Goal: Information Seeking & Learning: Learn about a topic

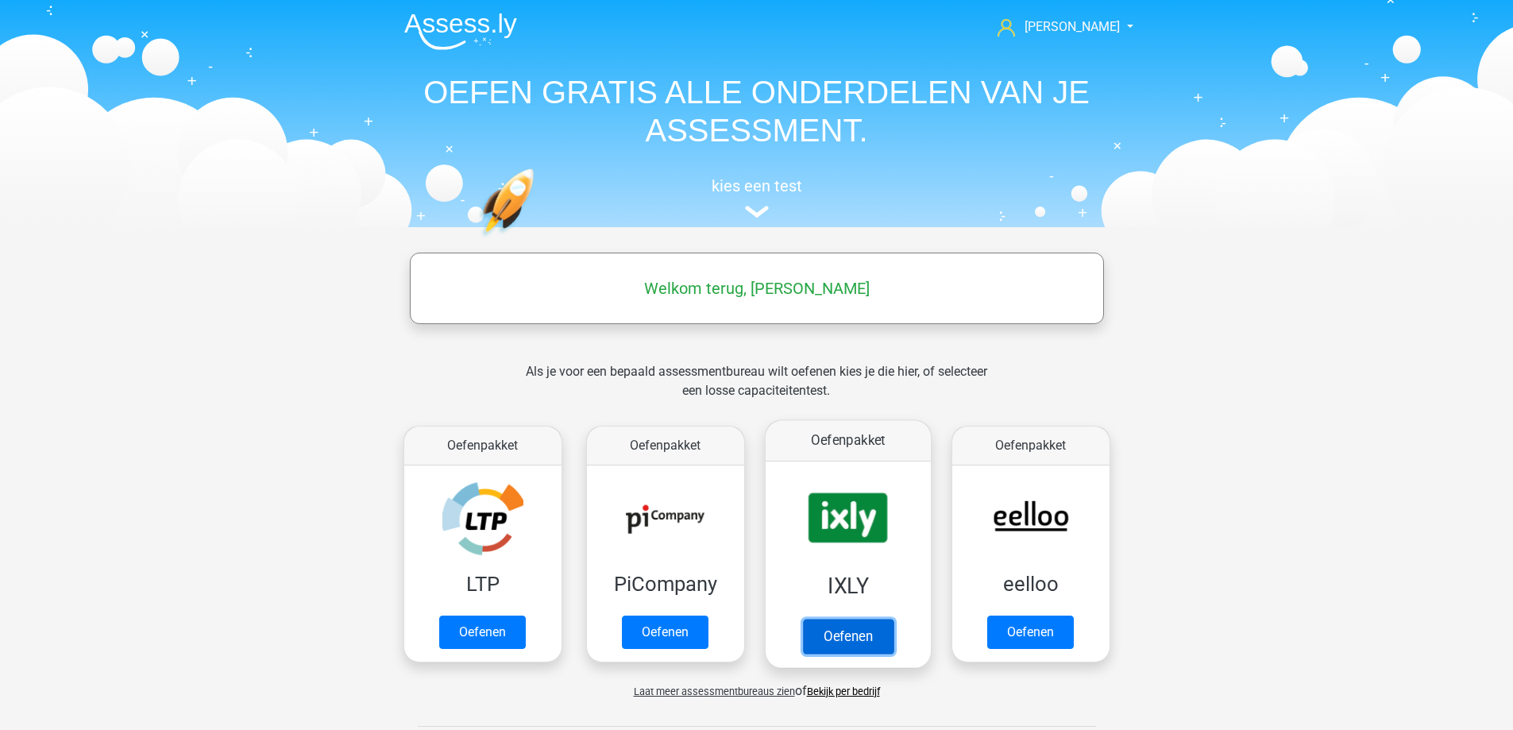
click at [844, 631] on link "Oefenen" at bounding box center [847, 636] width 91 height 35
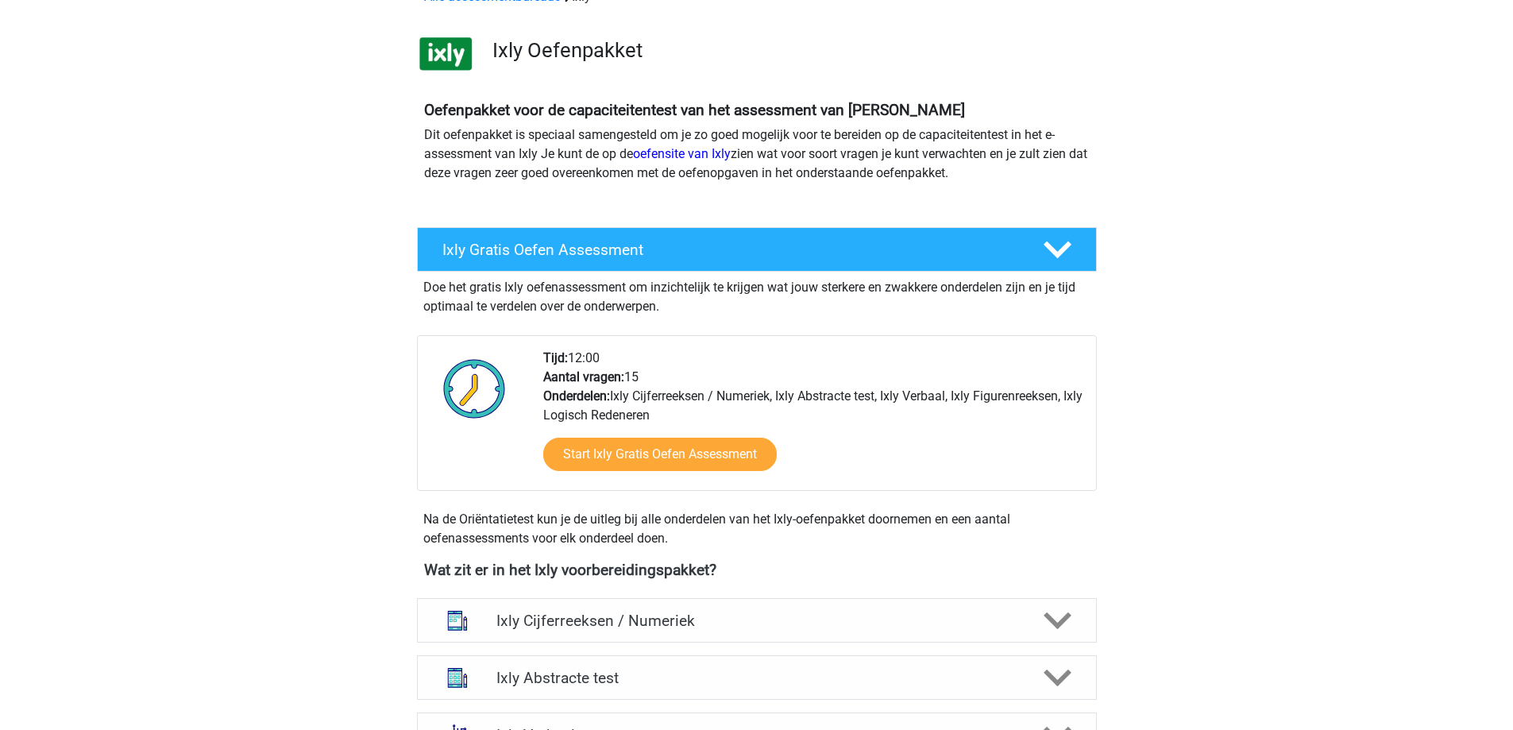
scroll to position [318, 0]
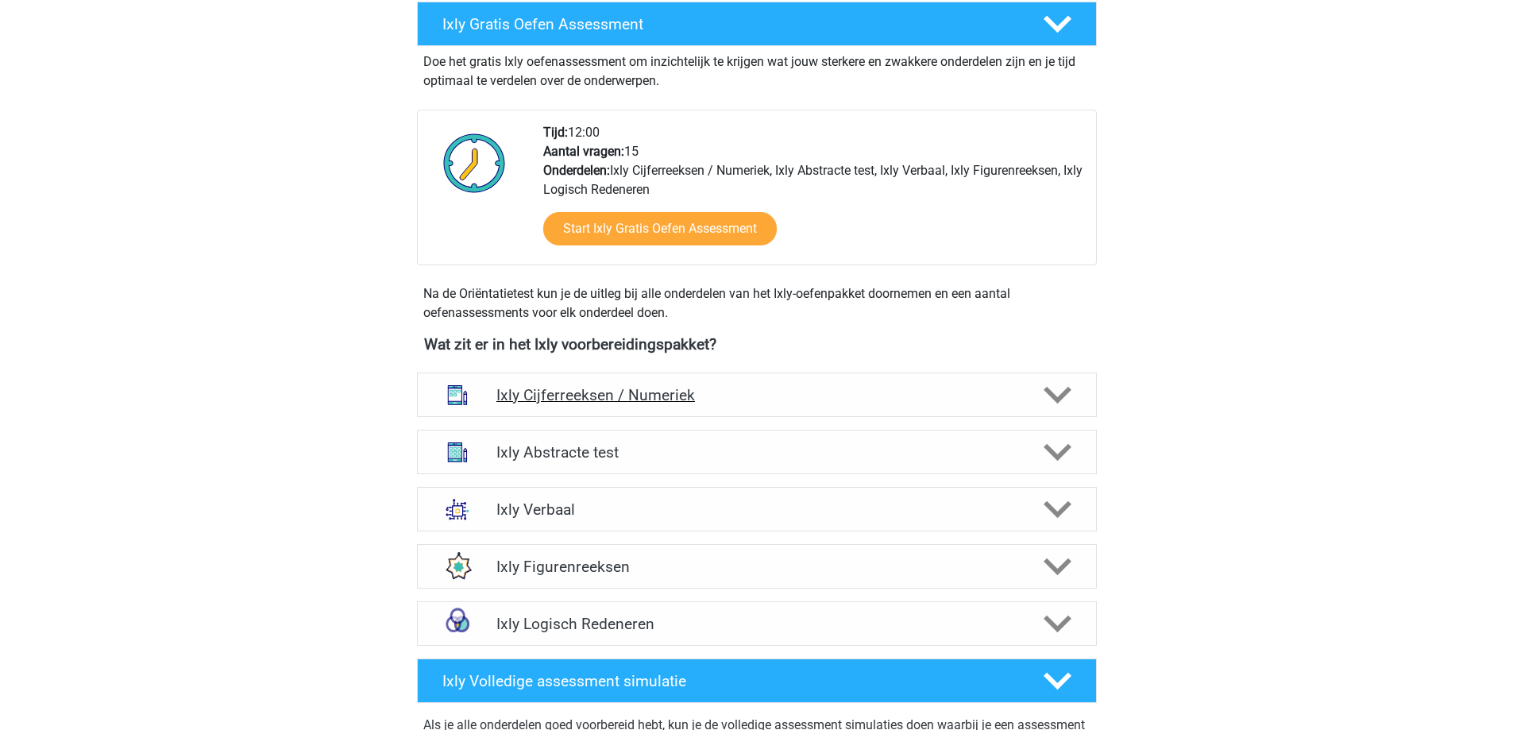
click at [1056, 398] on polygon at bounding box center [1058, 395] width 28 height 17
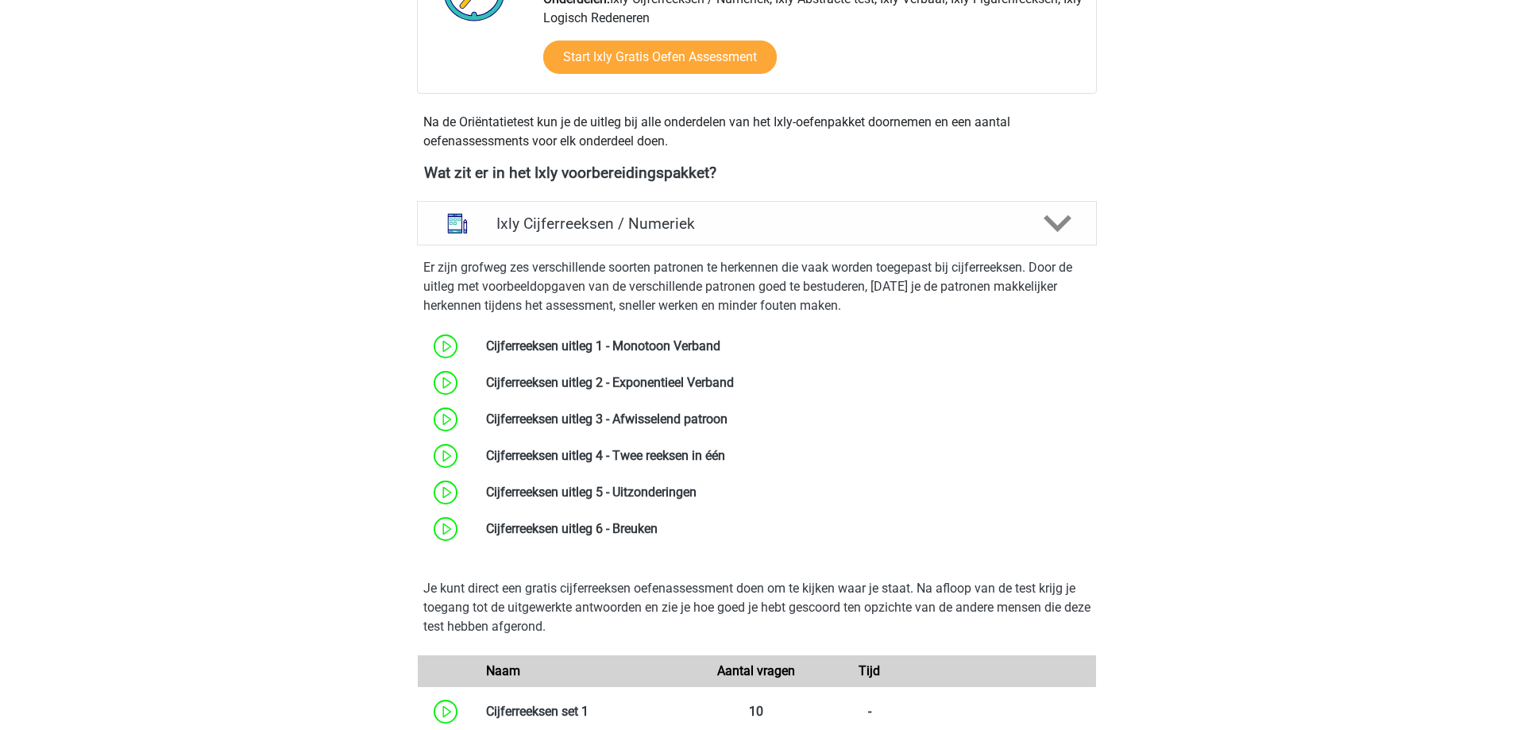
scroll to position [397, 0]
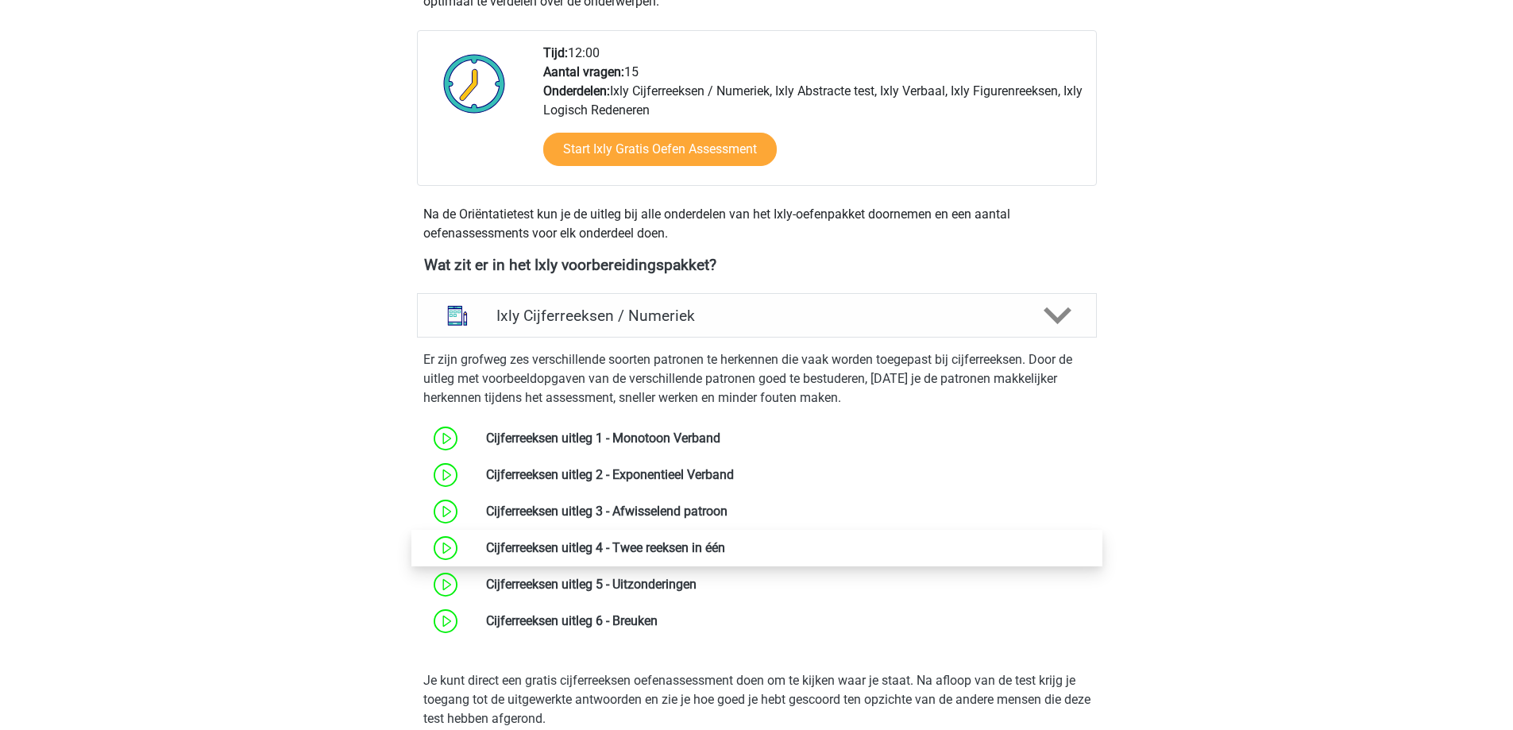
click at [725, 553] on link at bounding box center [725, 547] width 0 height 15
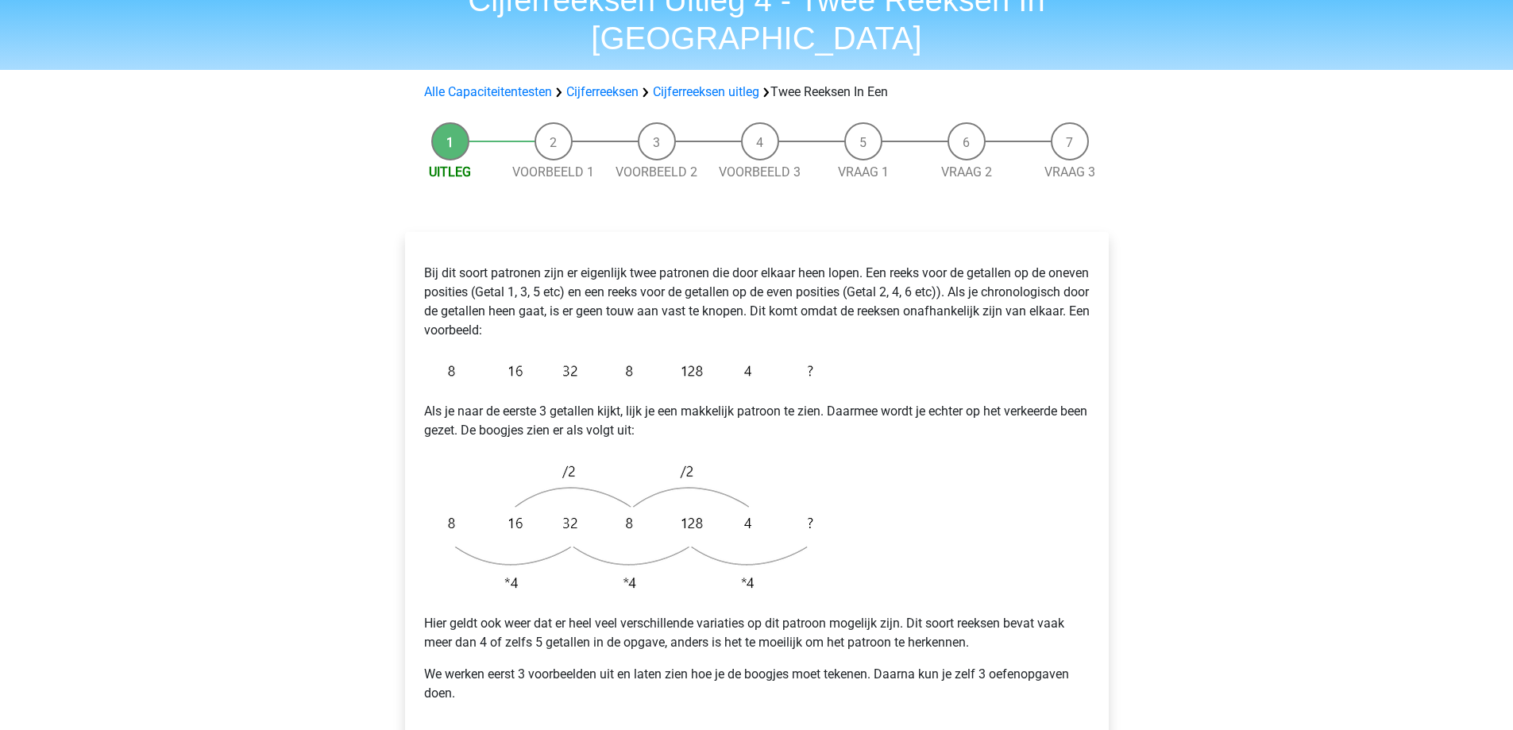
scroll to position [318, 0]
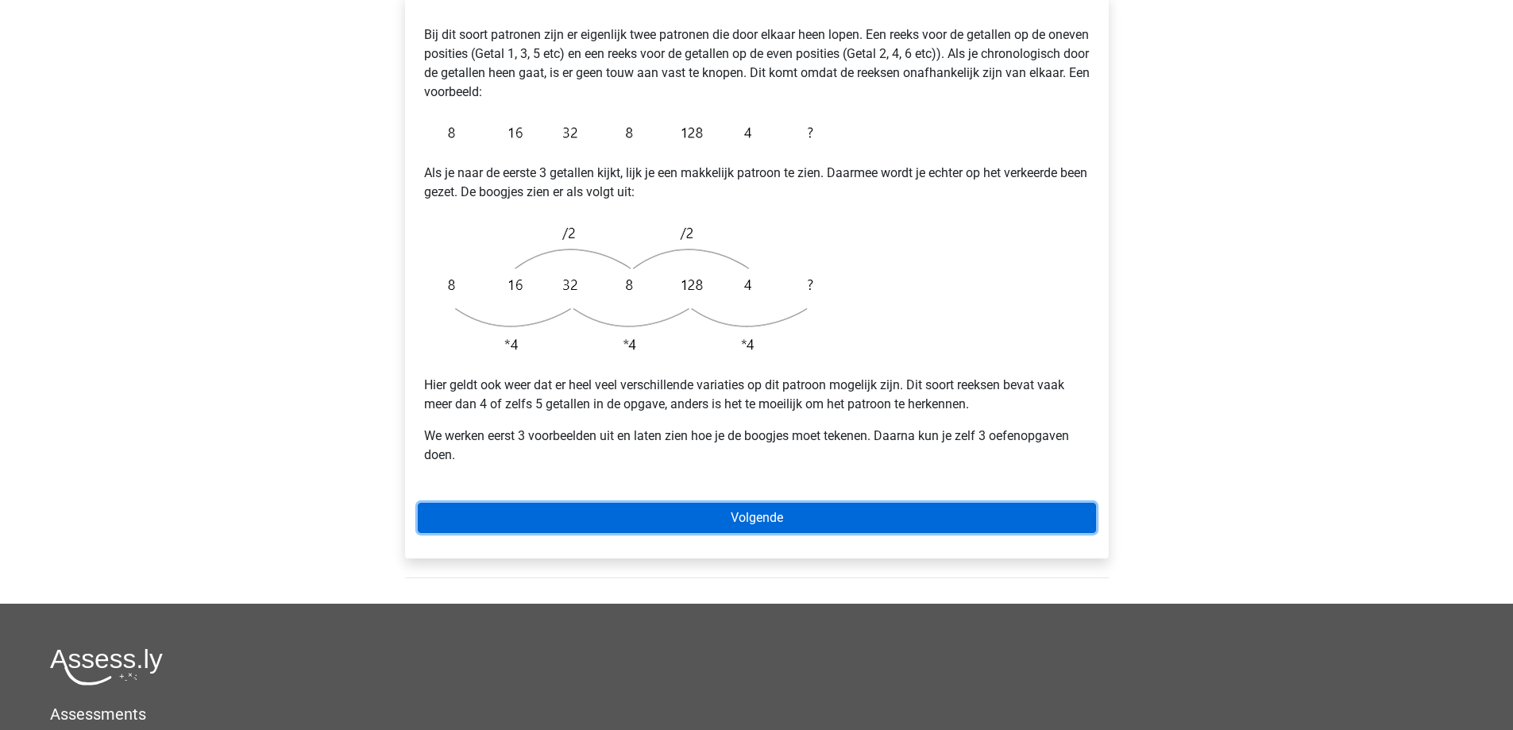
click at [721, 503] on link "Volgende" at bounding box center [757, 518] width 678 height 30
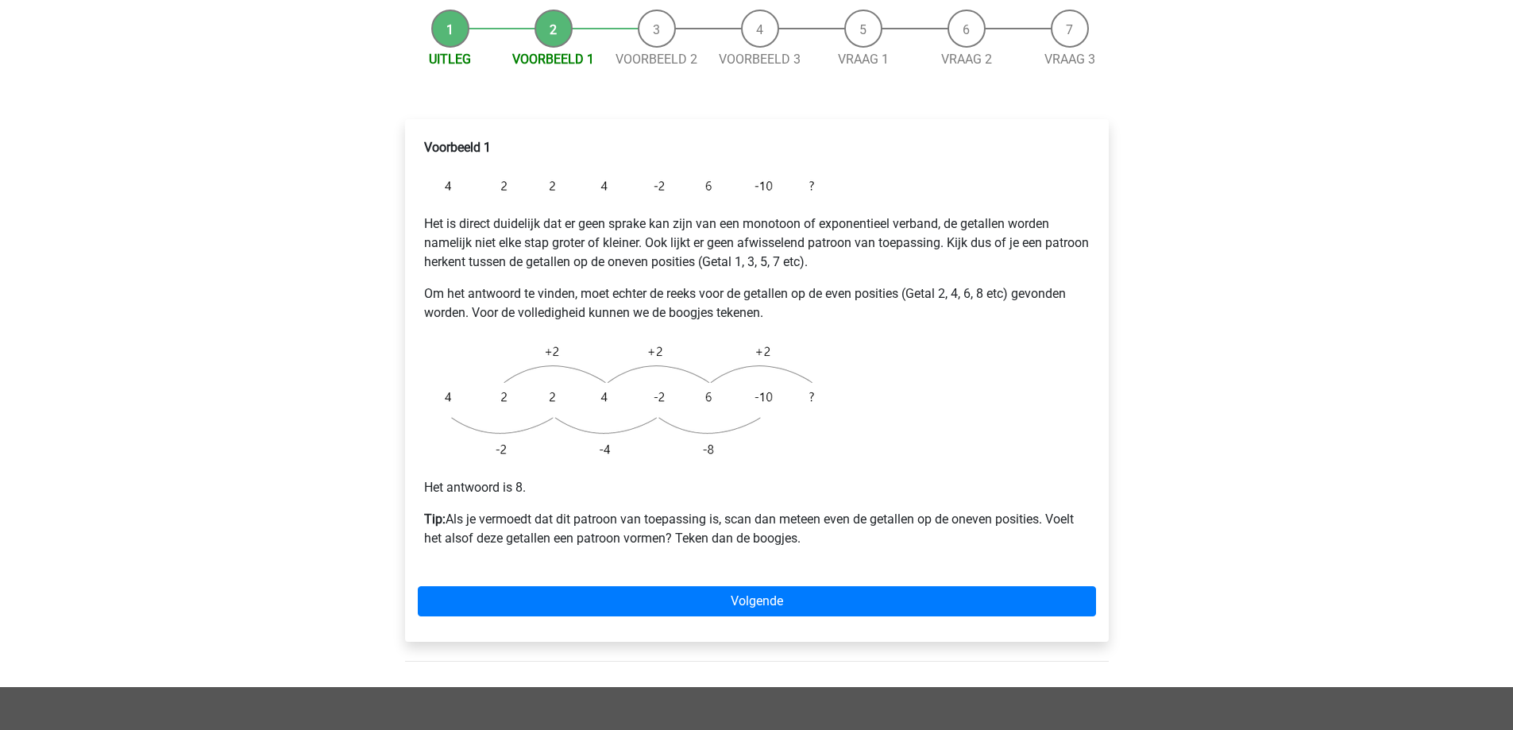
scroll to position [238, 0]
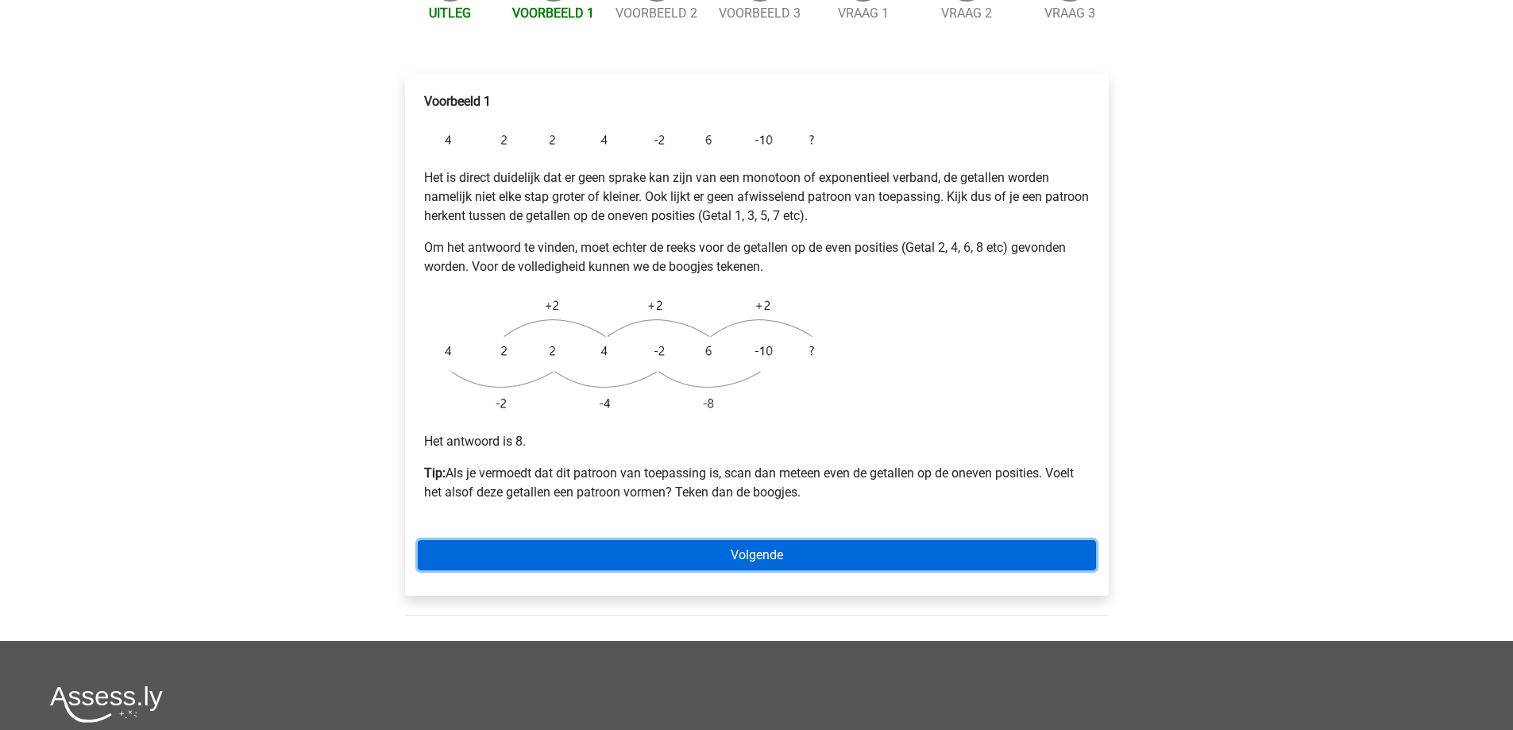
click at [728, 540] on link "Volgende" at bounding box center [757, 555] width 678 height 30
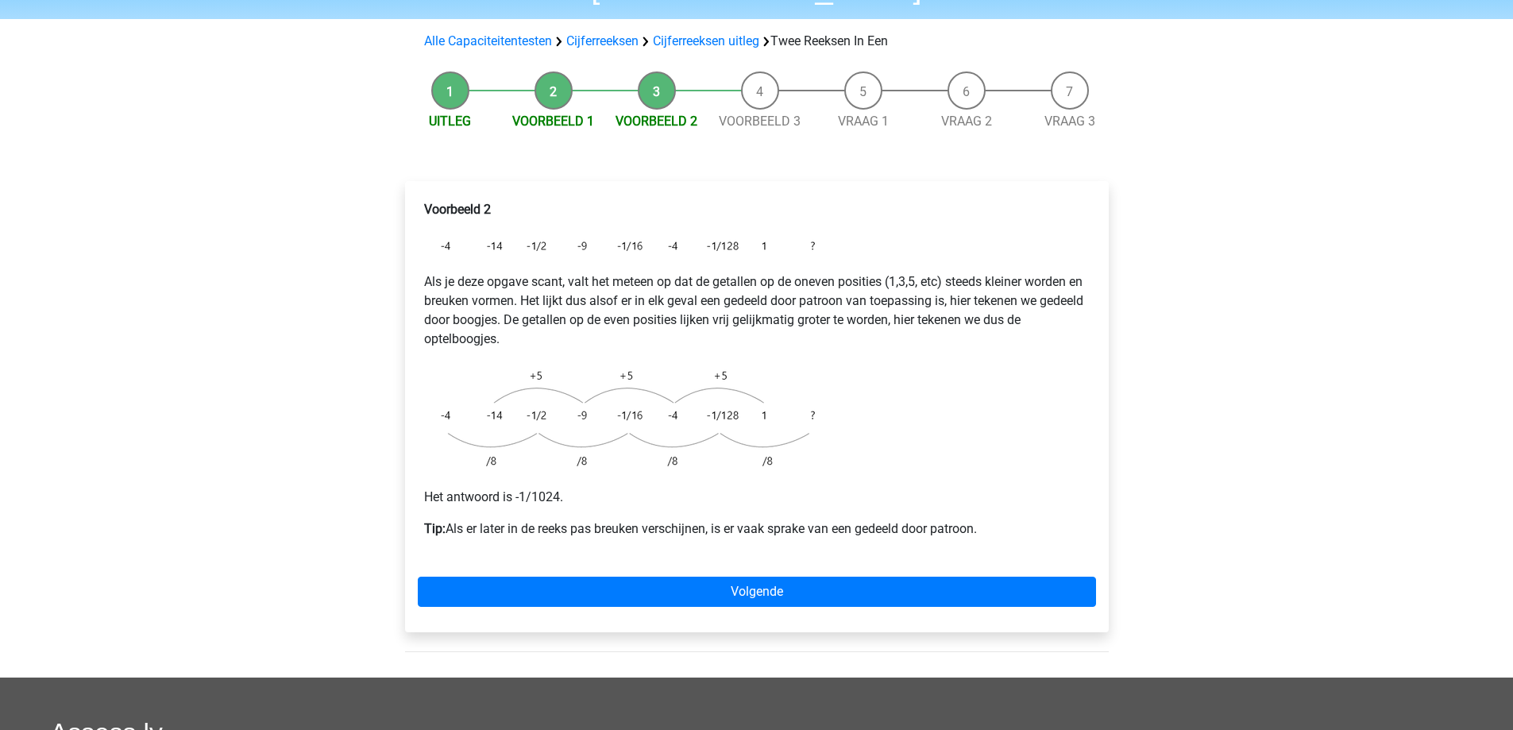
scroll to position [159, 0]
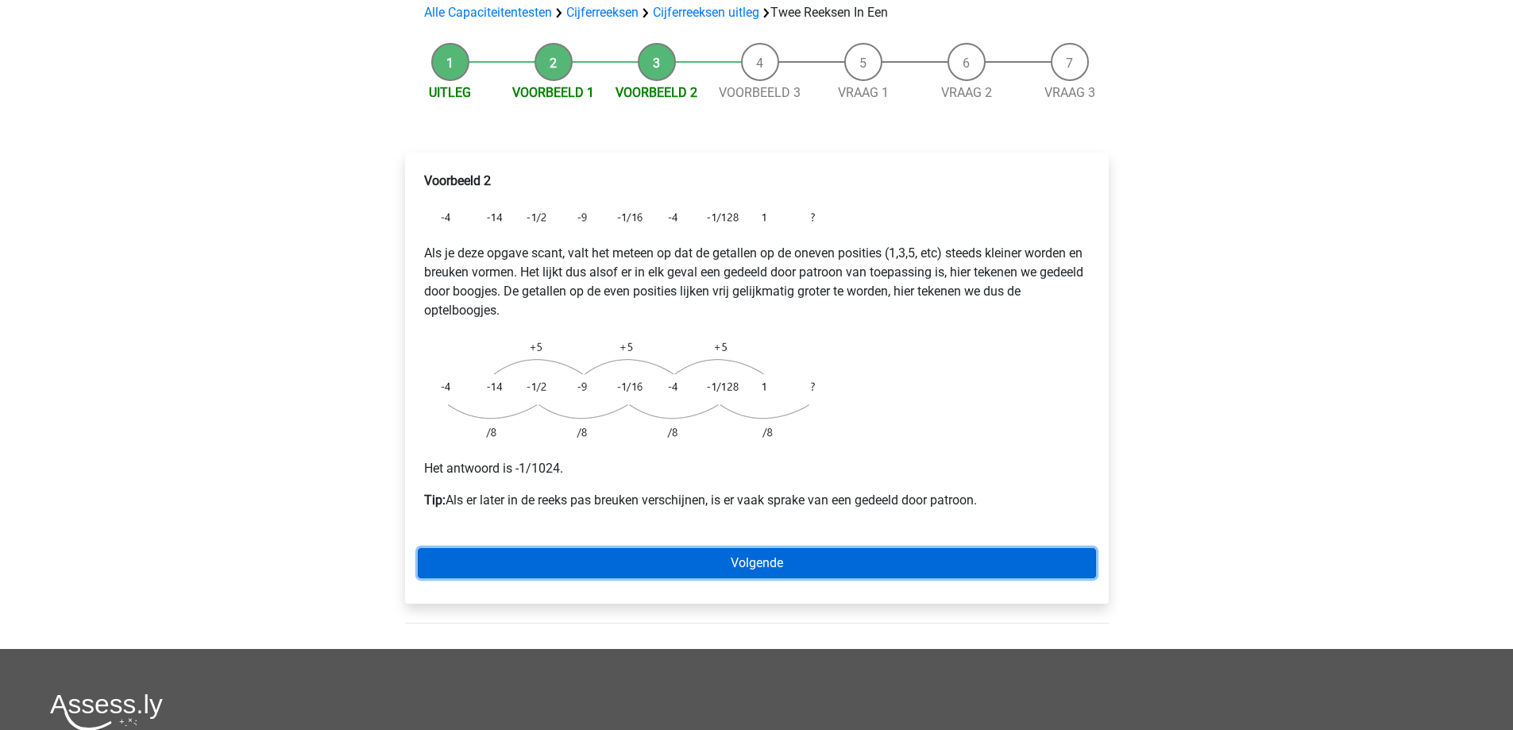
click at [778, 548] on link "Volgende" at bounding box center [757, 563] width 678 height 30
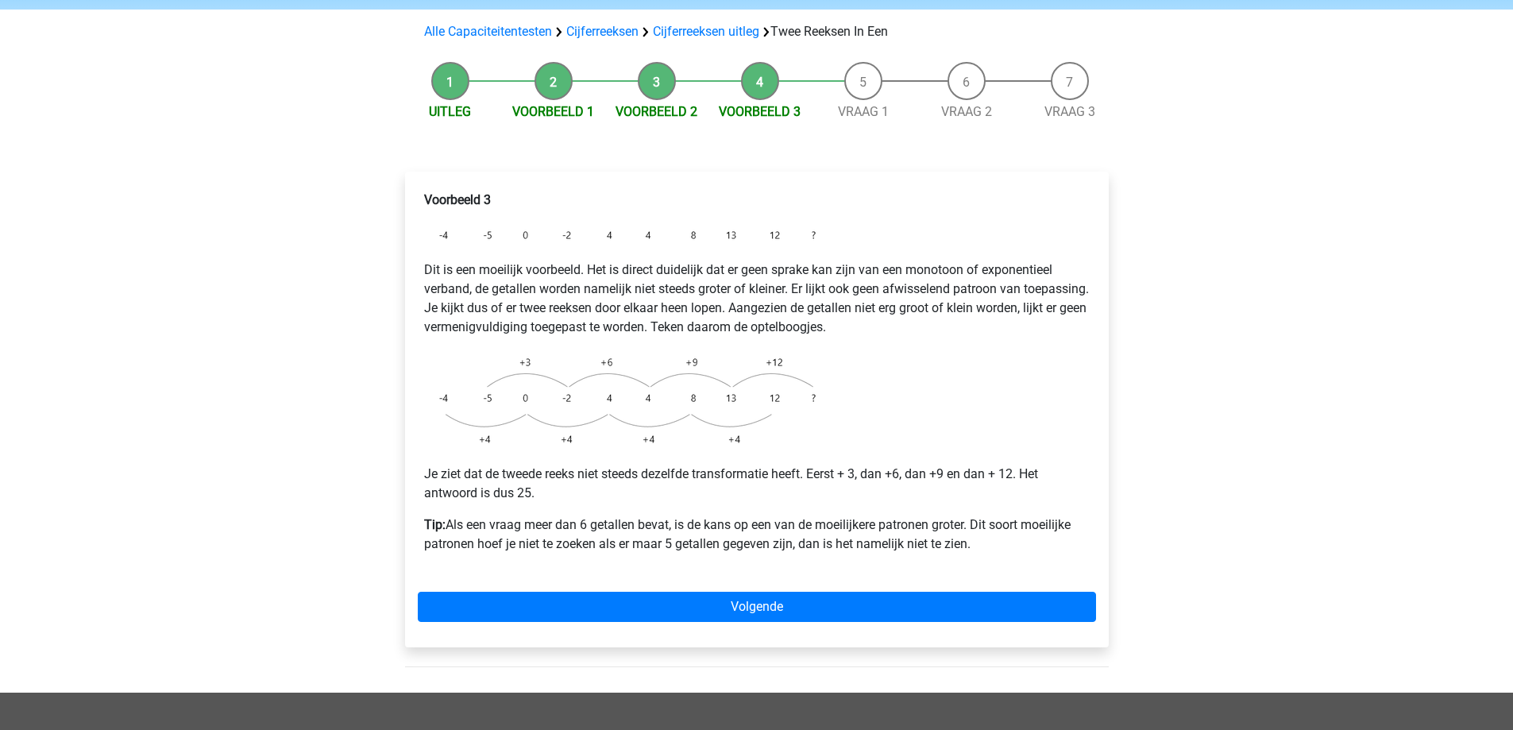
scroll to position [159, 0]
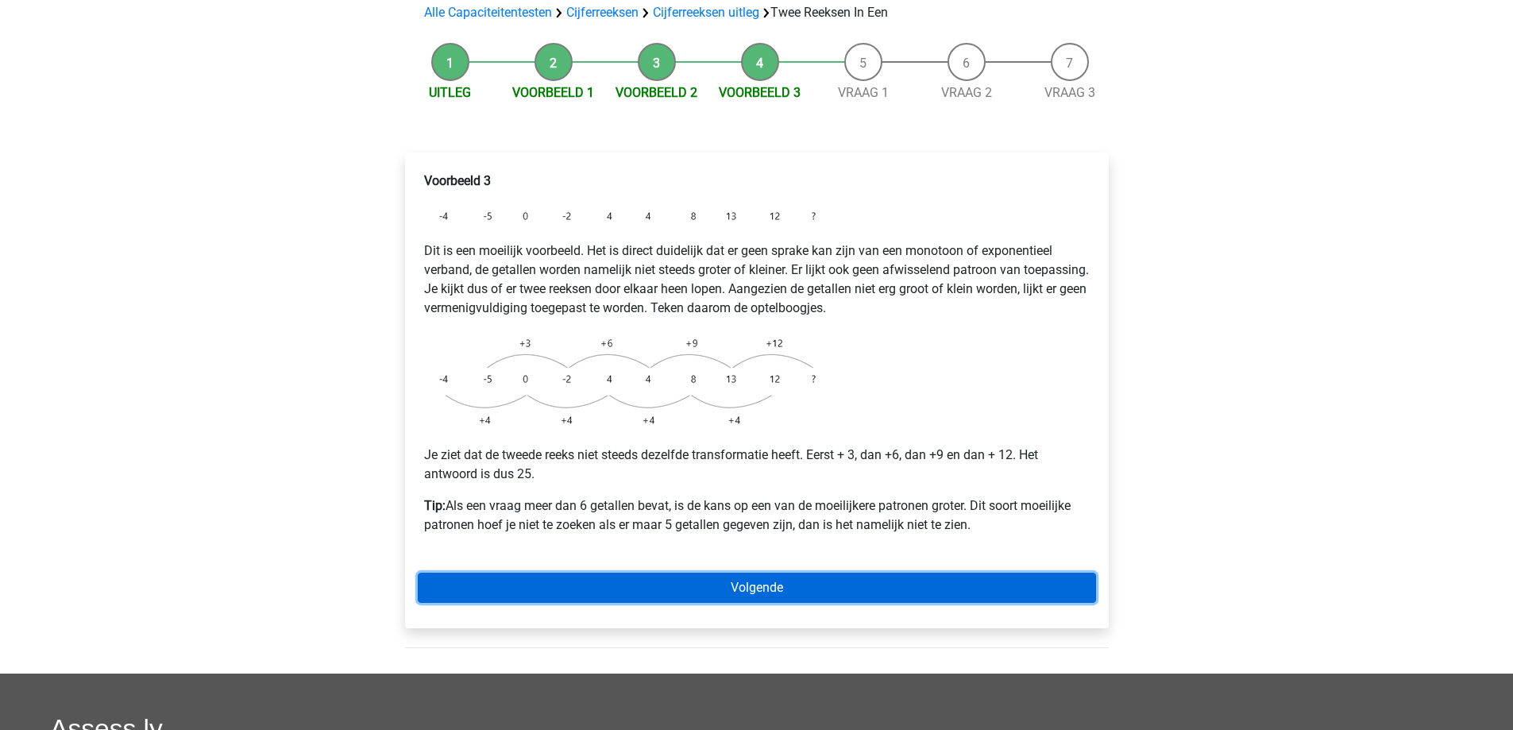
click at [795, 573] on link "Volgende" at bounding box center [757, 588] width 678 height 30
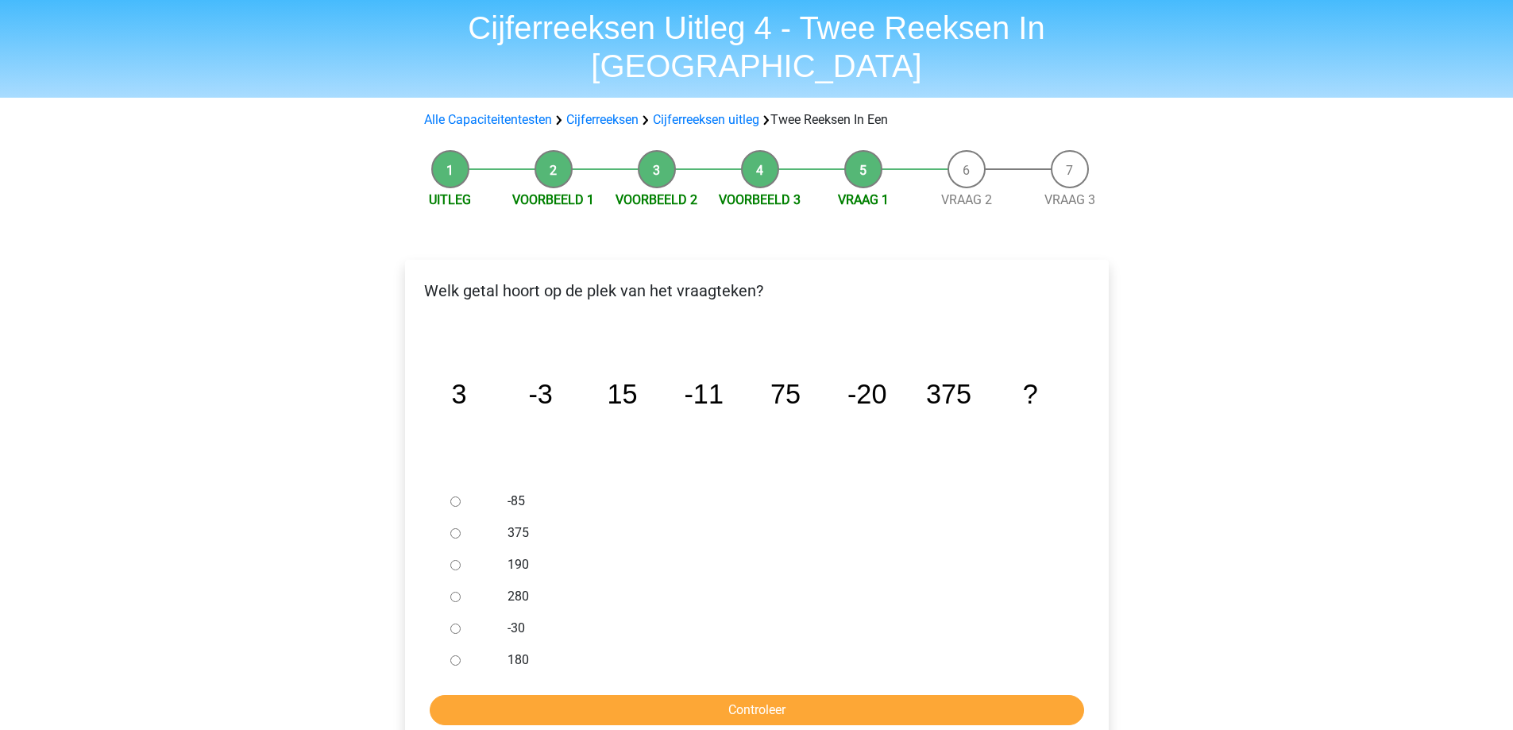
scroll to position [159, 0]
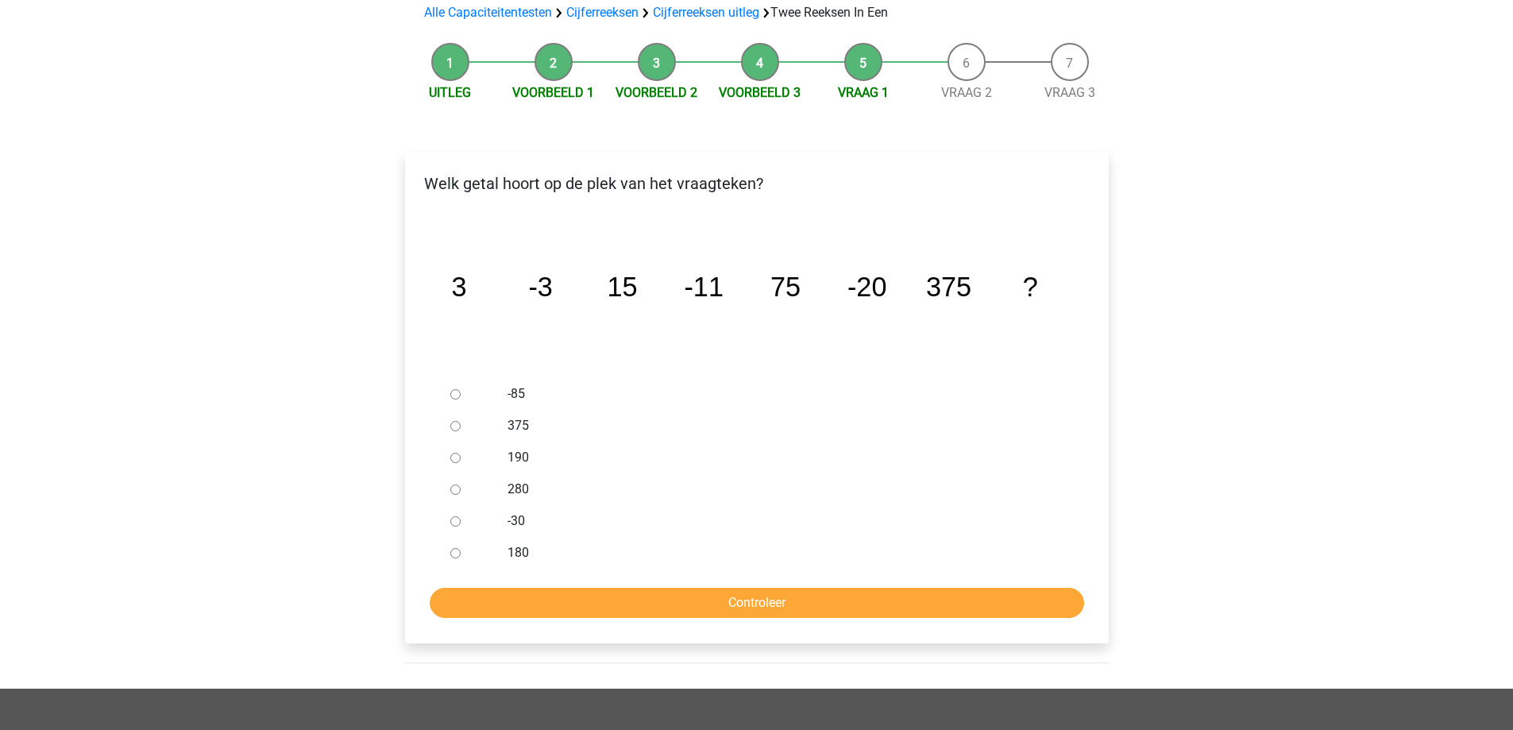
click at [458, 516] on input "-30" at bounding box center [455, 521] width 10 height 10
radio input "true"
click at [591, 588] on input "Controleer" at bounding box center [757, 603] width 655 height 30
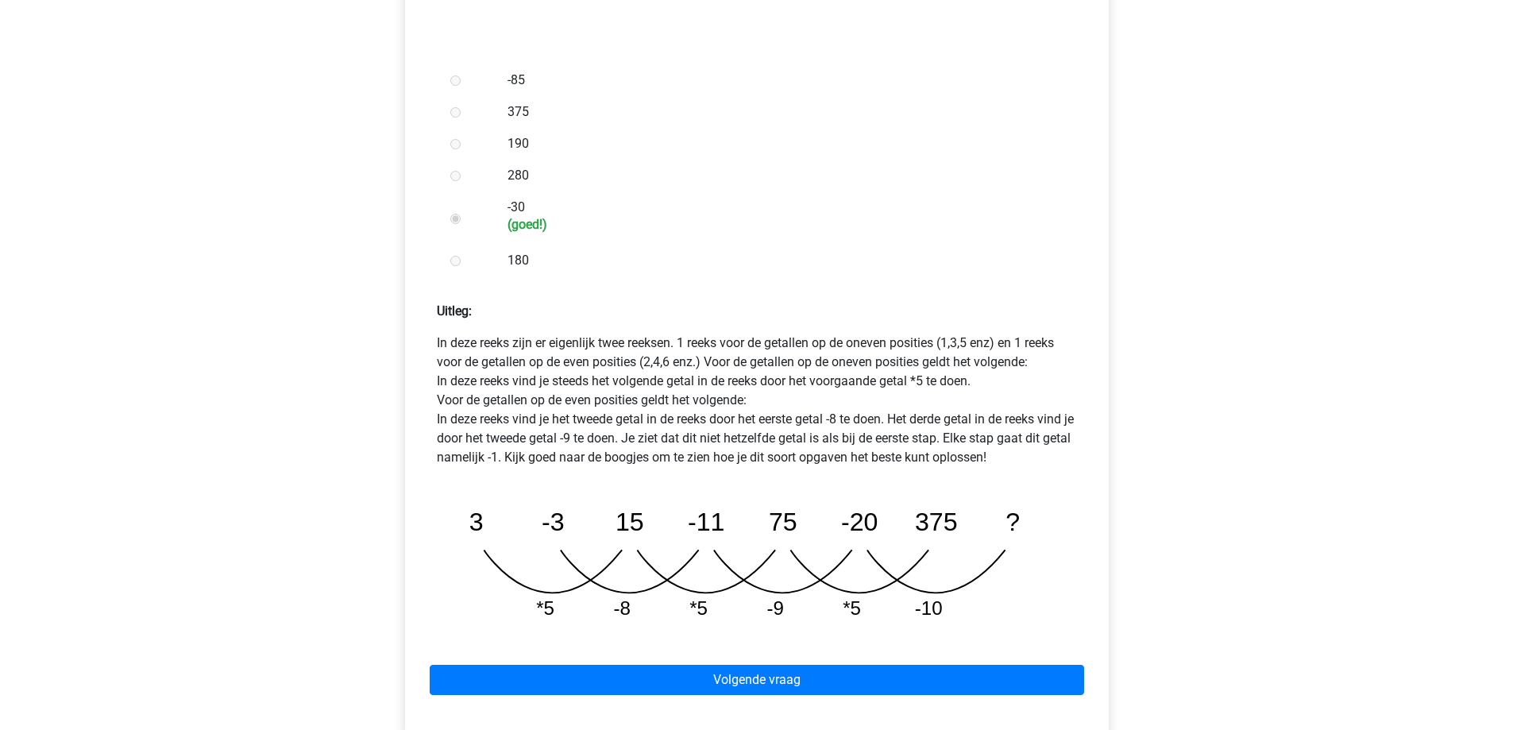
scroll to position [477, 0]
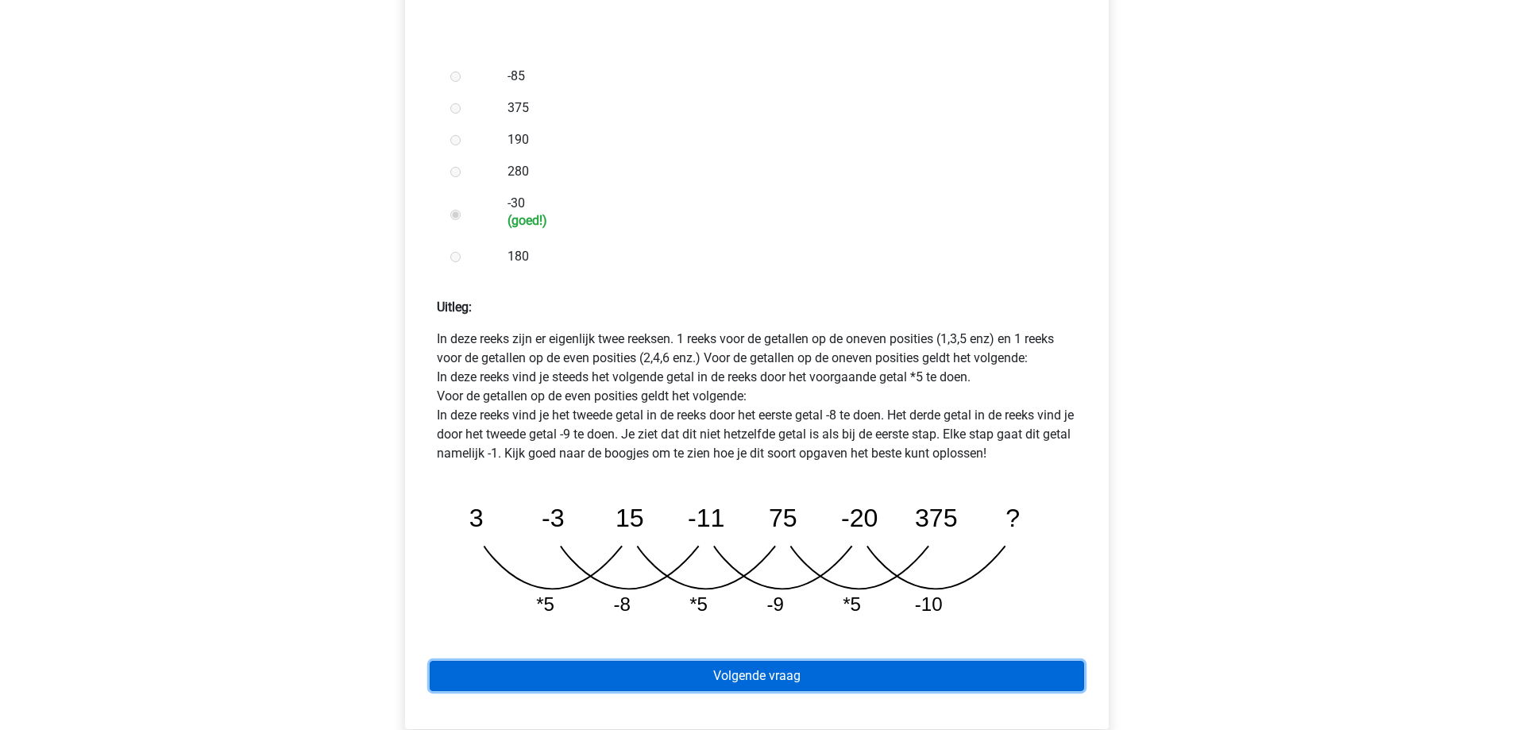
click at [767, 661] on link "Volgende vraag" at bounding box center [757, 676] width 655 height 30
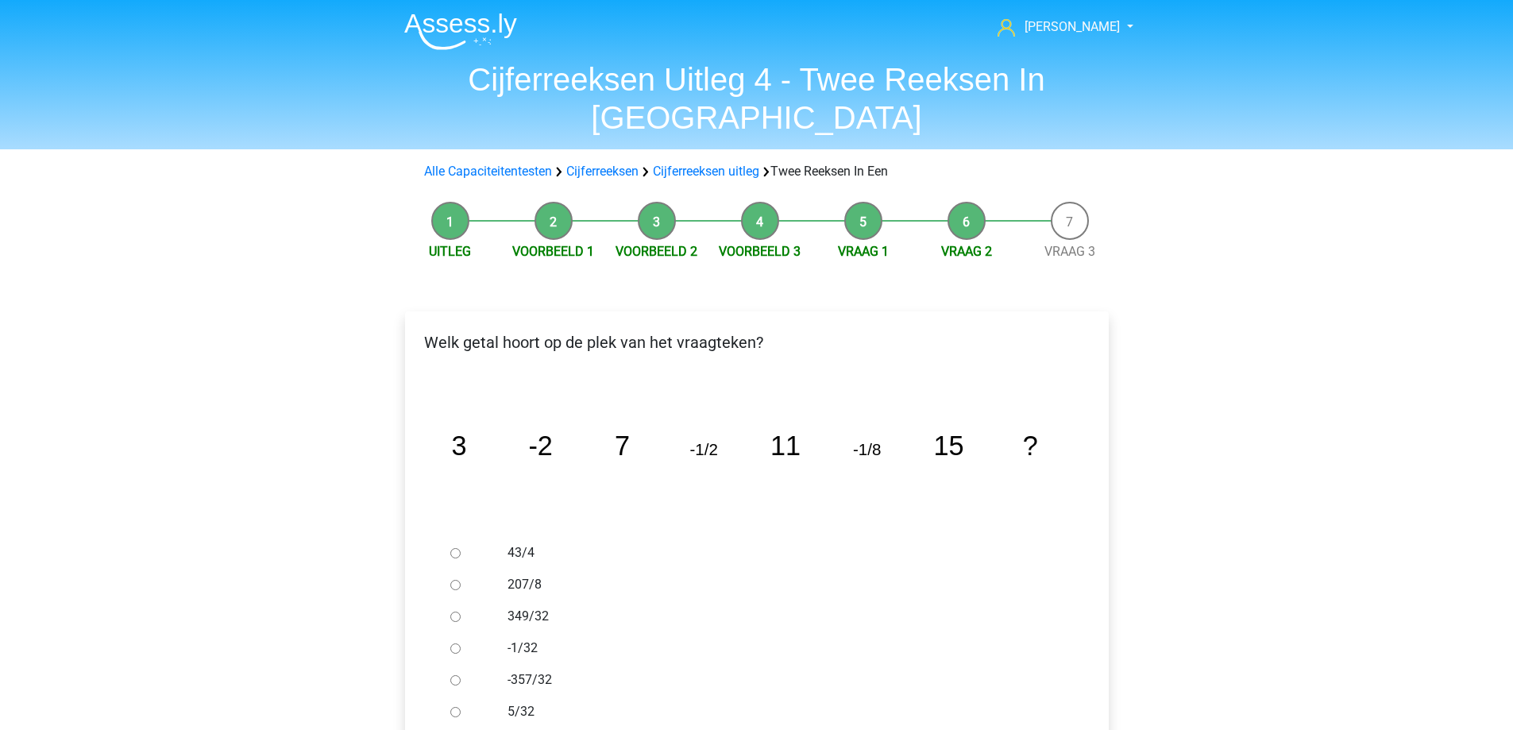
click at [452, 643] on input "-1/32" at bounding box center [455, 648] width 10 height 10
radio input "true"
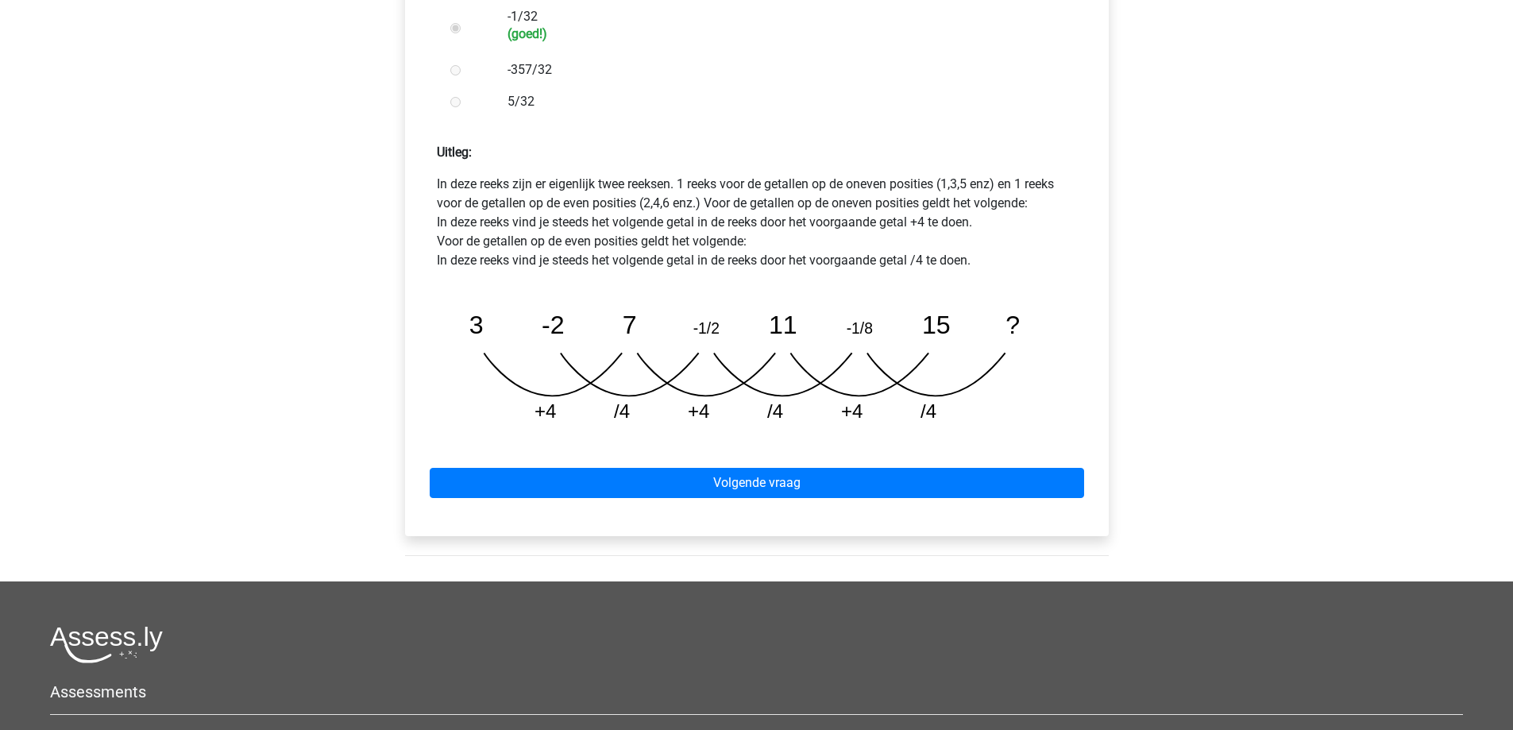
scroll to position [635, 0]
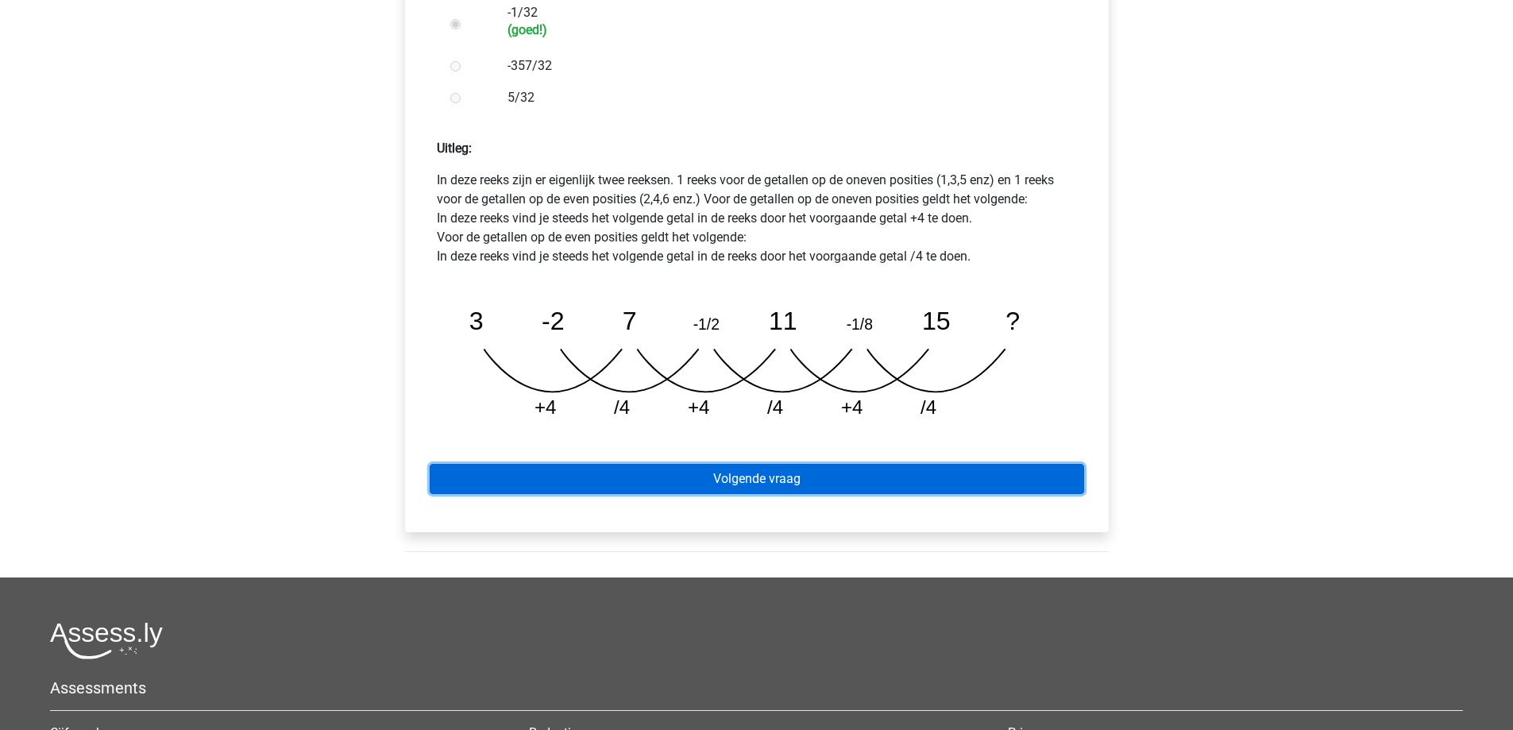
click at [777, 464] on link "Volgende vraag" at bounding box center [757, 479] width 655 height 30
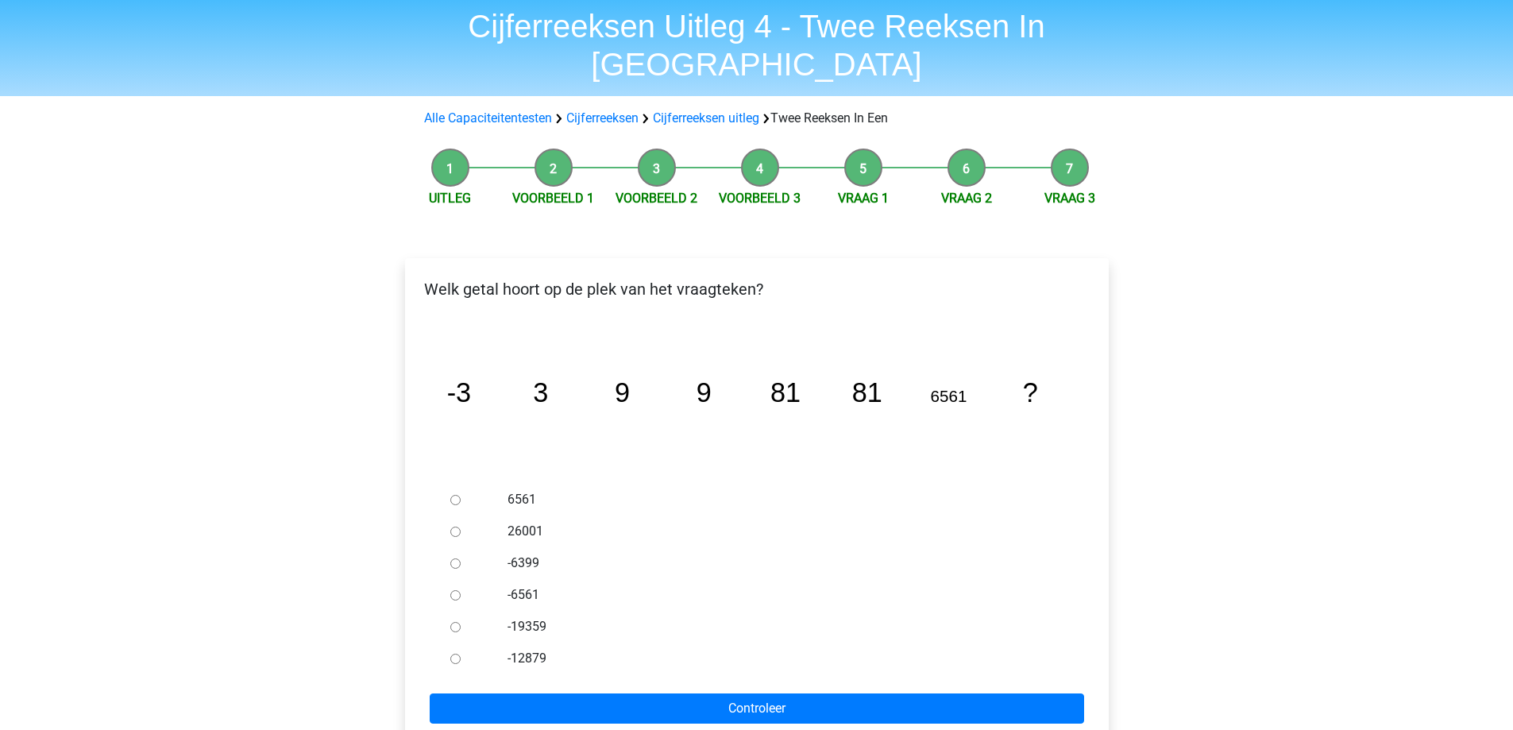
scroll to position [79, 0]
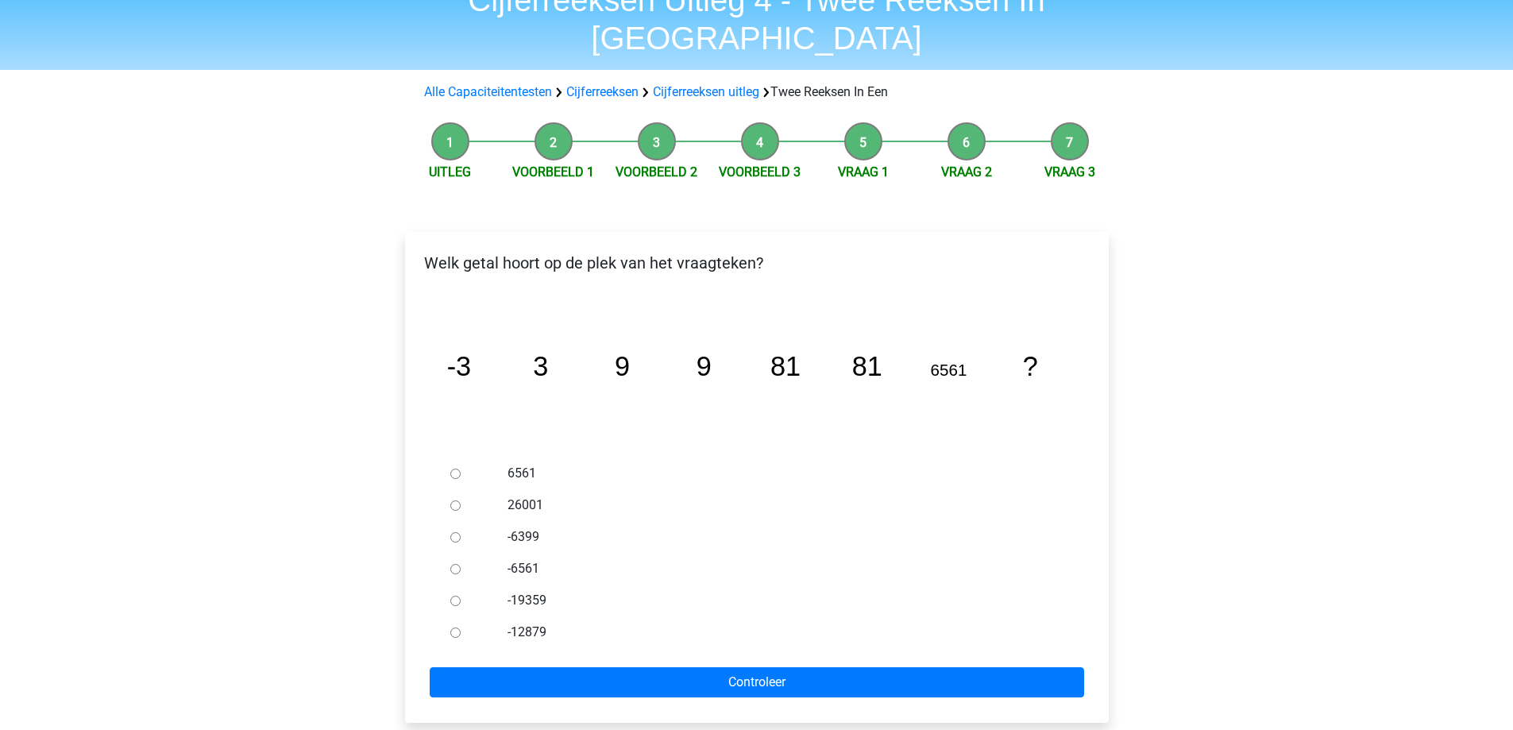
click at [458, 469] on input "6561" at bounding box center [455, 474] width 10 height 10
radio input "true"
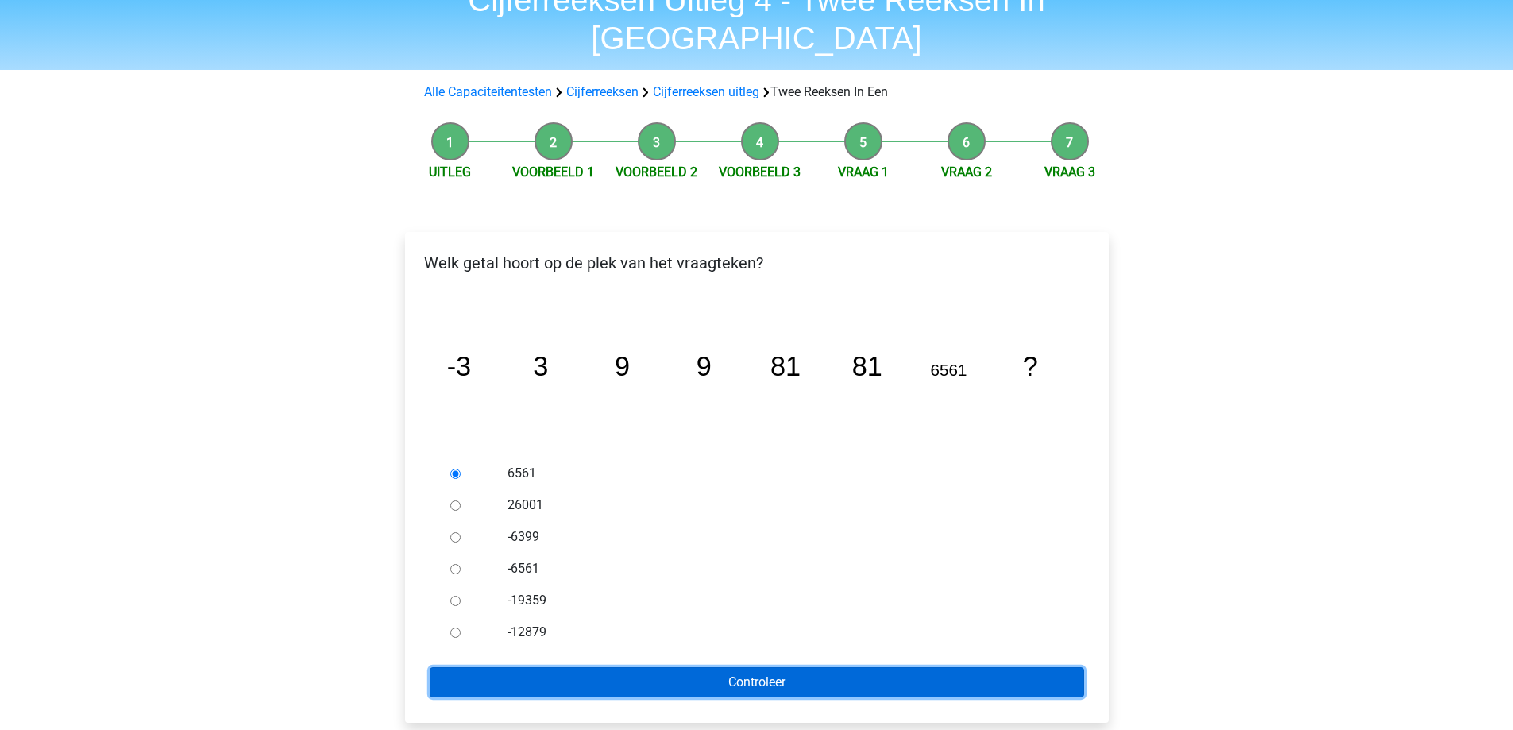
click at [574, 667] on input "Controleer" at bounding box center [757, 682] width 655 height 30
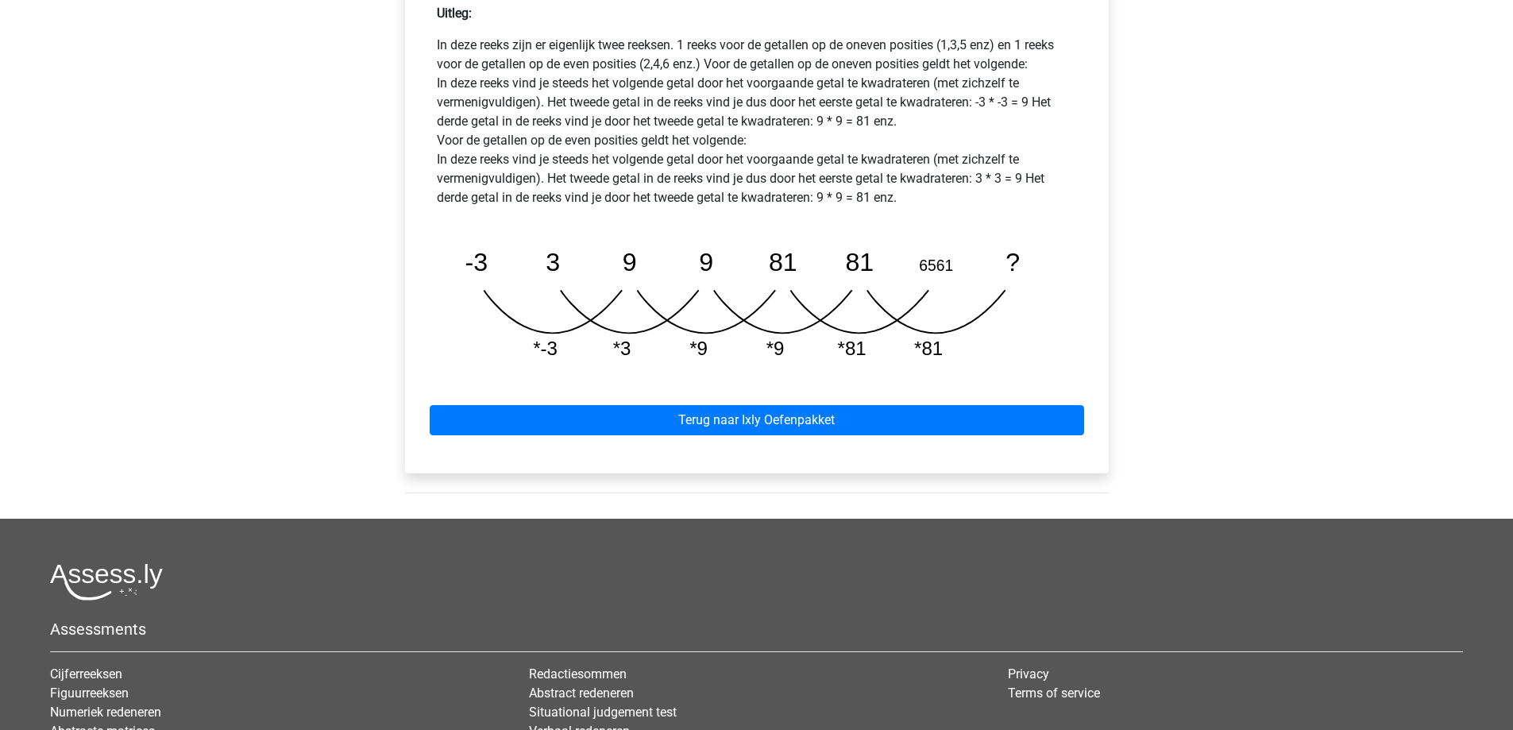
scroll to position [635, 0]
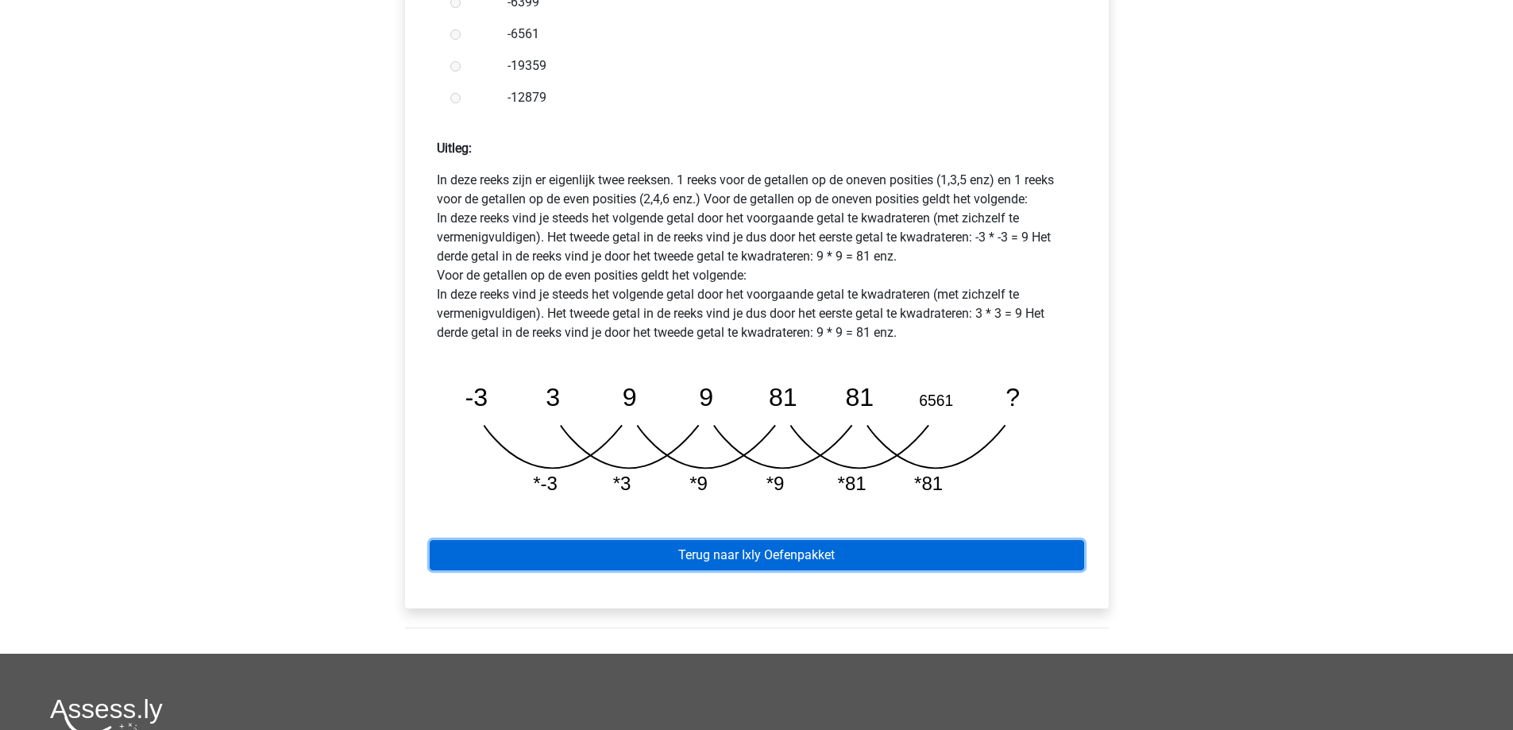
click at [782, 540] on link "Terug naar Ixly Oefenpakket" at bounding box center [757, 555] width 655 height 30
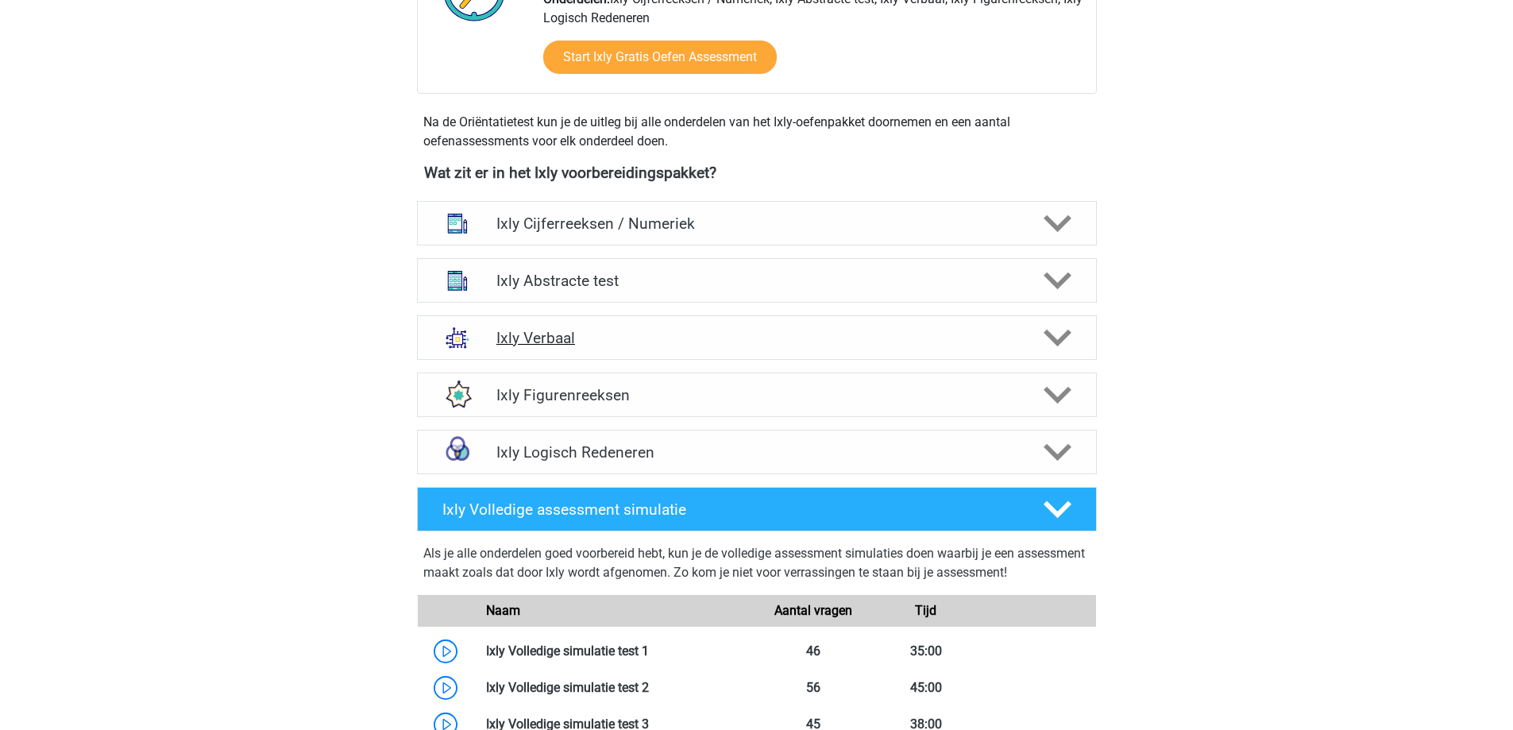
scroll to position [477, 0]
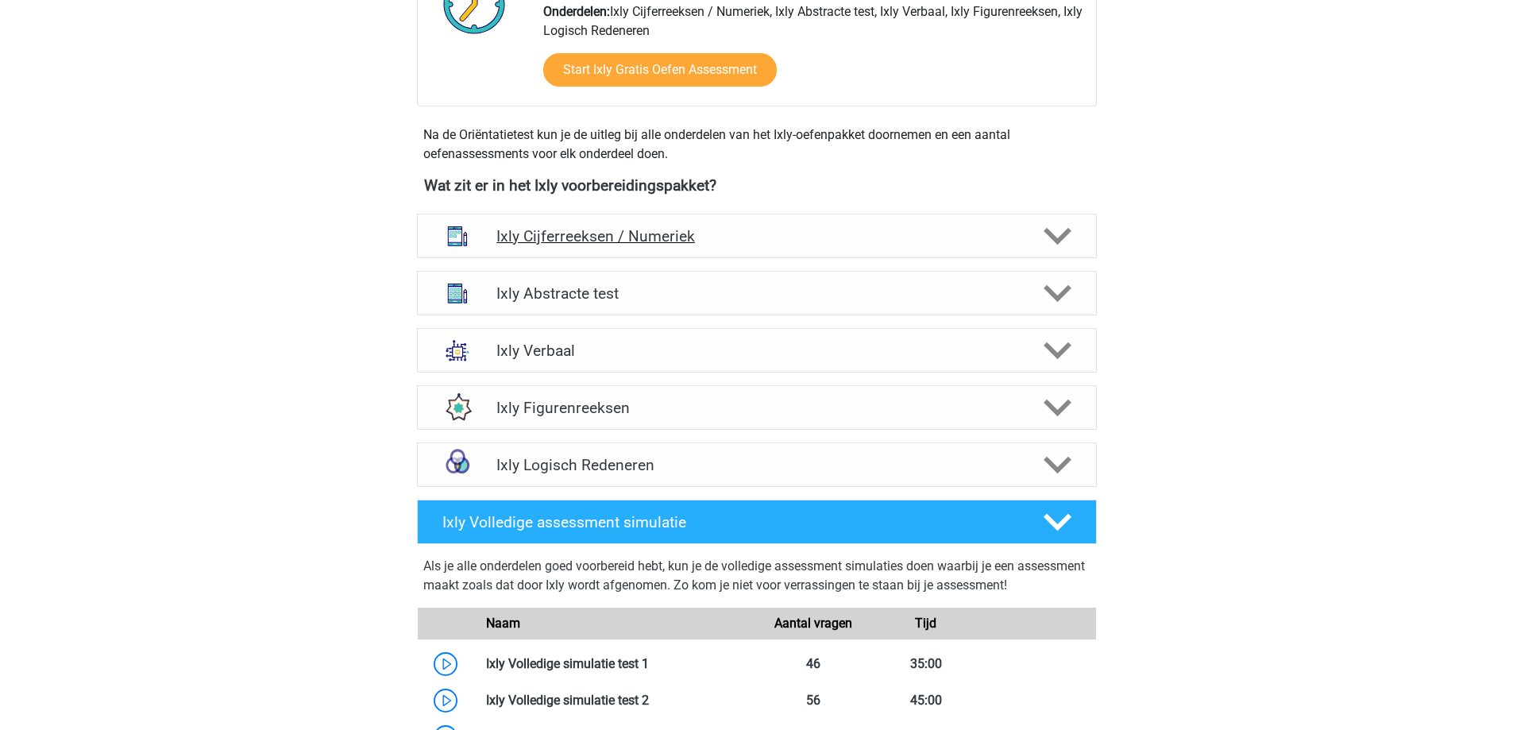
click at [1065, 233] on polygon at bounding box center [1058, 236] width 28 height 17
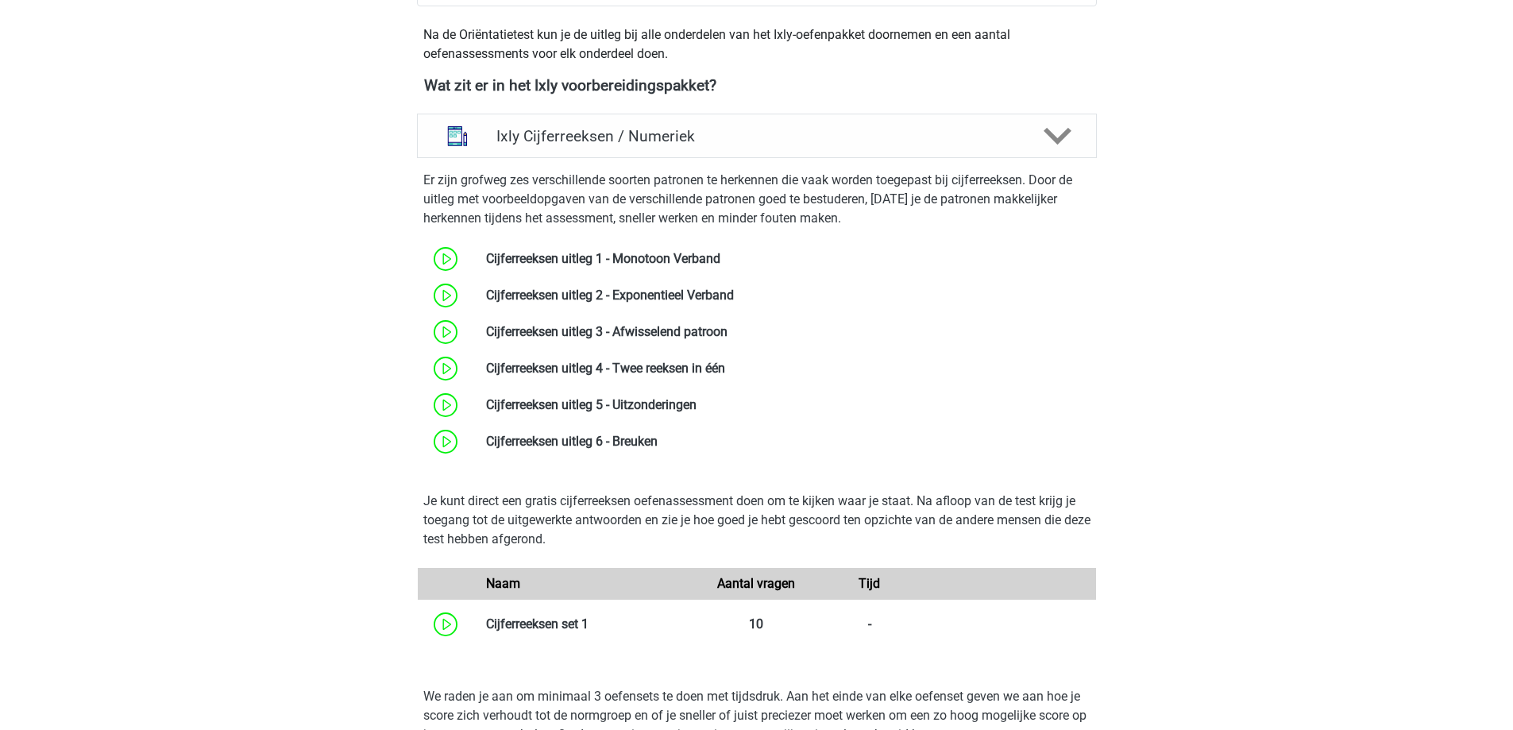
scroll to position [556, 0]
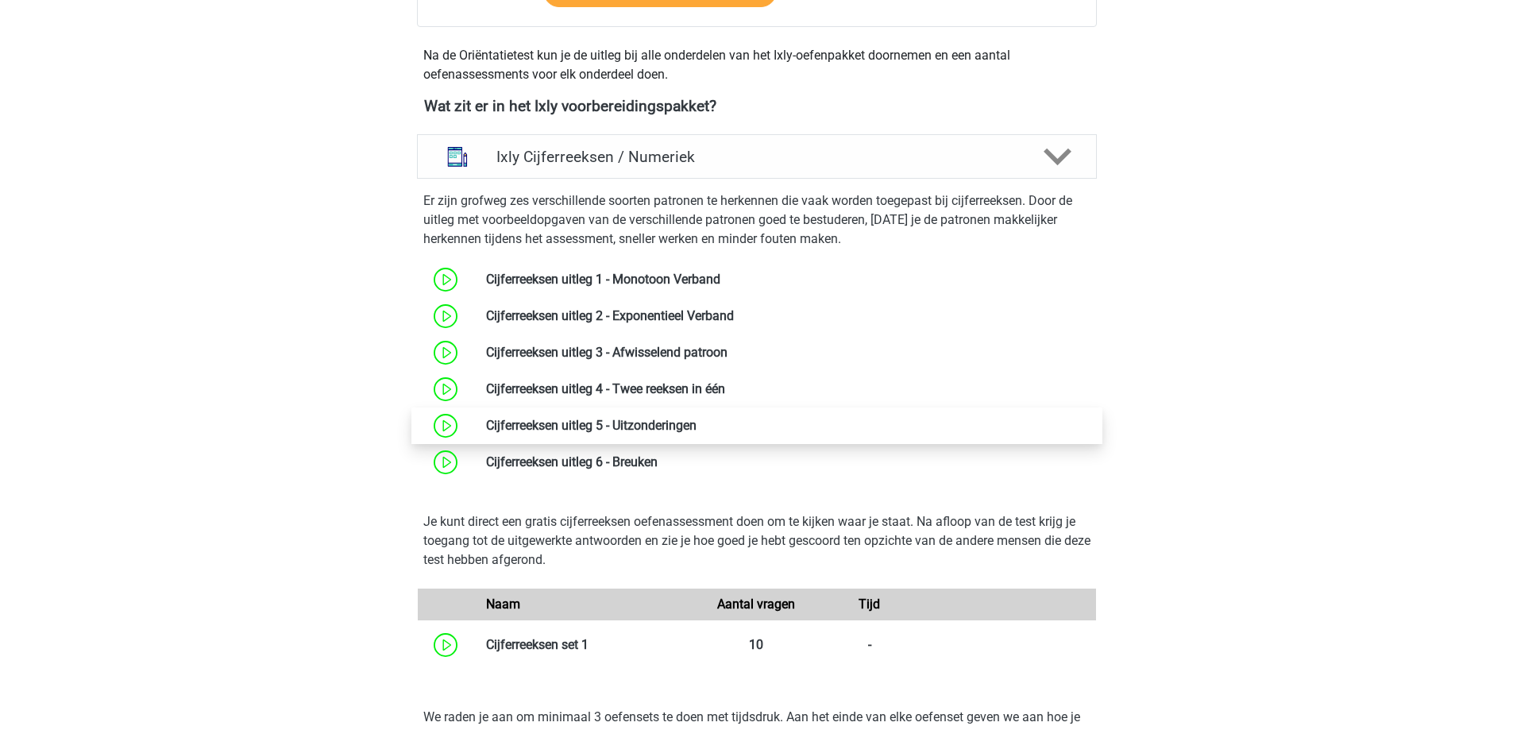
click at [697, 423] on link at bounding box center [697, 425] width 0 height 15
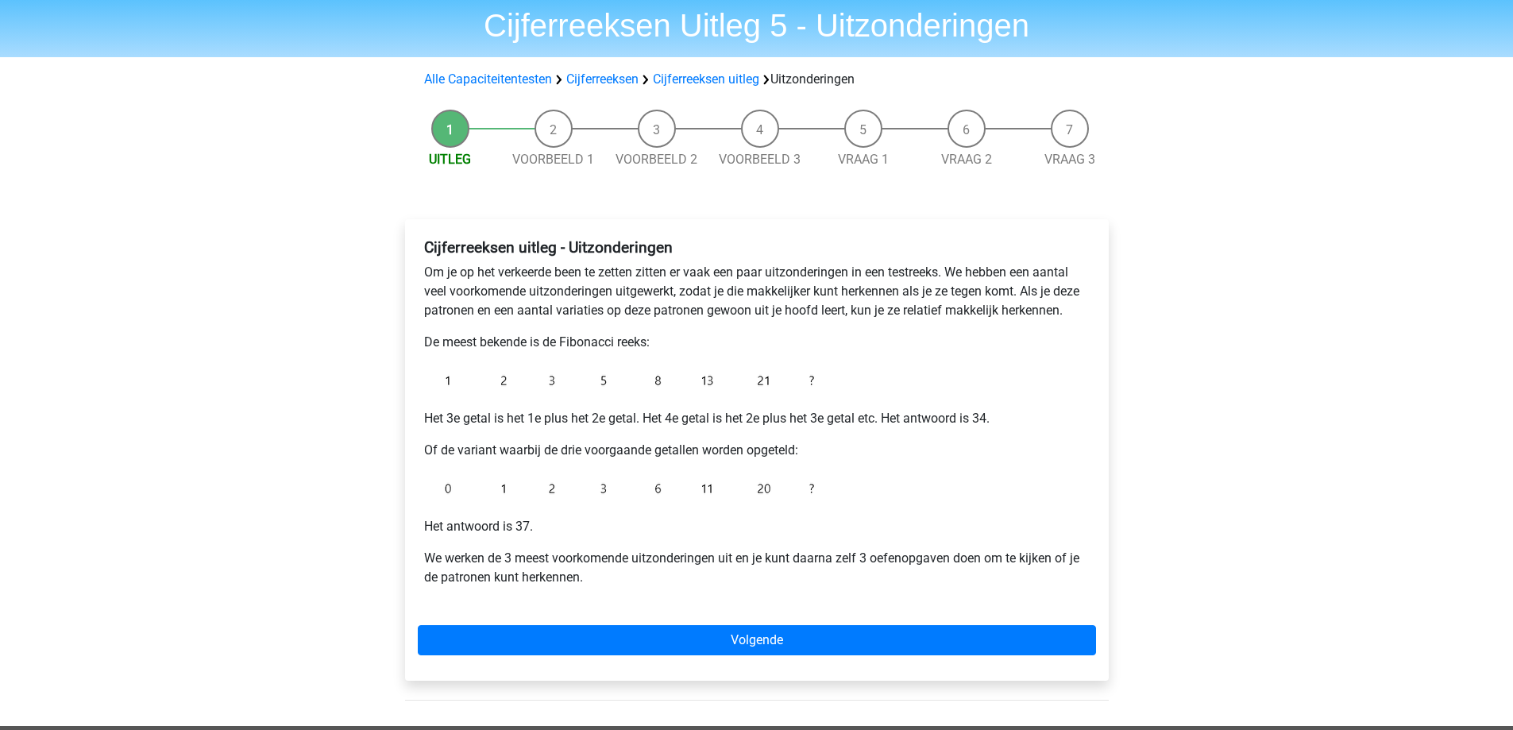
scroll to position [159, 0]
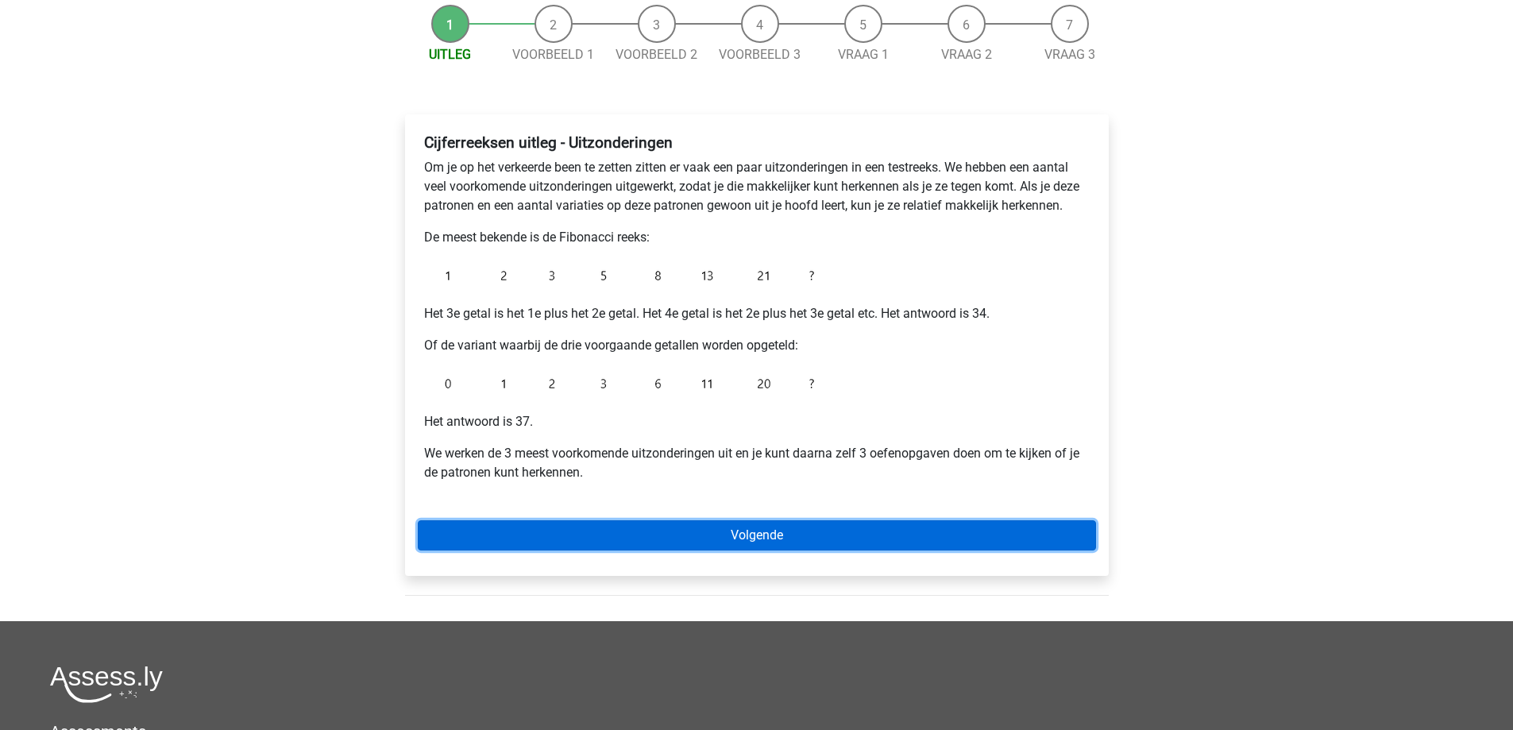
click at [724, 529] on link "Volgende" at bounding box center [757, 535] width 678 height 30
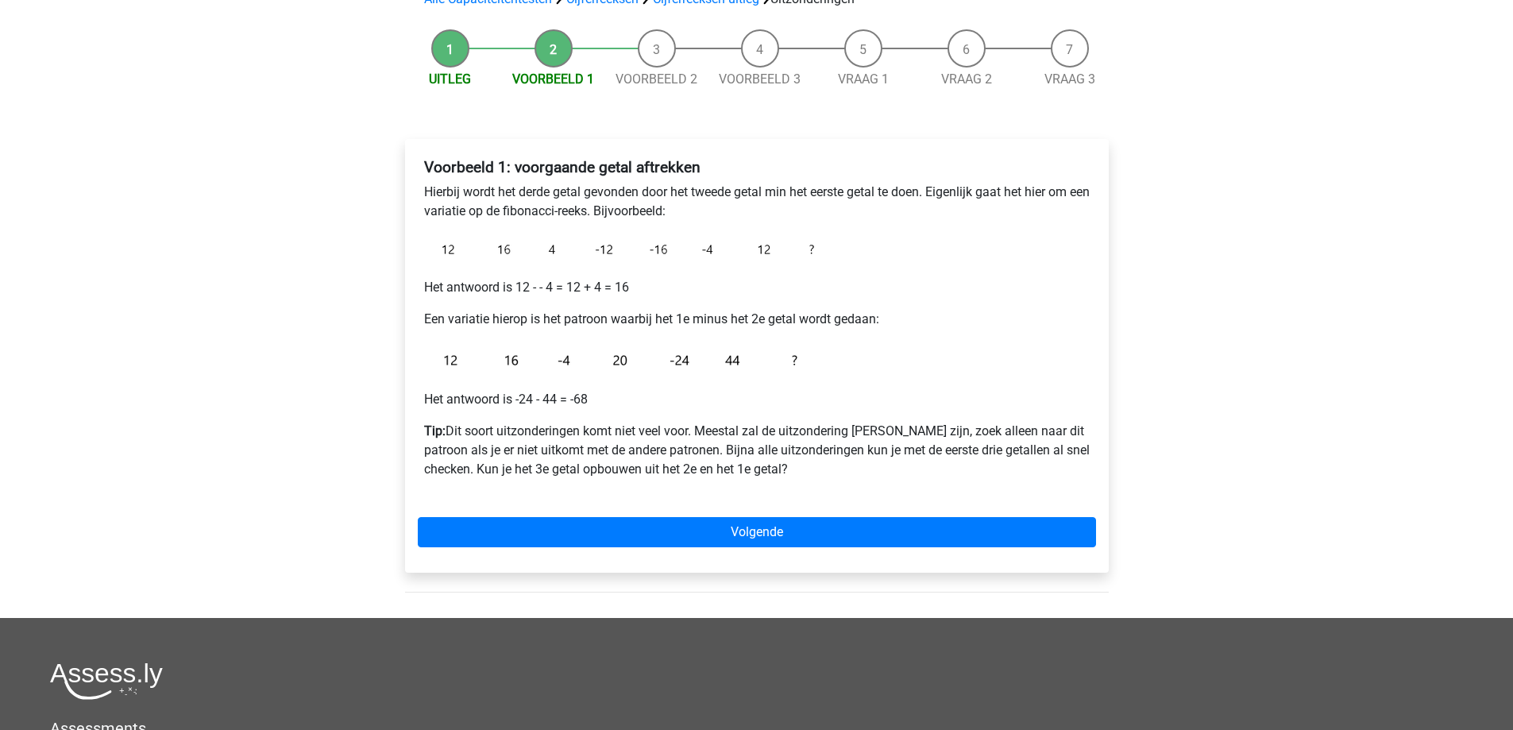
scroll to position [159, 0]
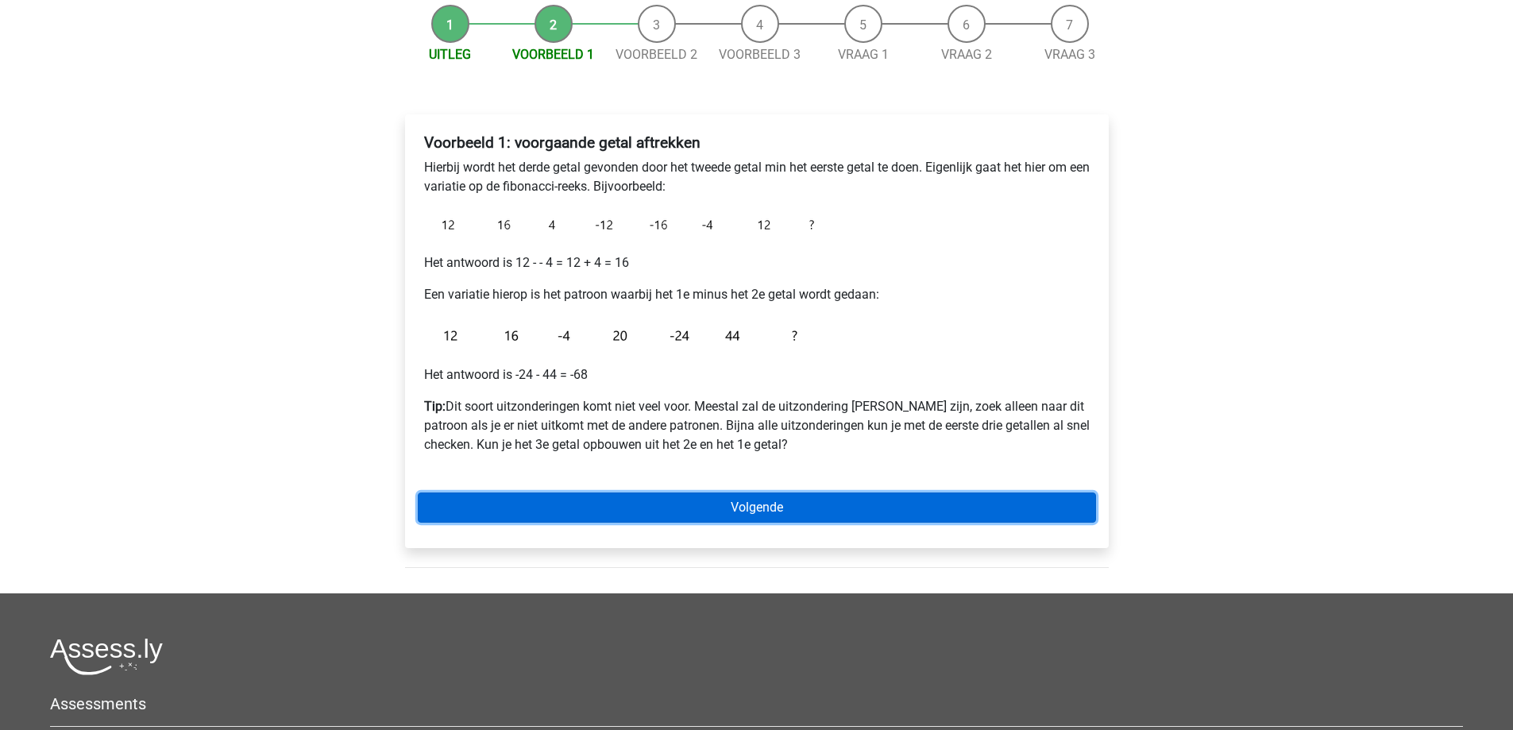
click at [607, 498] on link "Volgende" at bounding box center [757, 507] width 678 height 30
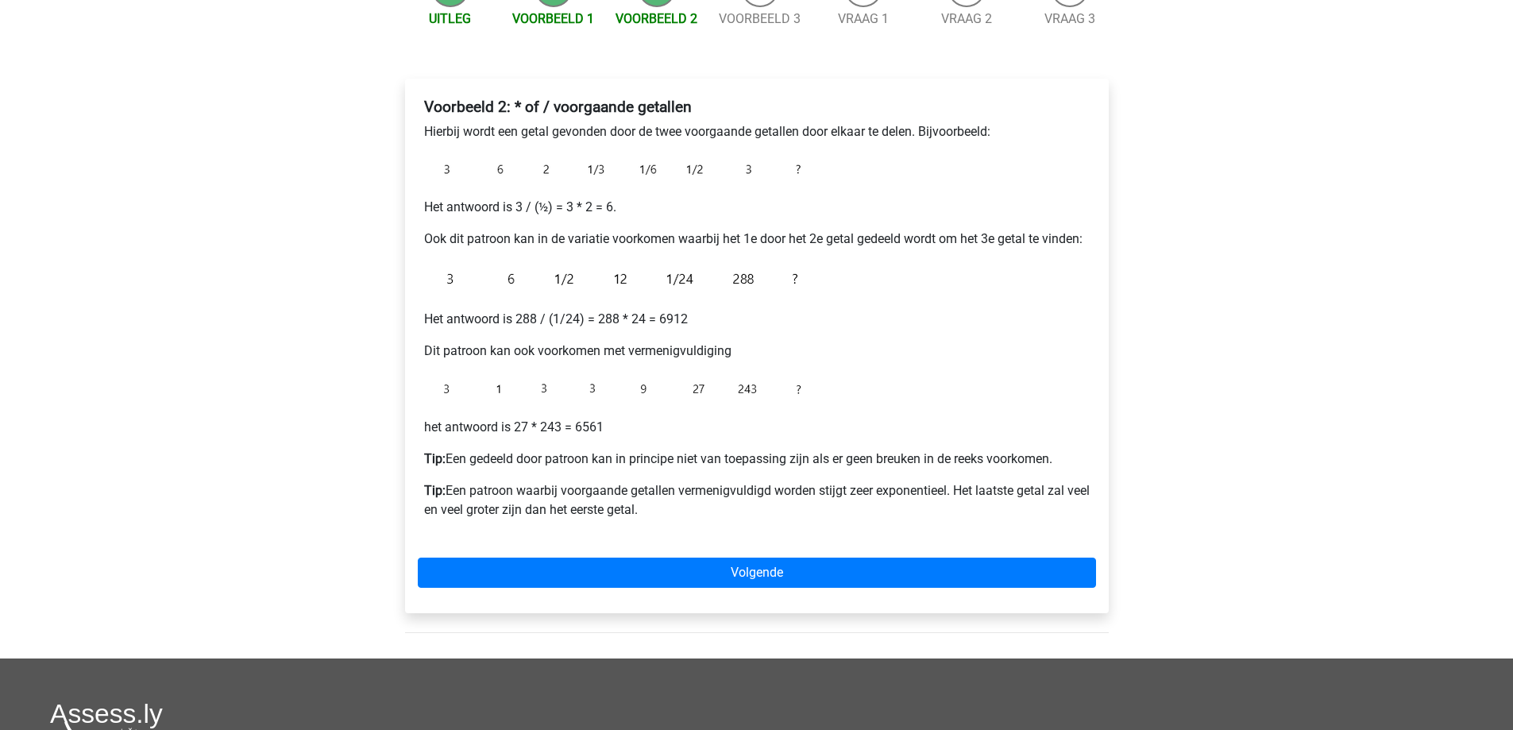
scroll to position [238, 0]
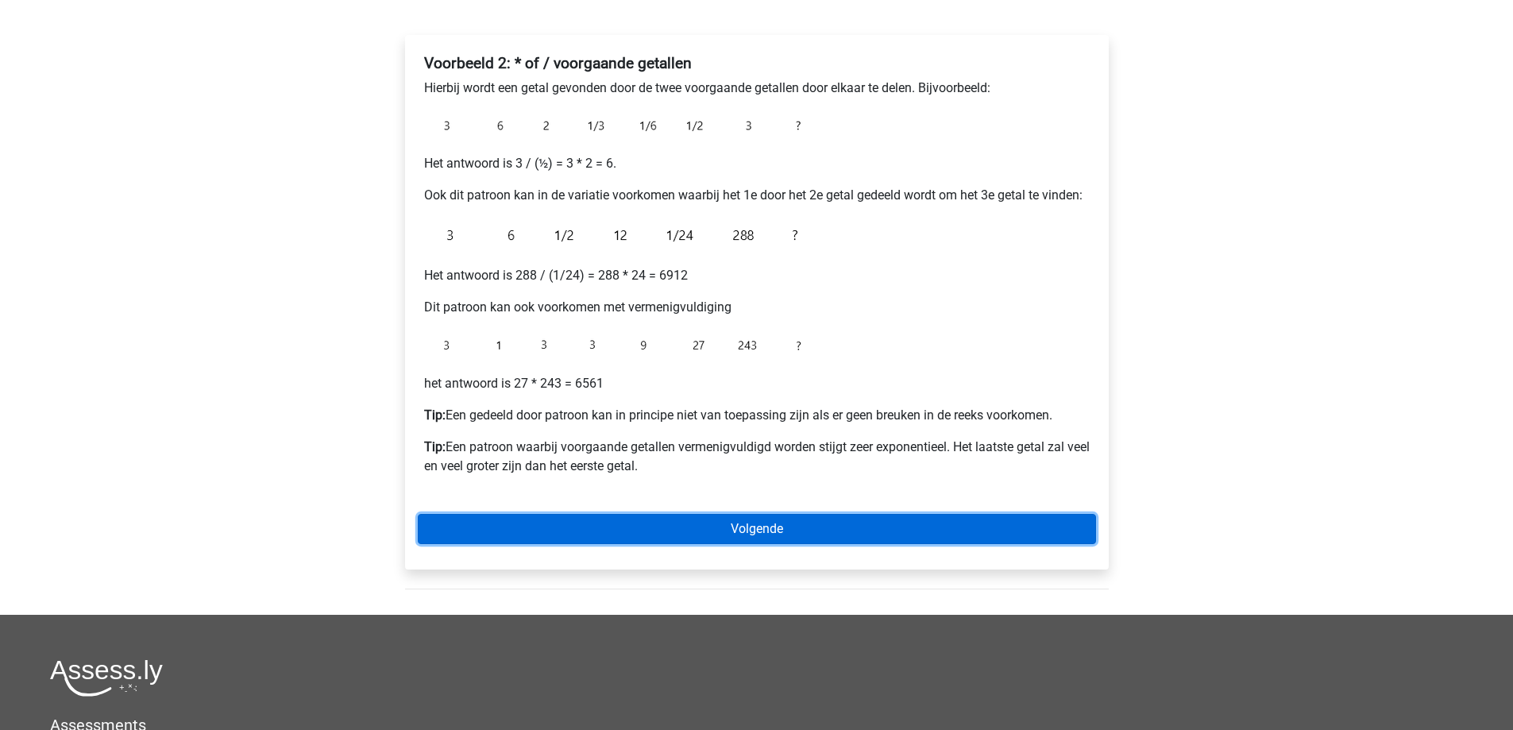
click at [872, 532] on link "Volgende" at bounding box center [757, 529] width 678 height 30
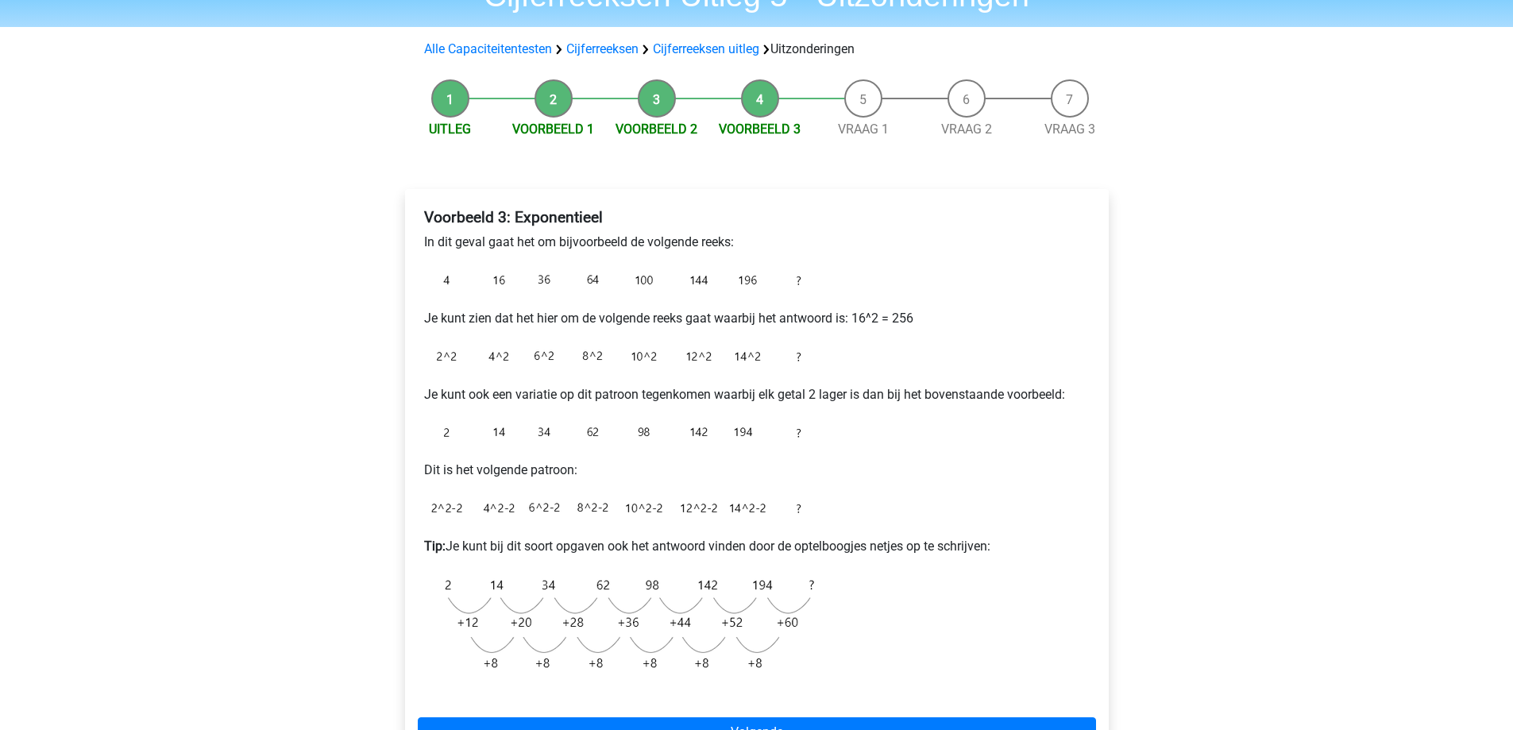
scroll to position [477, 0]
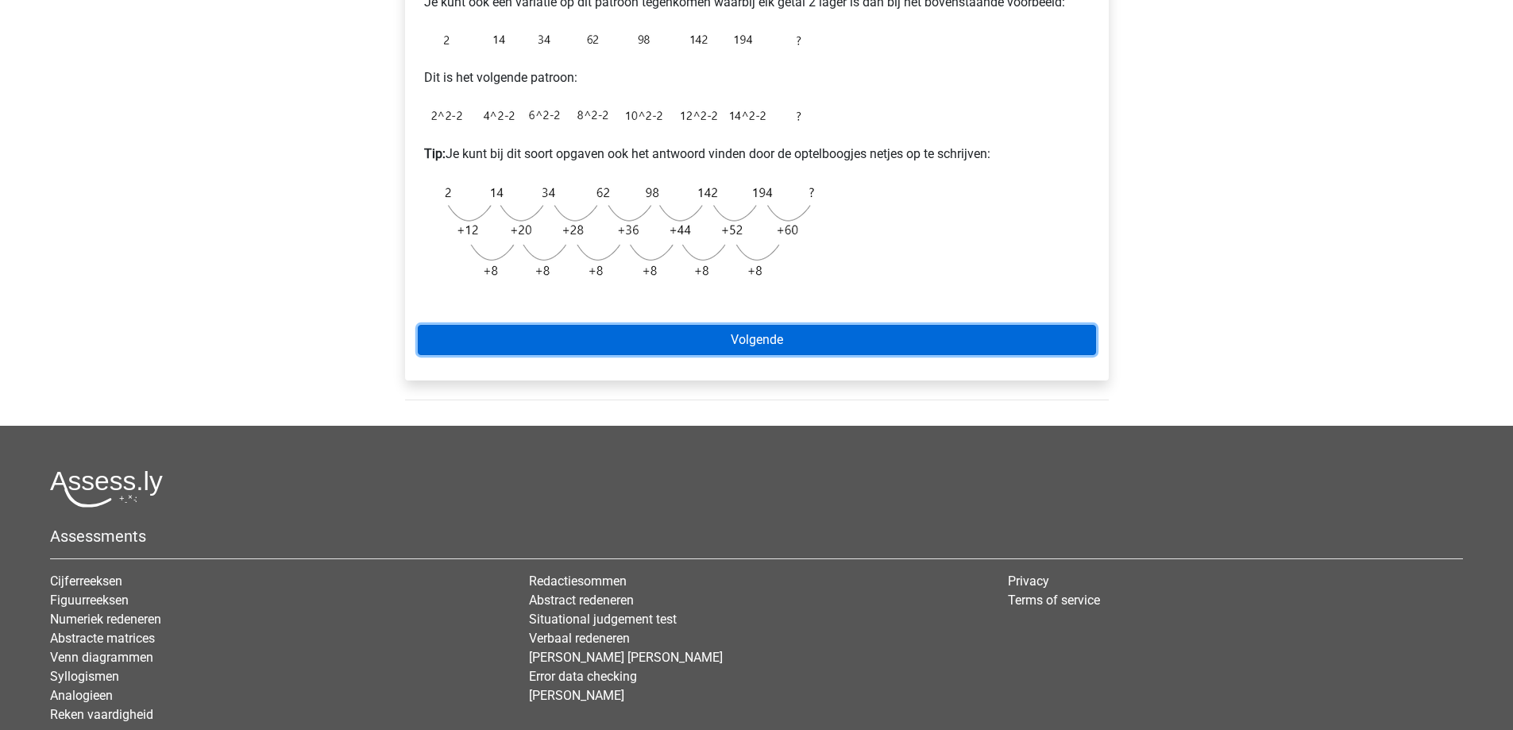
click at [610, 339] on link "Volgende" at bounding box center [757, 340] width 678 height 30
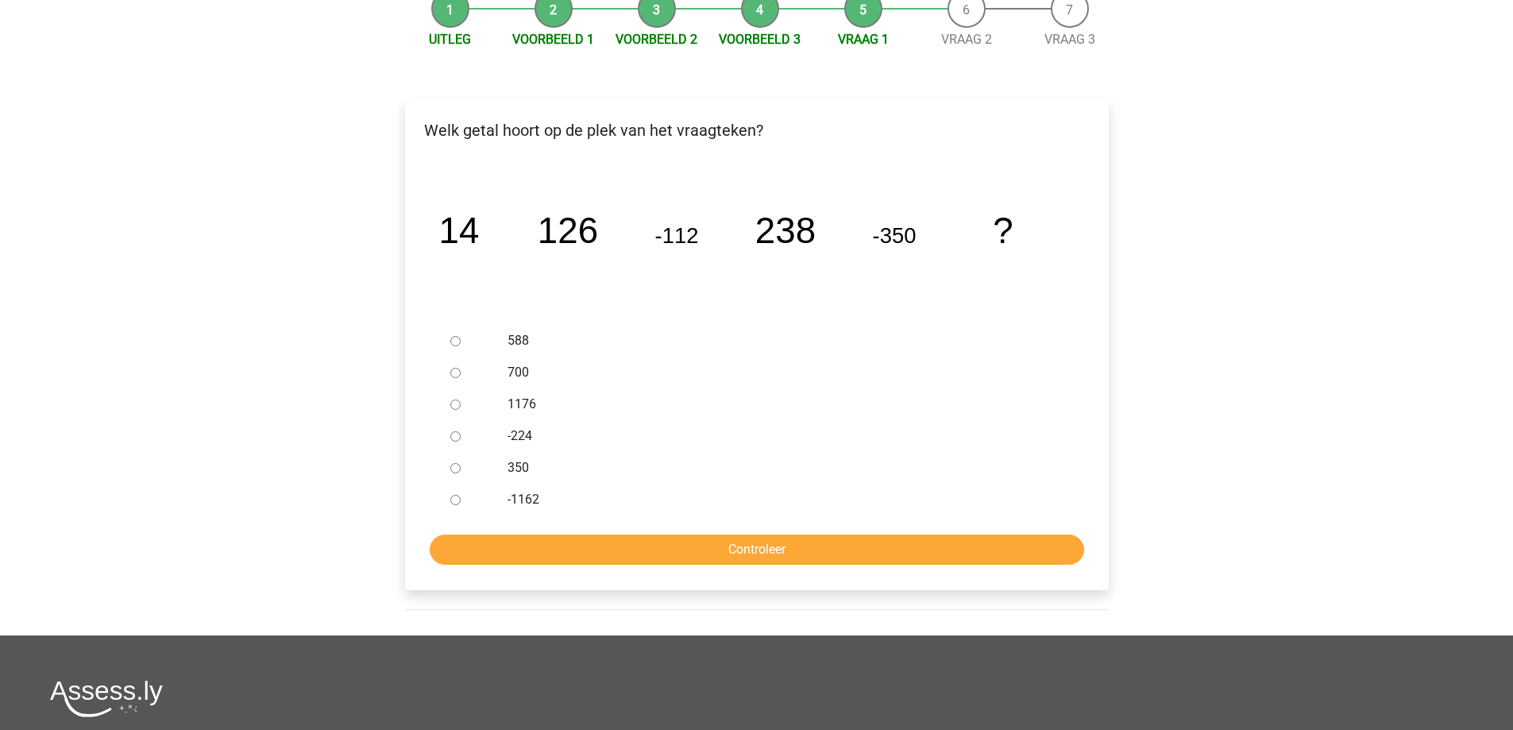
scroll to position [238, 0]
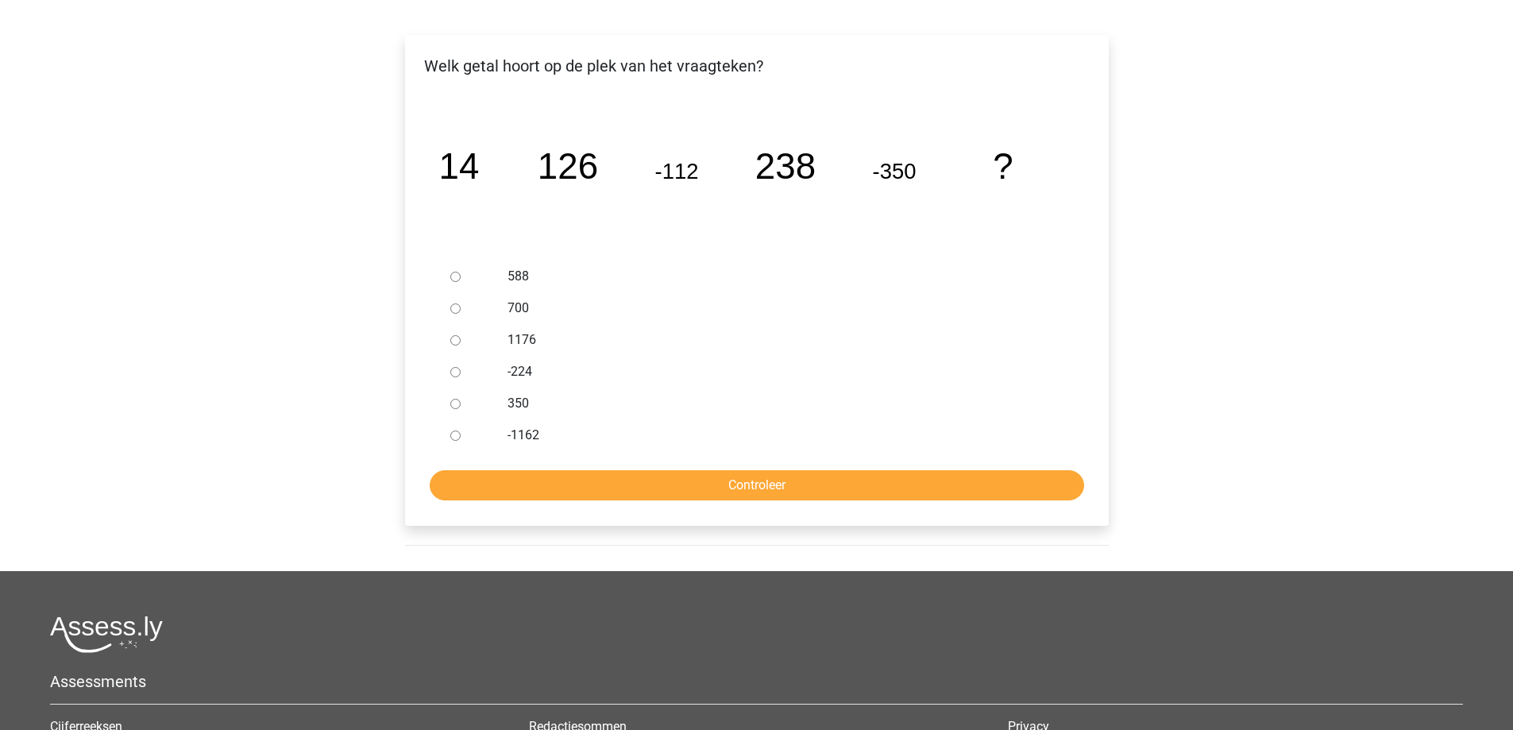
click at [454, 275] on input "588" at bounding box center [455, 277] width 10 height 10
radio input "true"
click at [647, 485] on input "Controleer" at bounding box center [757, 485] width 655 height 30
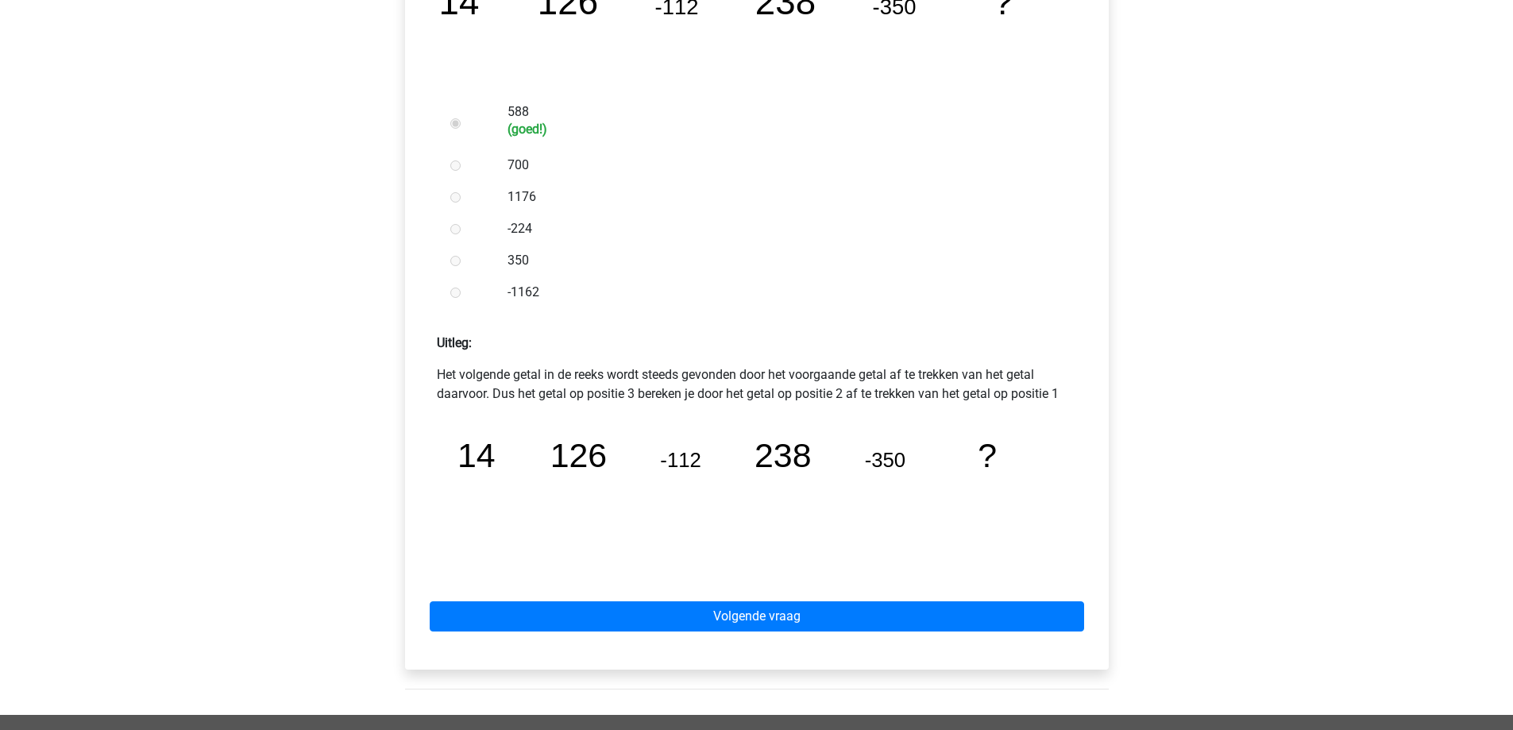
scroll to position [397, 0]
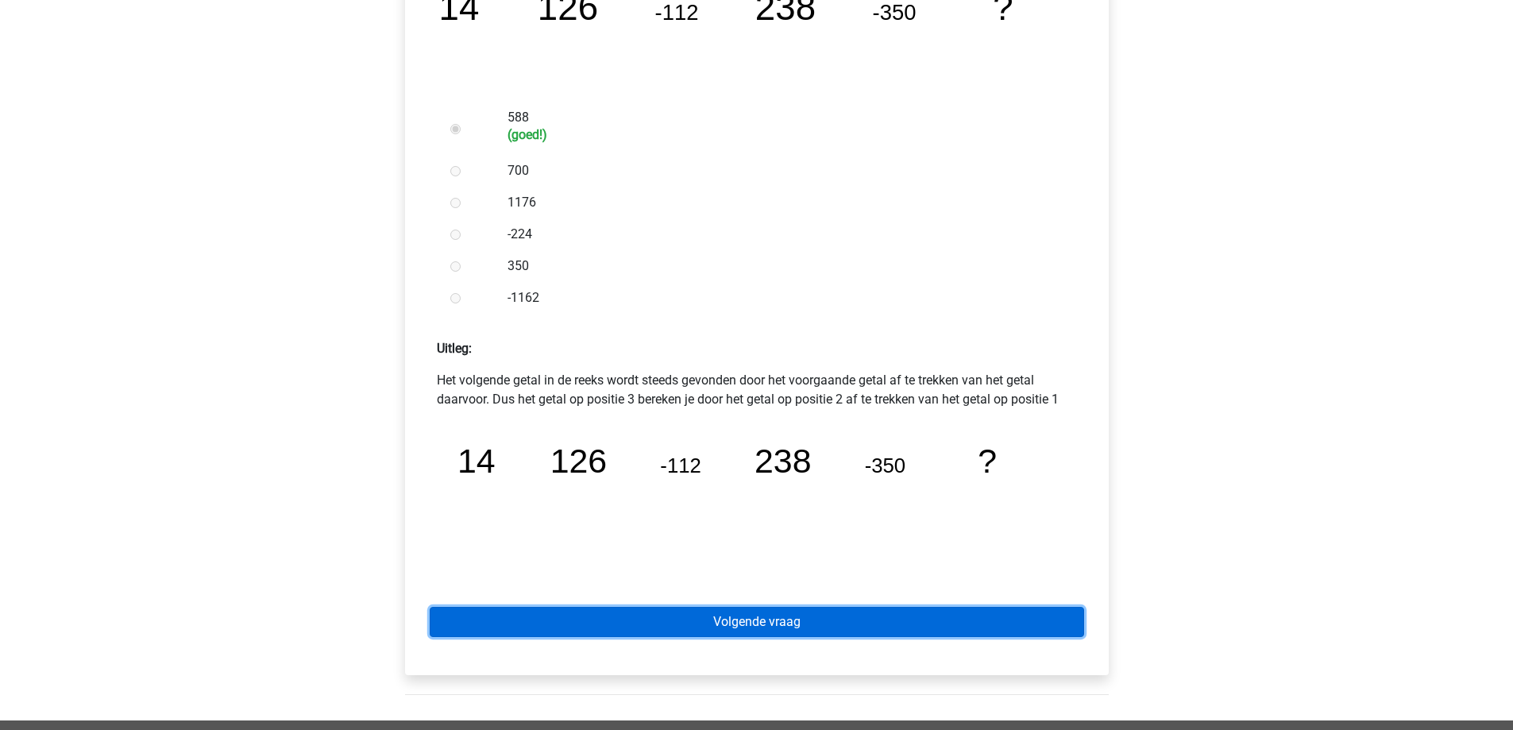
click at [545, 631] on link "Volgende vraag" at bounding box center [757, 622] width 655 height 30
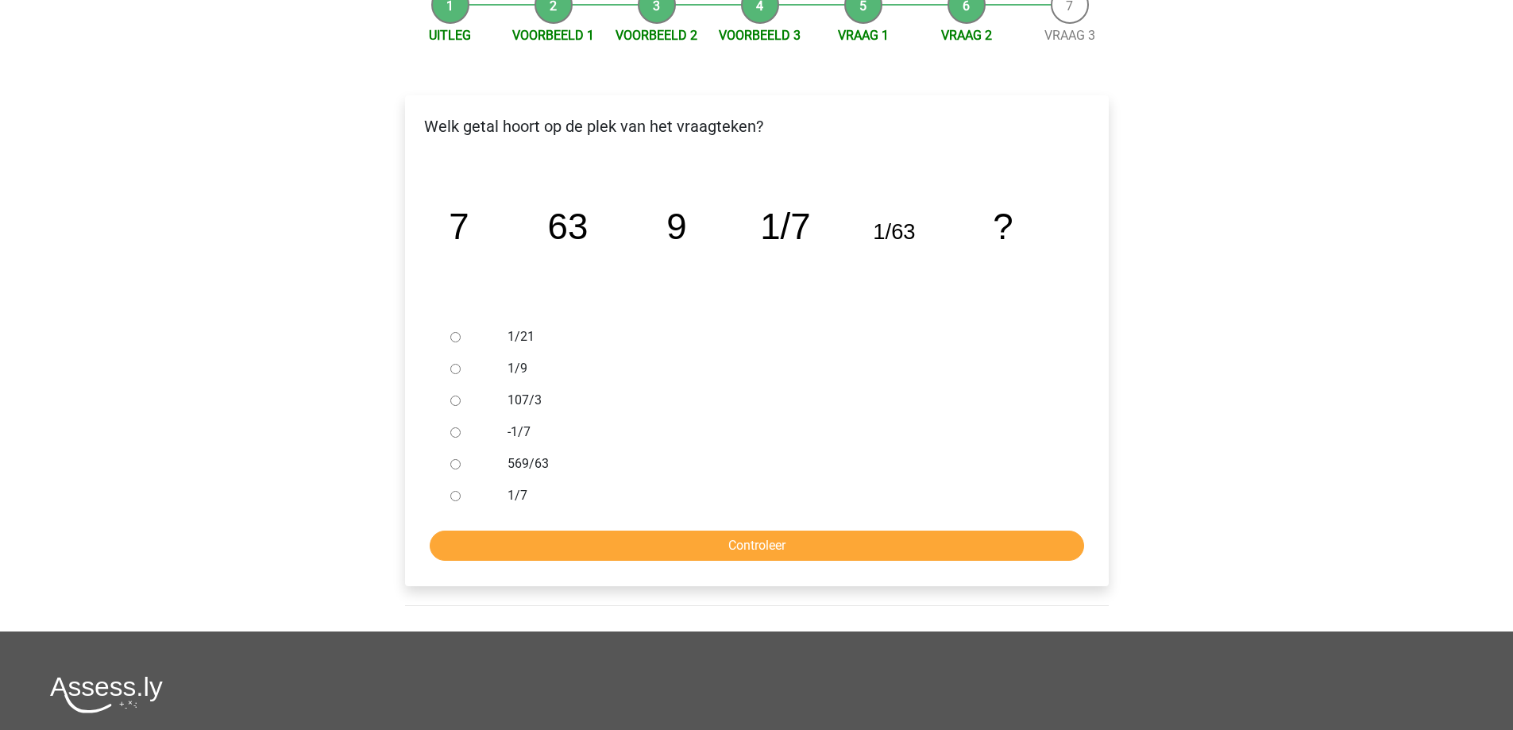
scroll to position [238, 0]
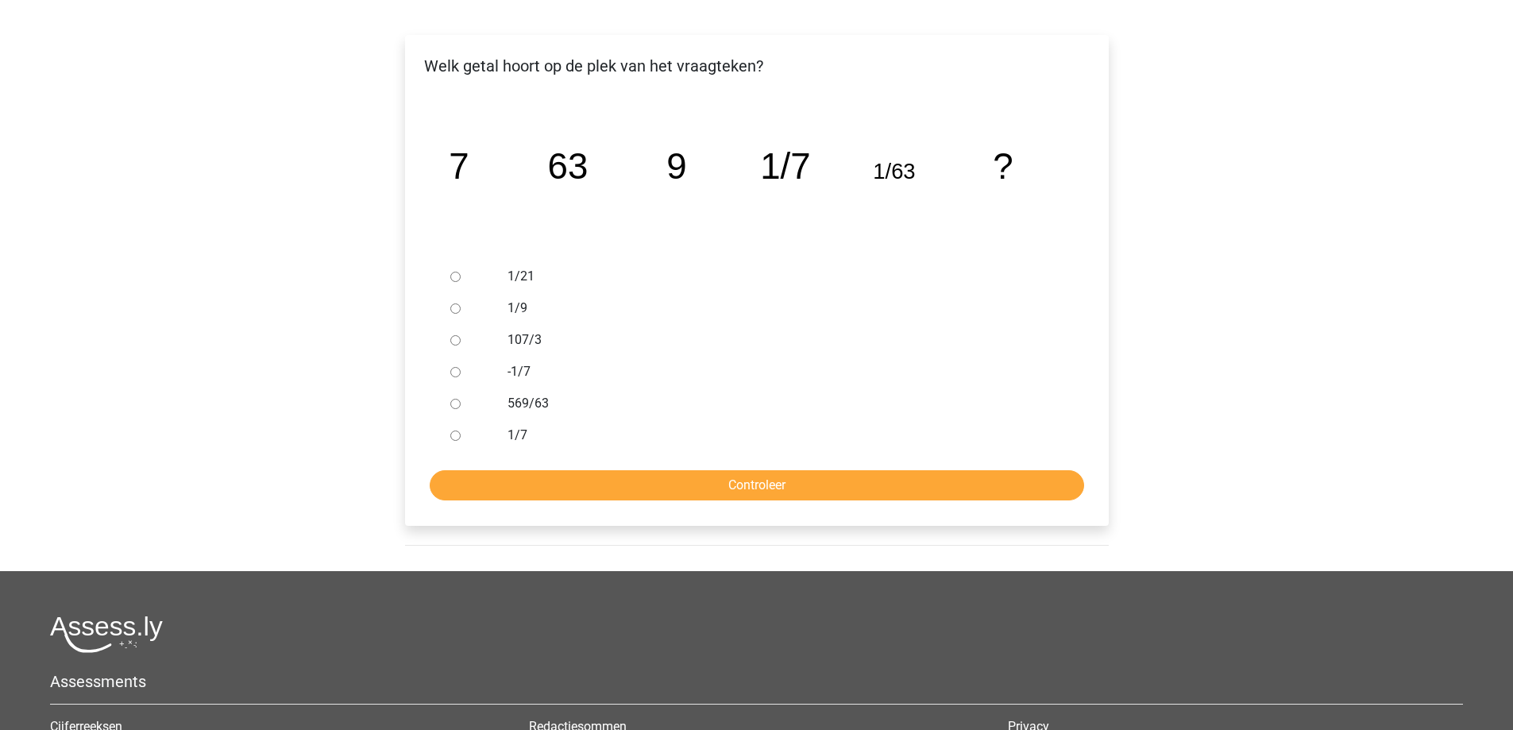
click at [458, 435] on input "1/7" at bounding box center [455, 436] width 10 height 10
radio input "true"
click at [580, 488] on input "Controleer" at bounding box center [757, 485] width 655 height 30
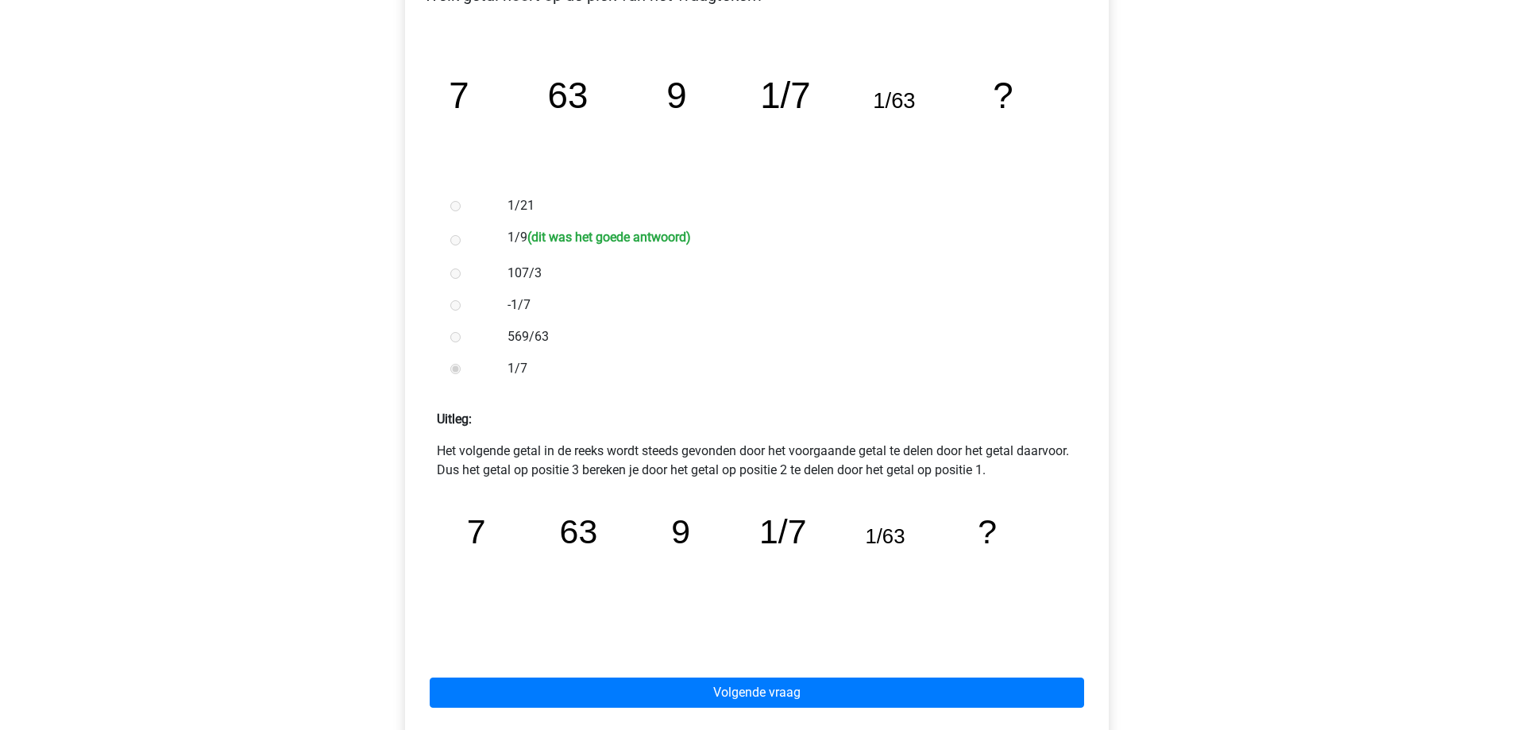
scroll to position [477, 0]
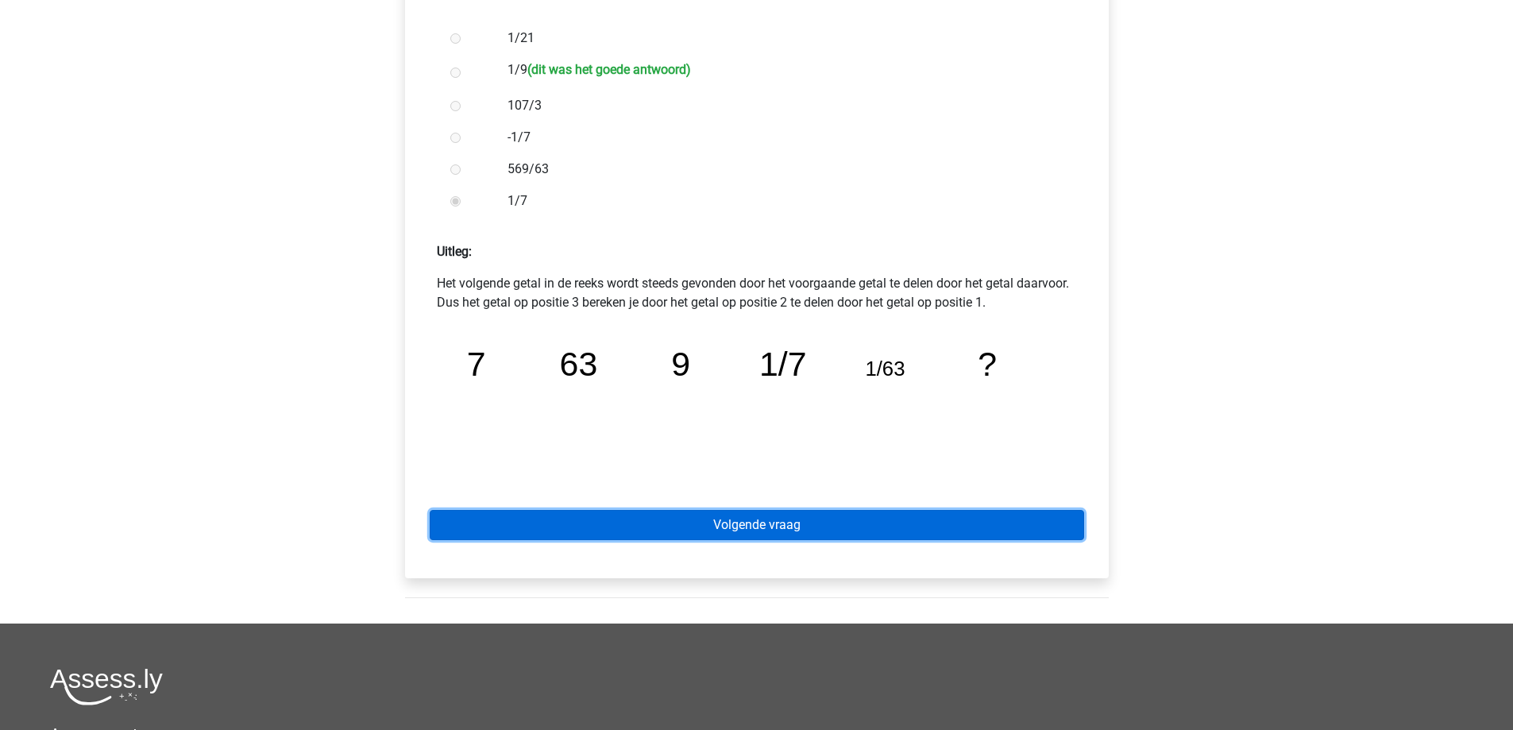
click at [589, 529] on link "Volgende vraag" at bounding box center [757, 525] width 655 height 30
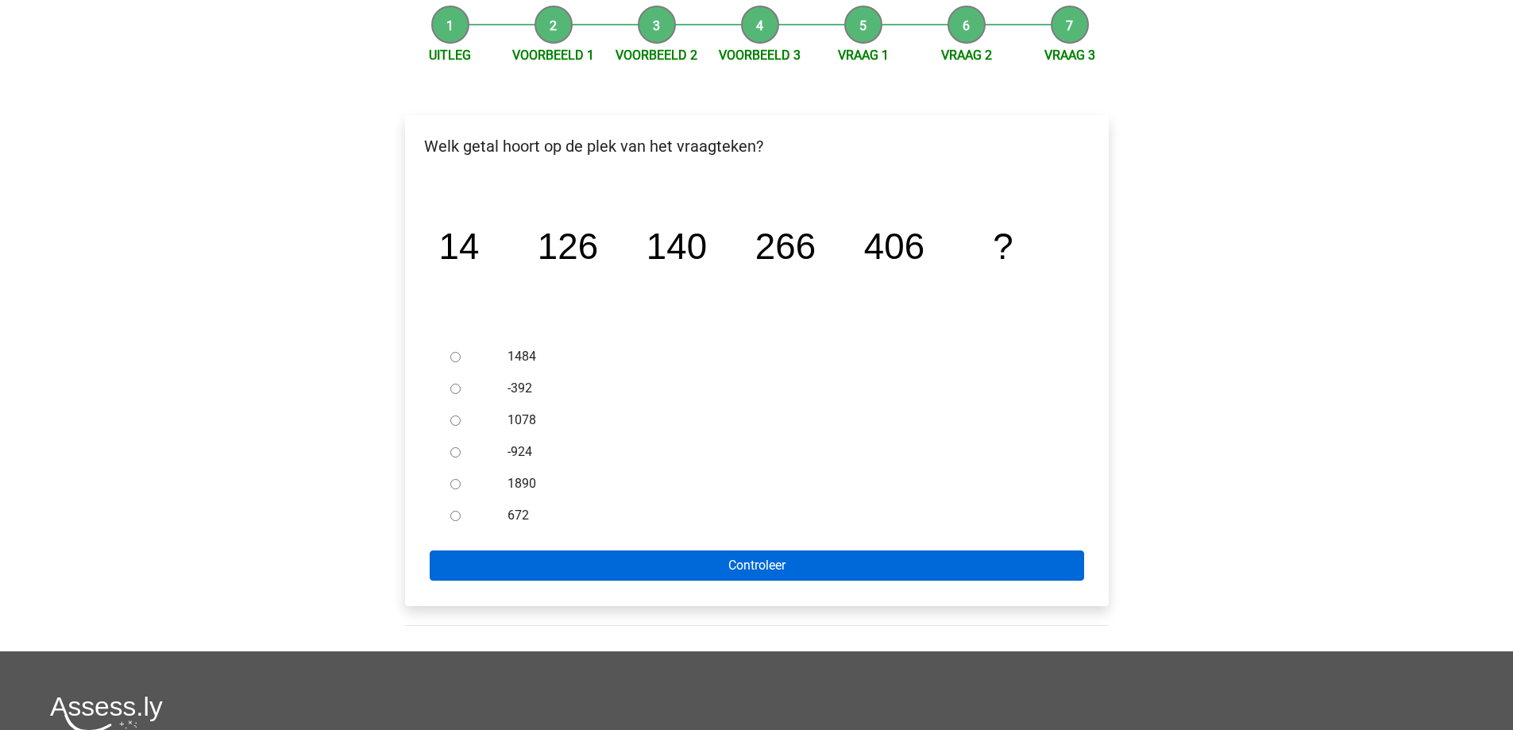
scroll to position [159, 0]
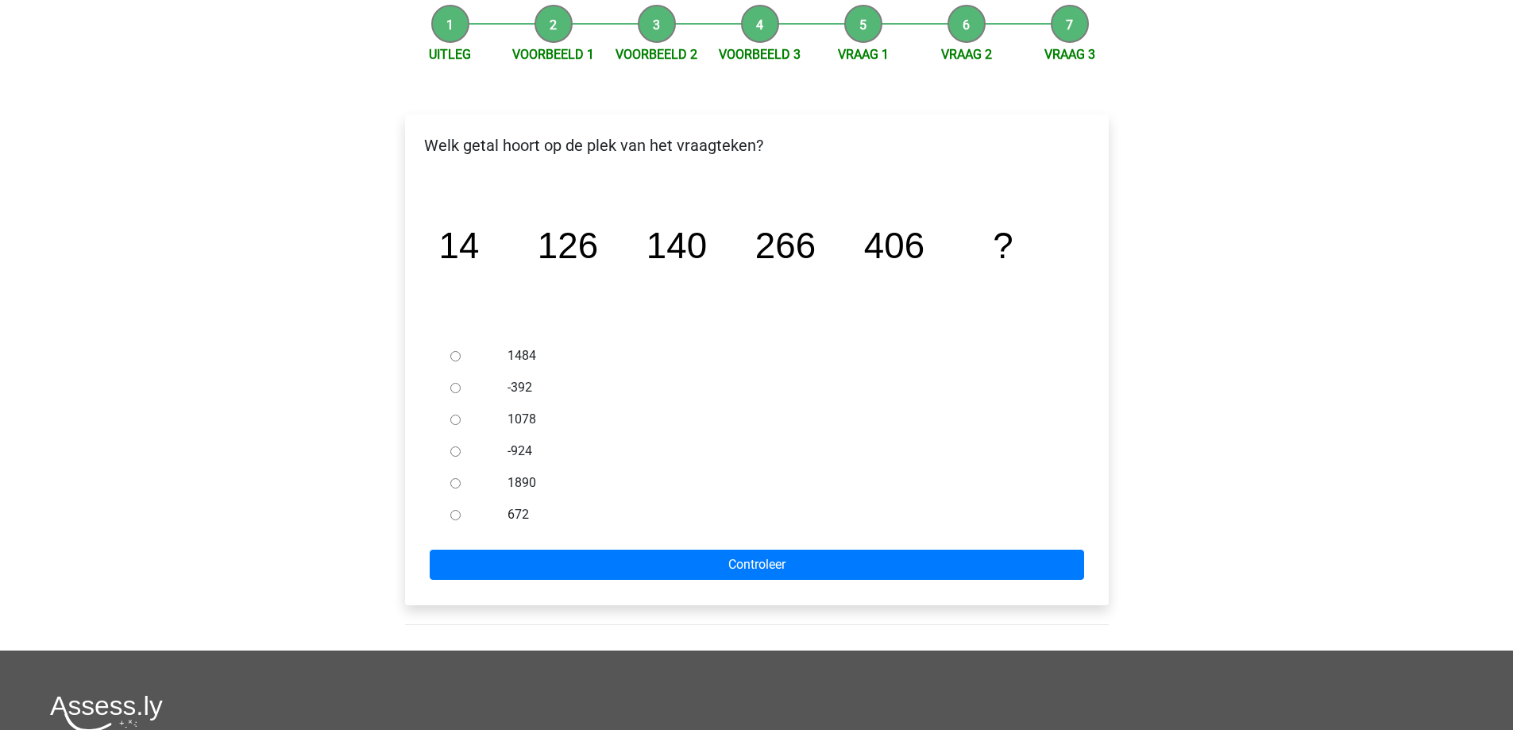
click at [458, 514] on input "672" at bounding box center [455, 515] width 10 height 10
radio input "true"
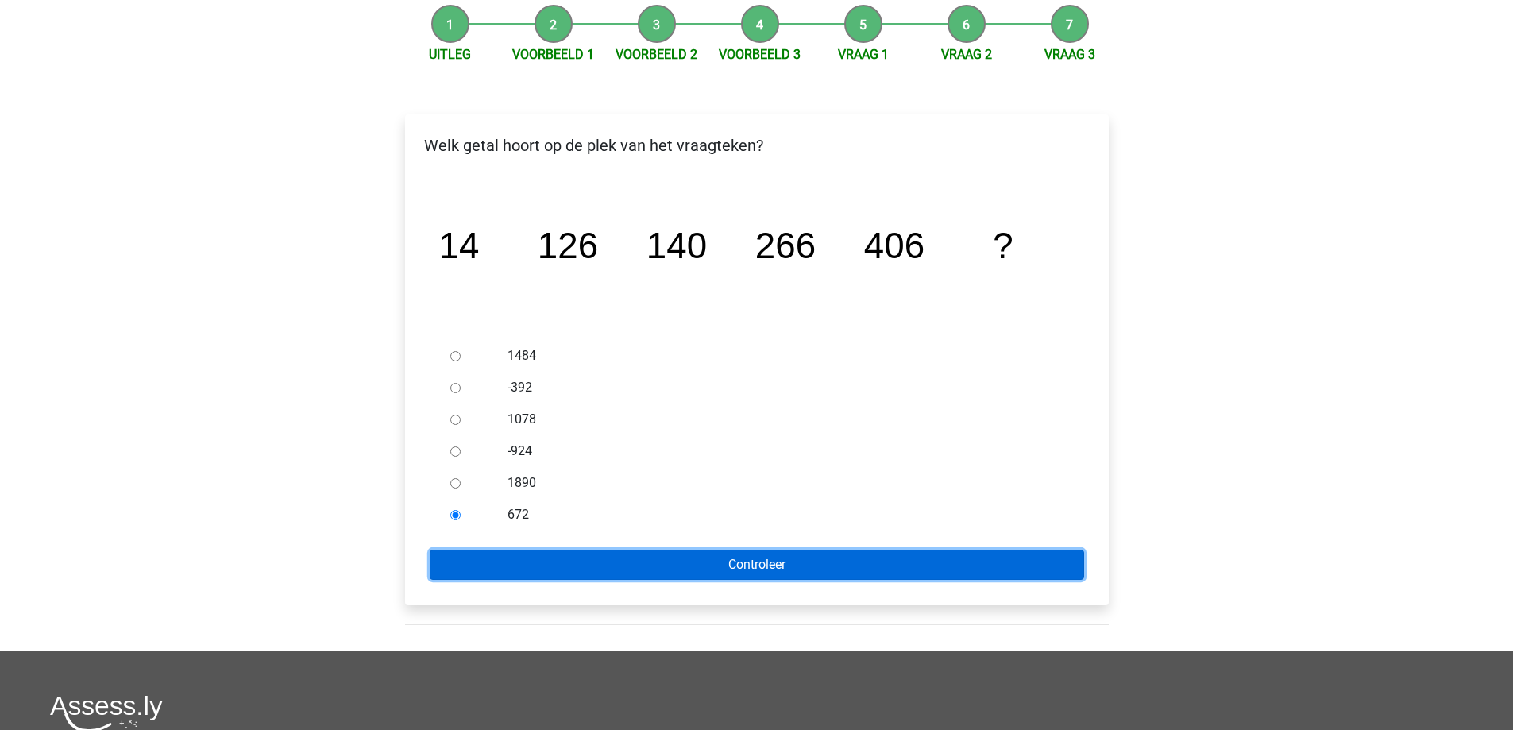
click at [709, 553] on input "Controleer" at bounding box center [757, 565] width 655 height 30
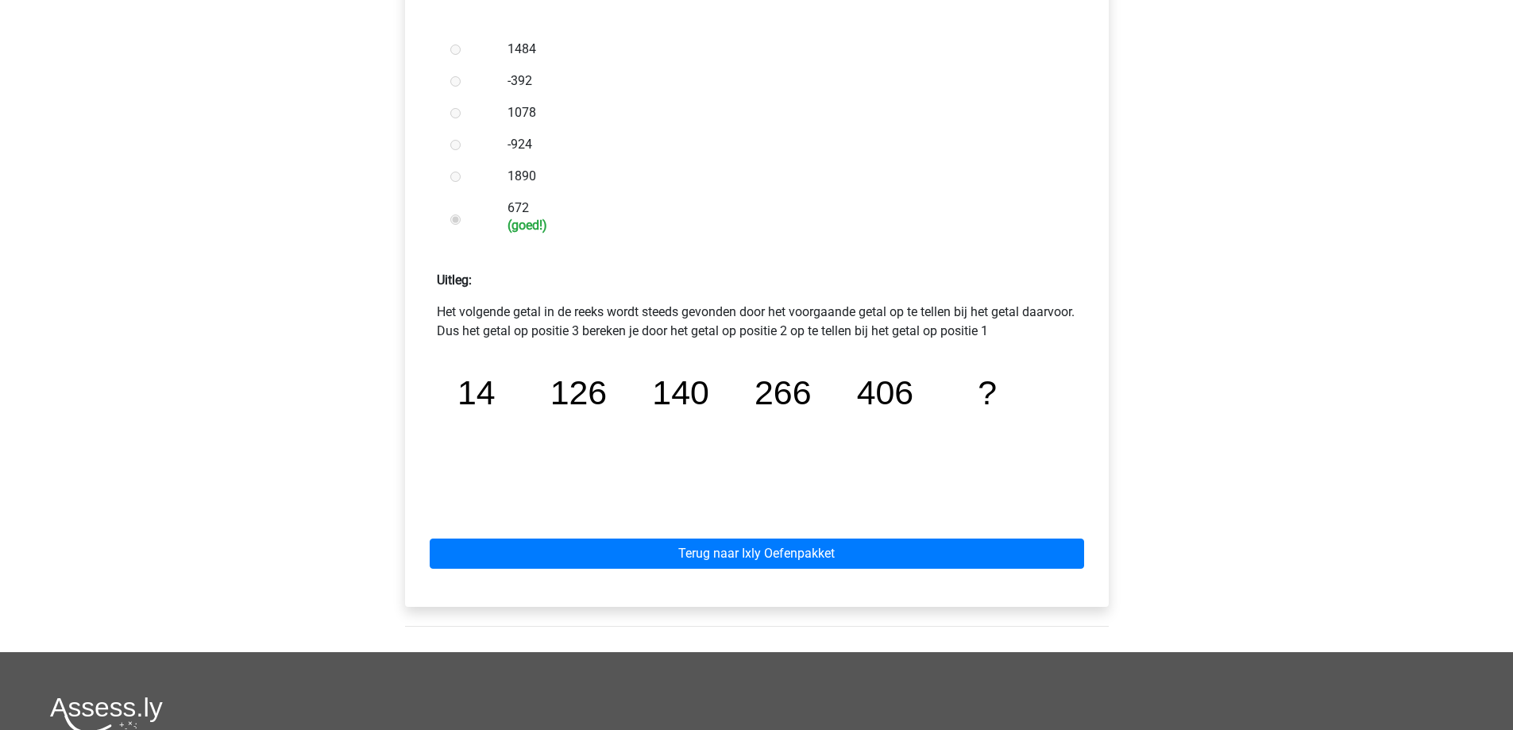
scroll to position [477, 0]
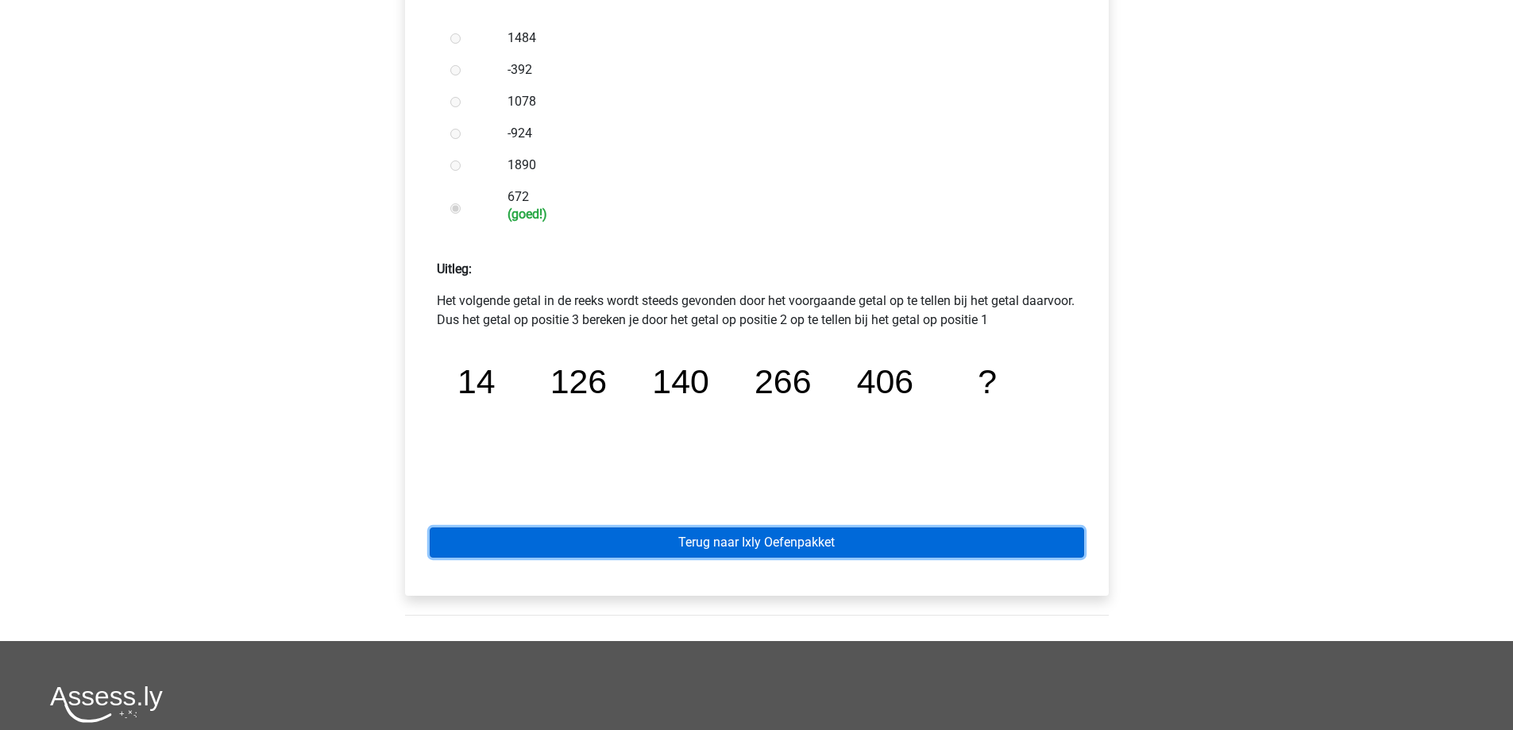
click at [632, 537] on link "Terug naar Ixly Oefenpakket" at bounding box center [757, 542] width 655 height 30
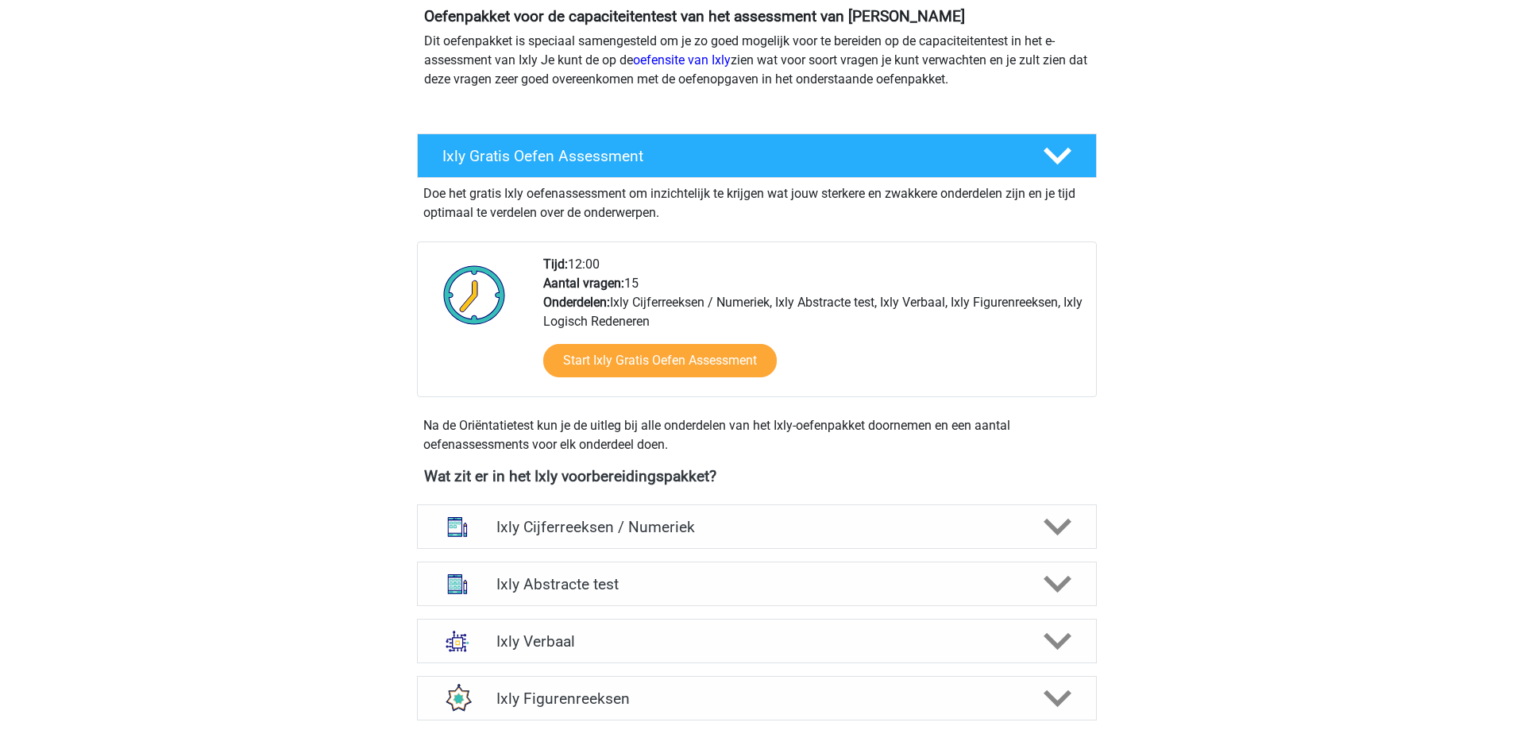
scroll to position [159, 0]
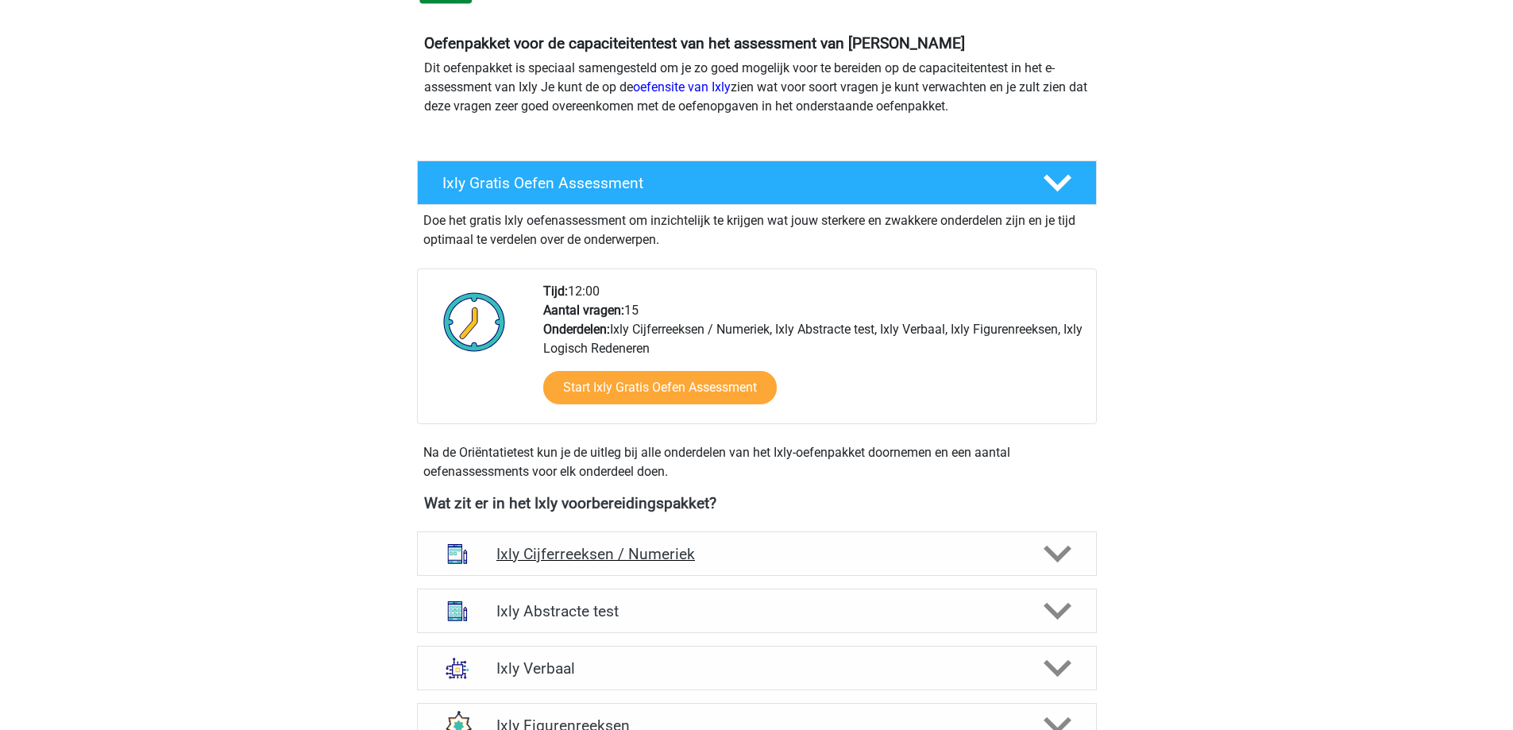
click at [1058, 555] on polygon at bounding box center [1058, 554] width 28 height 17
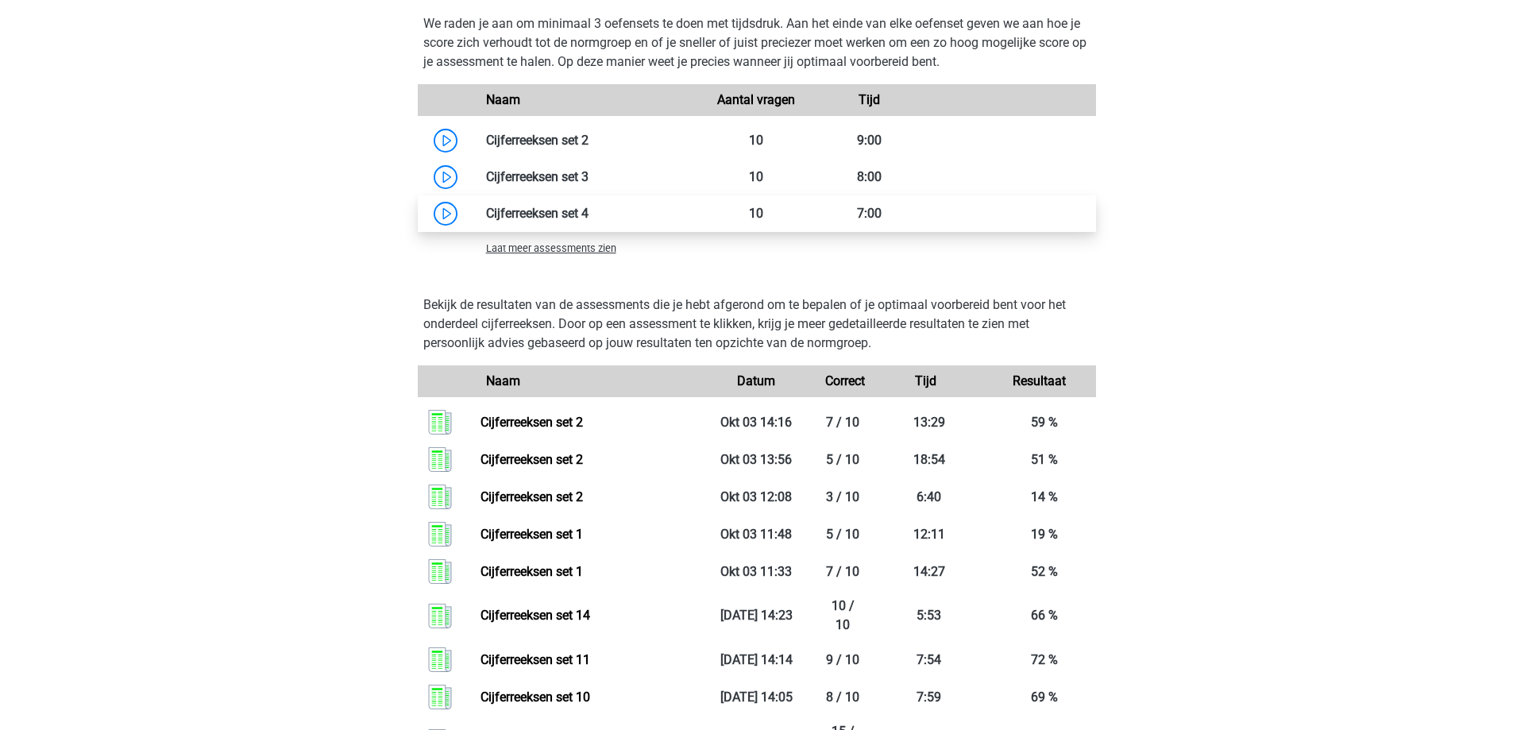
scroll to position [1271, 0]
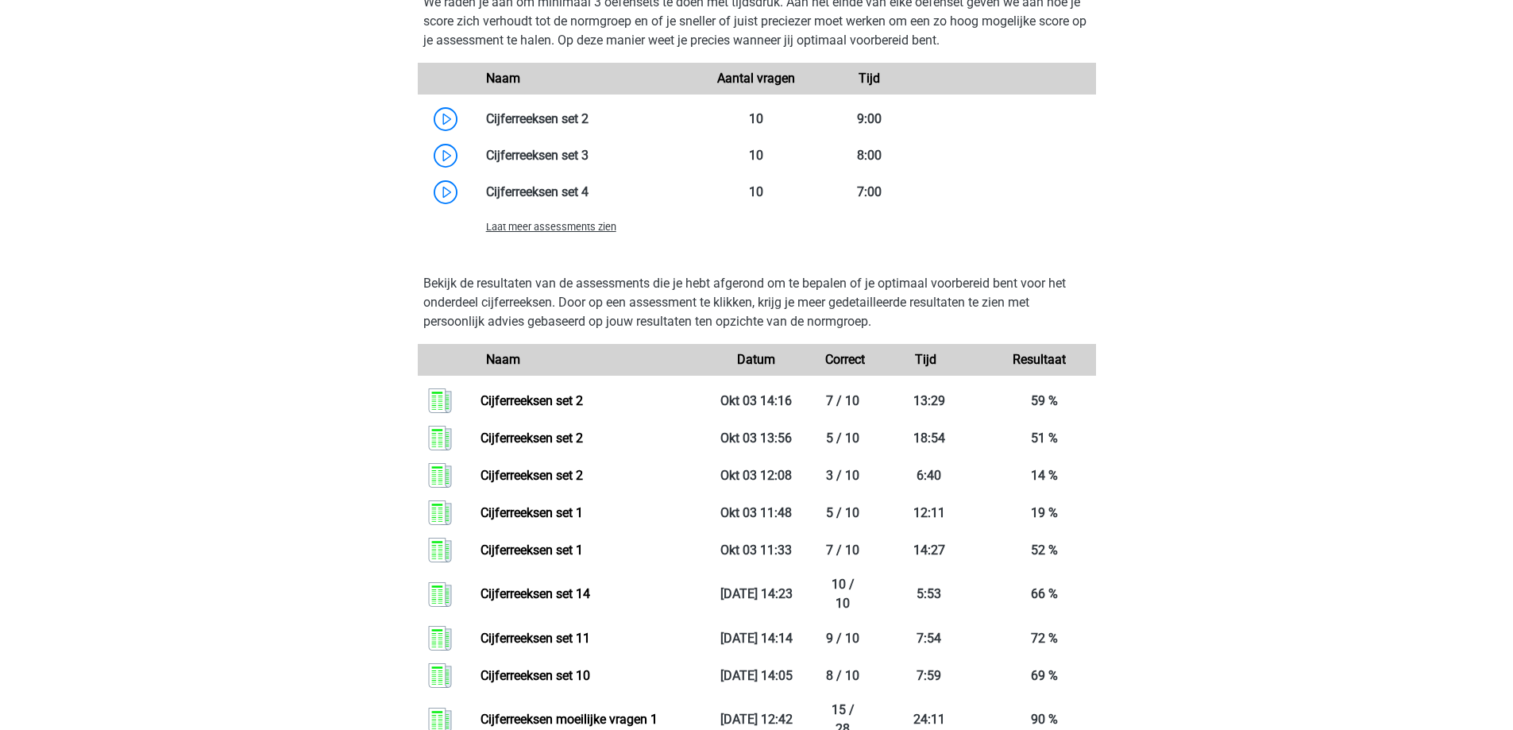
click at [581, 228] on span "Laat meer assessments zien" at bounding box center [551, 227] width 130 height 12
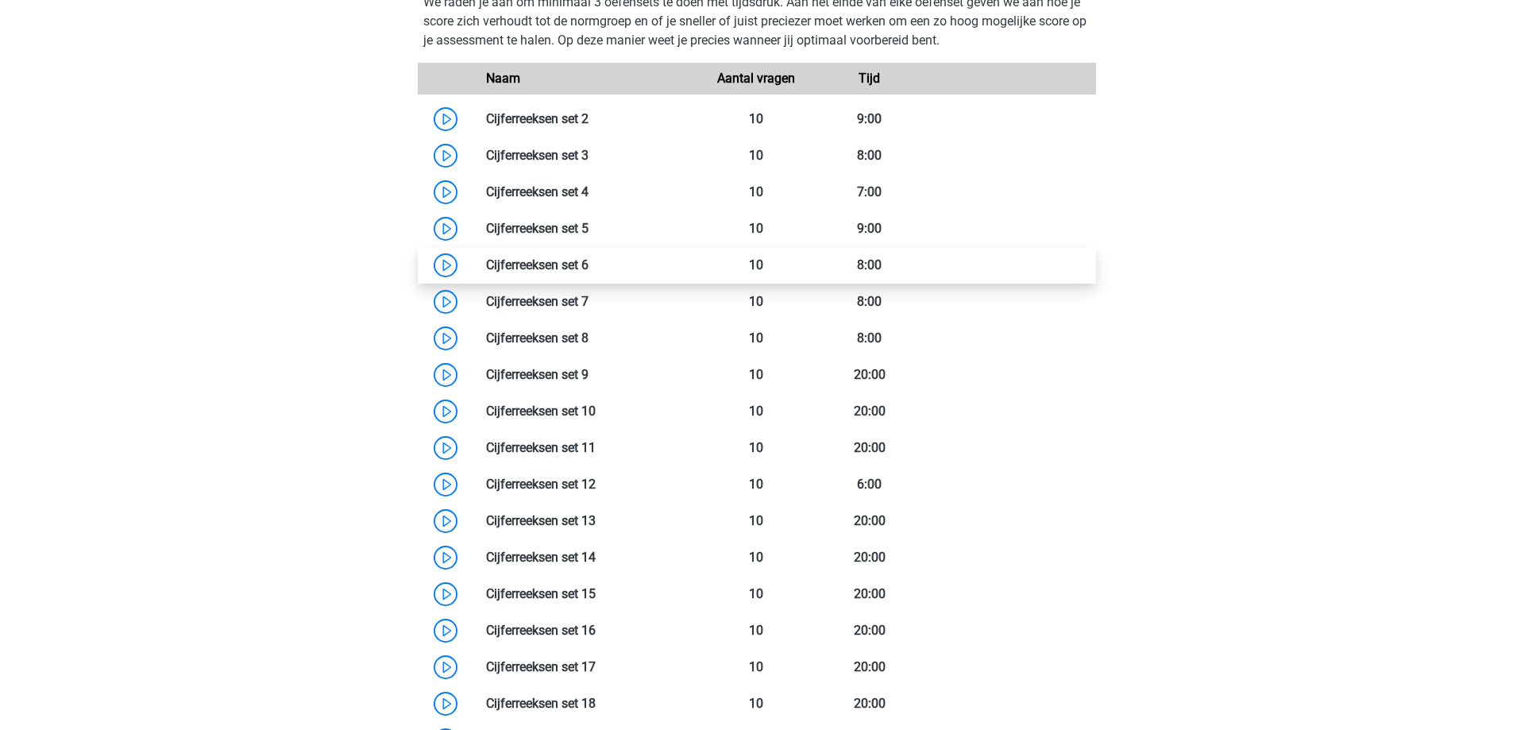
click at [589, 264] on link at bounding box center [589, 264] width 0 height 15
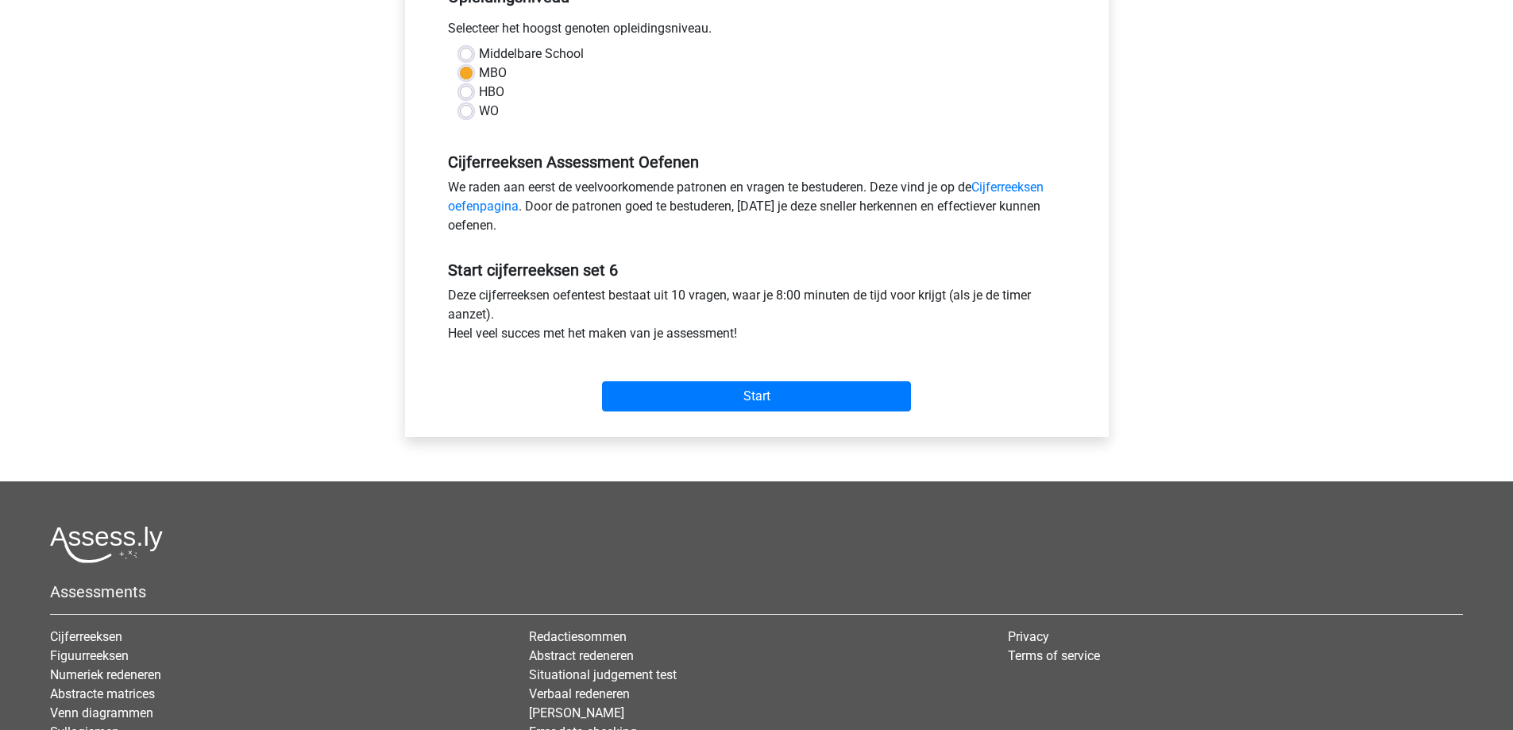
scroll to position [397, 0]
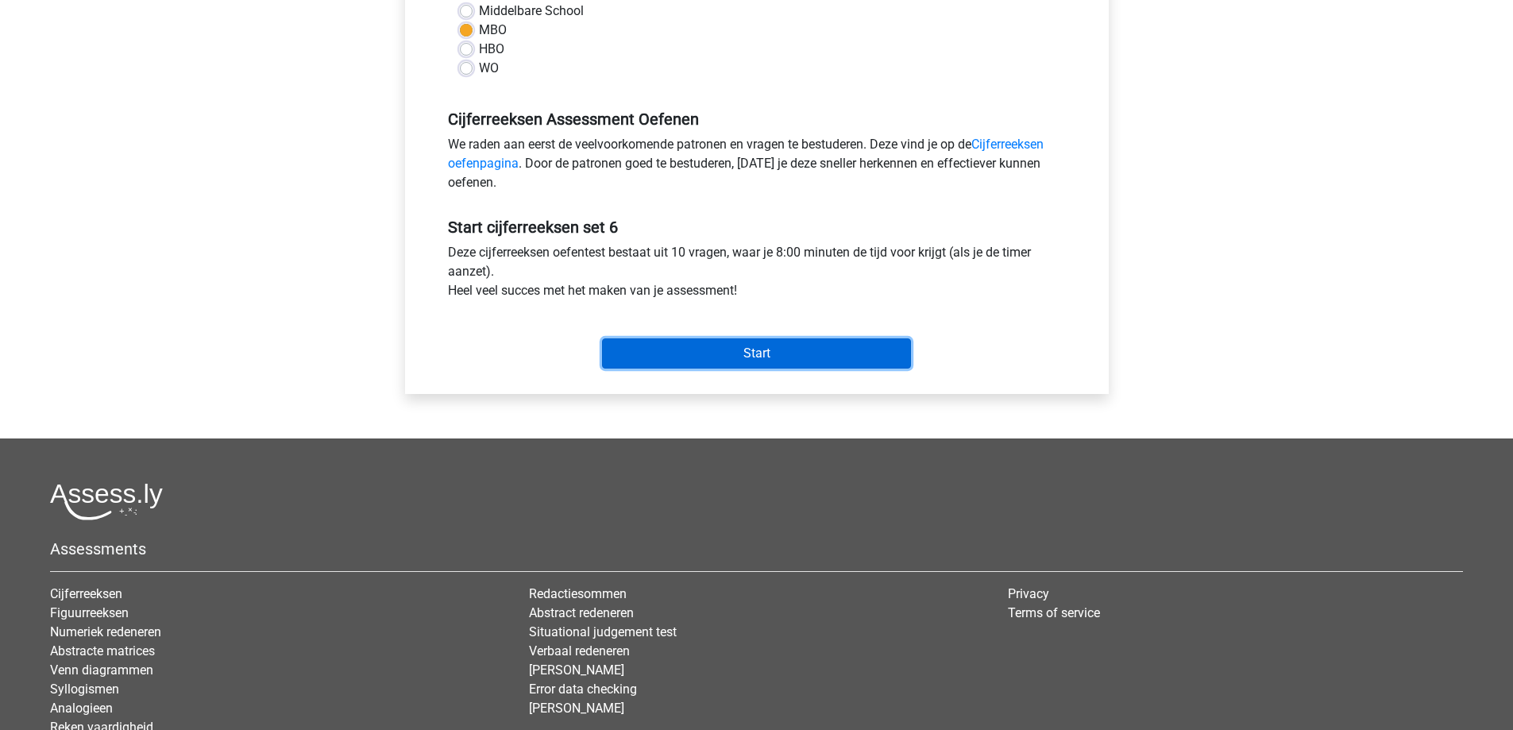
click at [728, 356] on input "Start" at bounding box center [756, 353] width 309 height 30
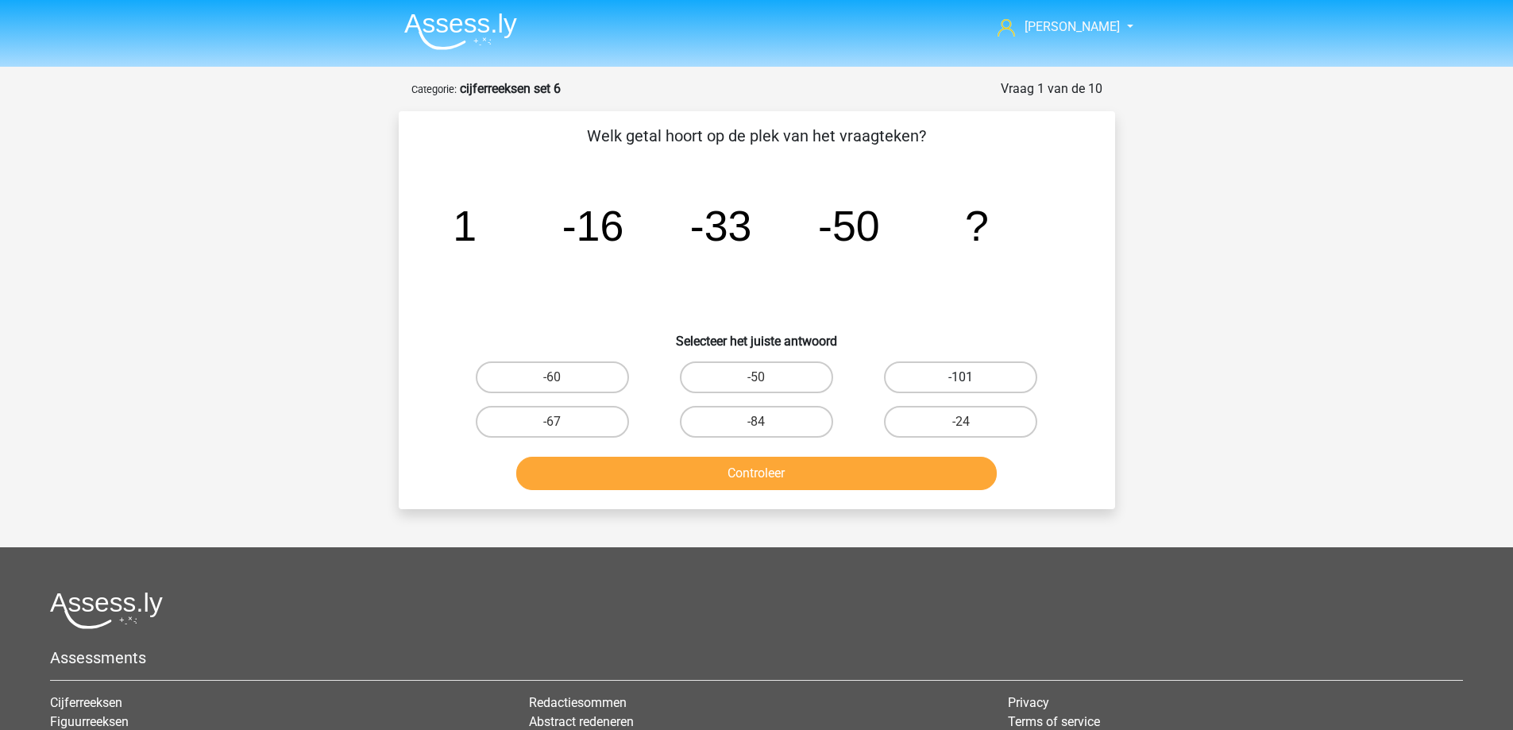
click at [952, 381] on label "-101" at bounding box center [960, 377] width 153 height 32
click at [961, 381] on input "-101" at bounding box center [966, 382] width 10 height 10
radio input "true"
click at [781, 474] on button "Controleer" at bounding box center [756, 473] width 481 height 33
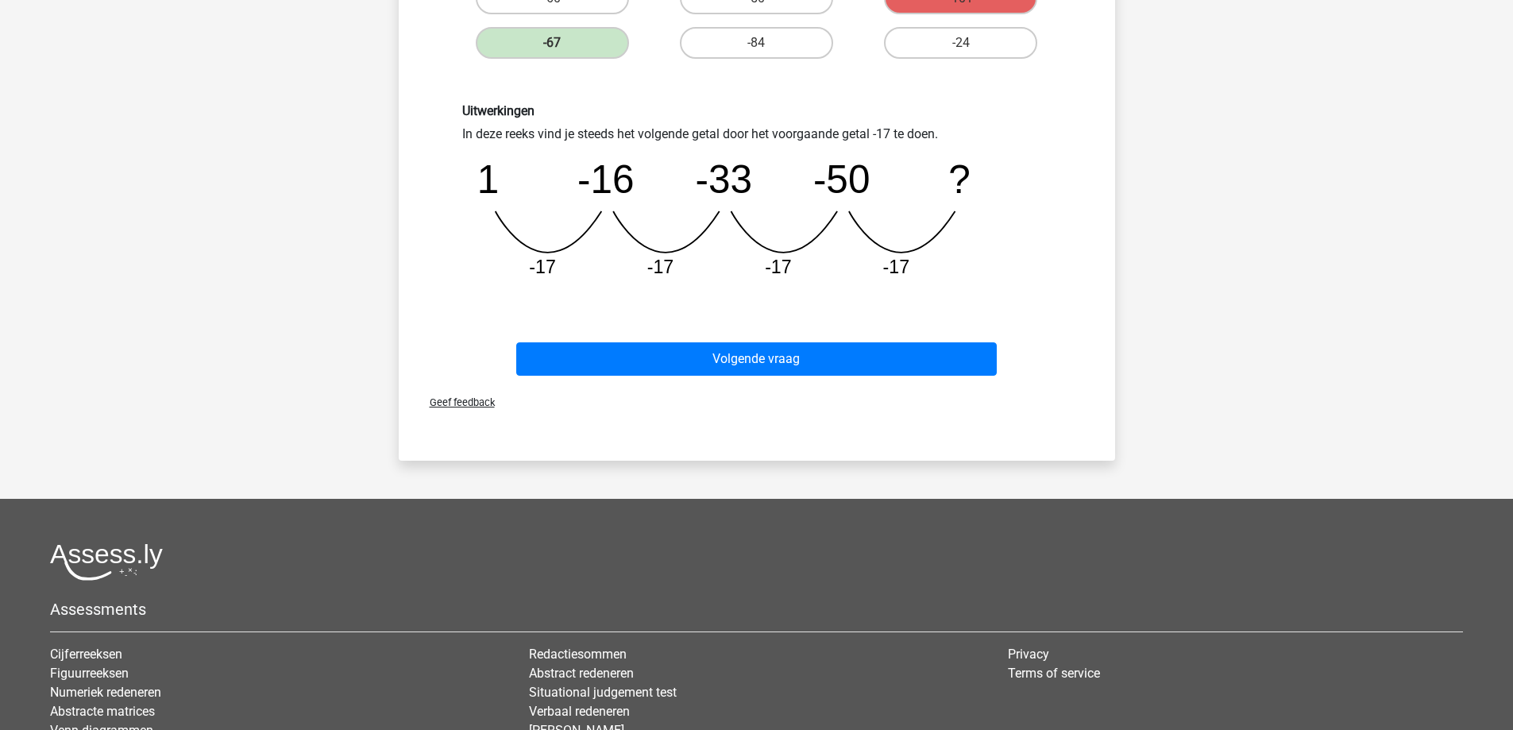
scroll to position [477, 0]
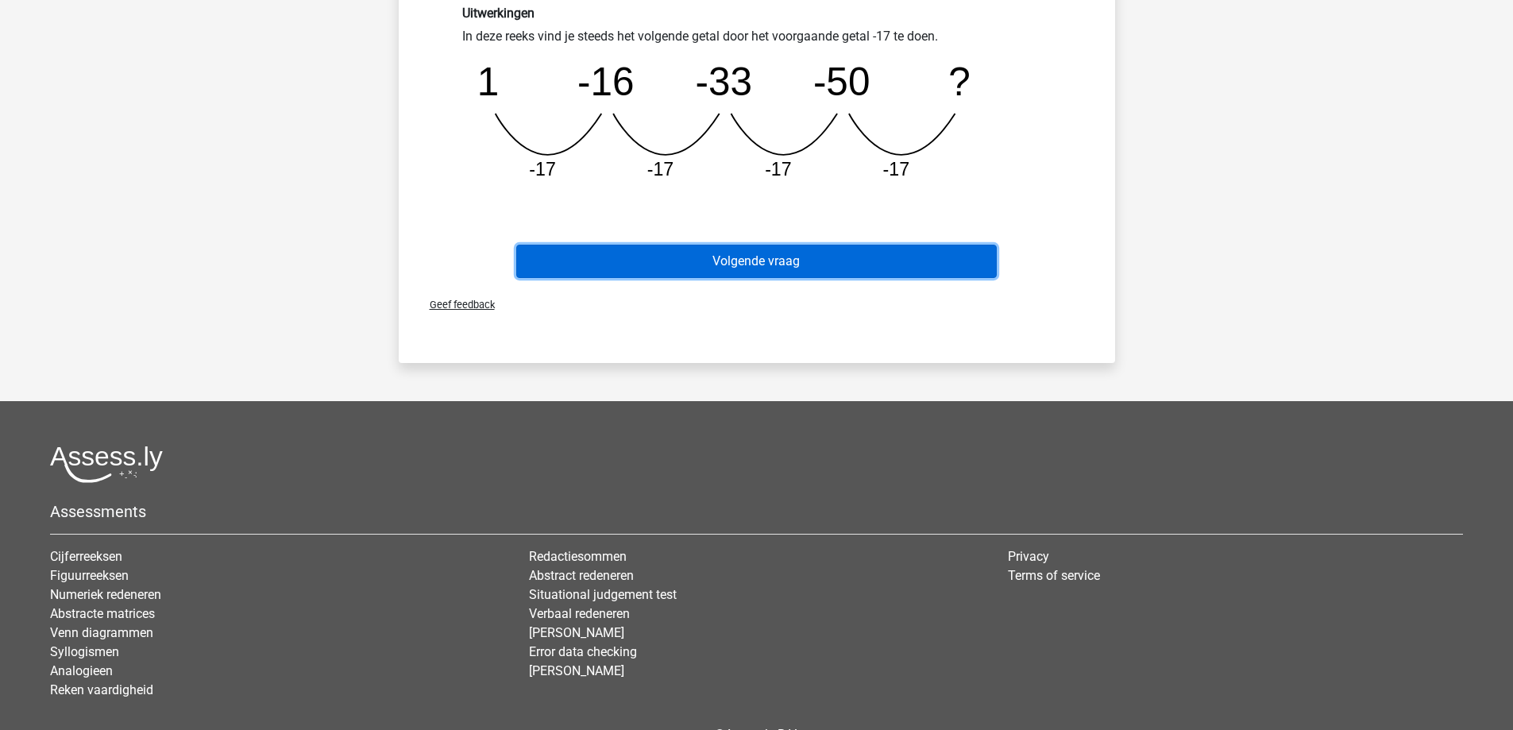
click at [770, 259] on button "Volgende vraag" at bounding box center [756, 261] width 481 height 33
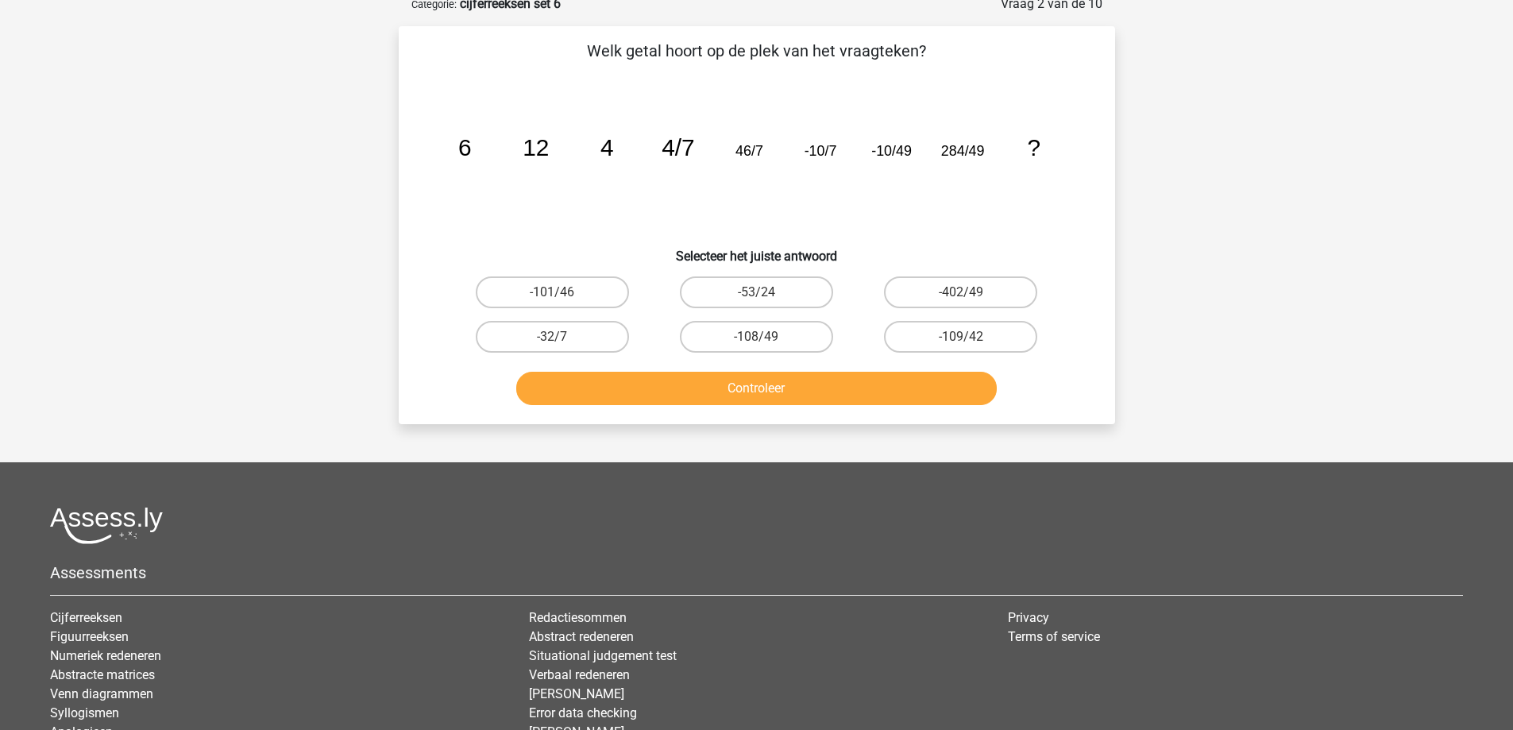
scroll to position [79, 0]
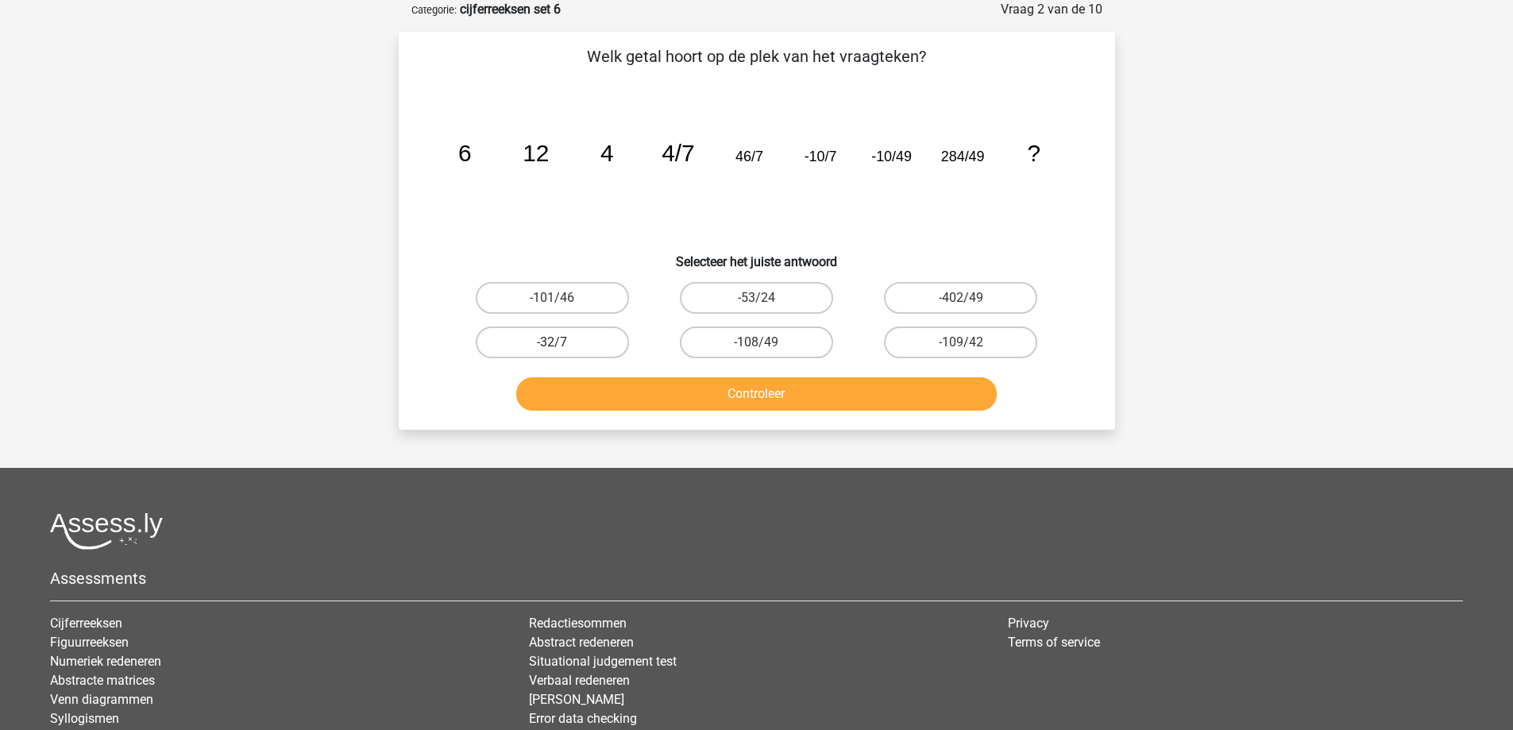
click at [577, 343] on label "-32/7" at bounding box center [552, 342] width 153 height 32
click at [562, 343] on input "-32/7" at bounding box center [557, 347] width 10 height 10
radio input "true"
click at [648, 389] on button "Controleer" at bounding box center [756, 393] width 481 height 33
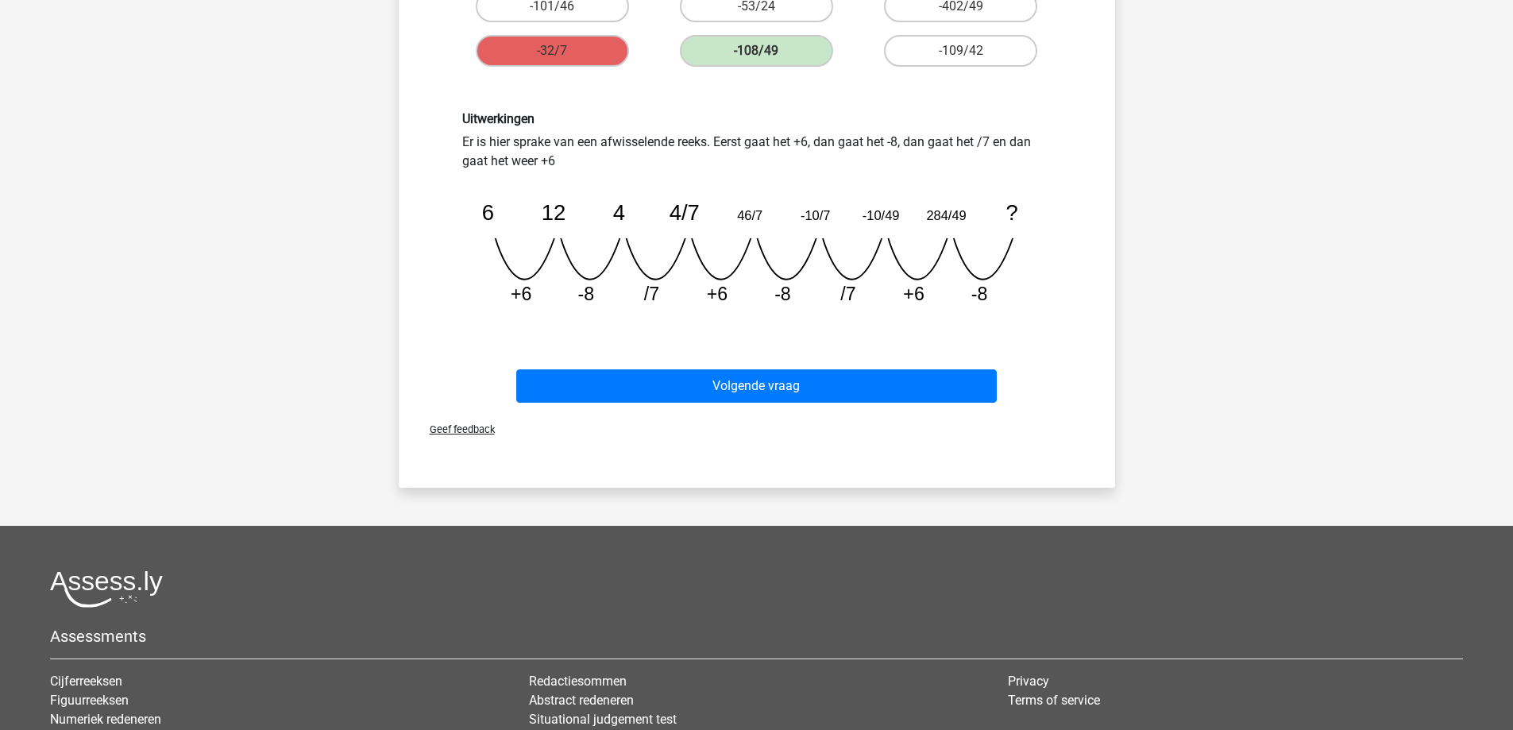
scroll to position [397, 0]
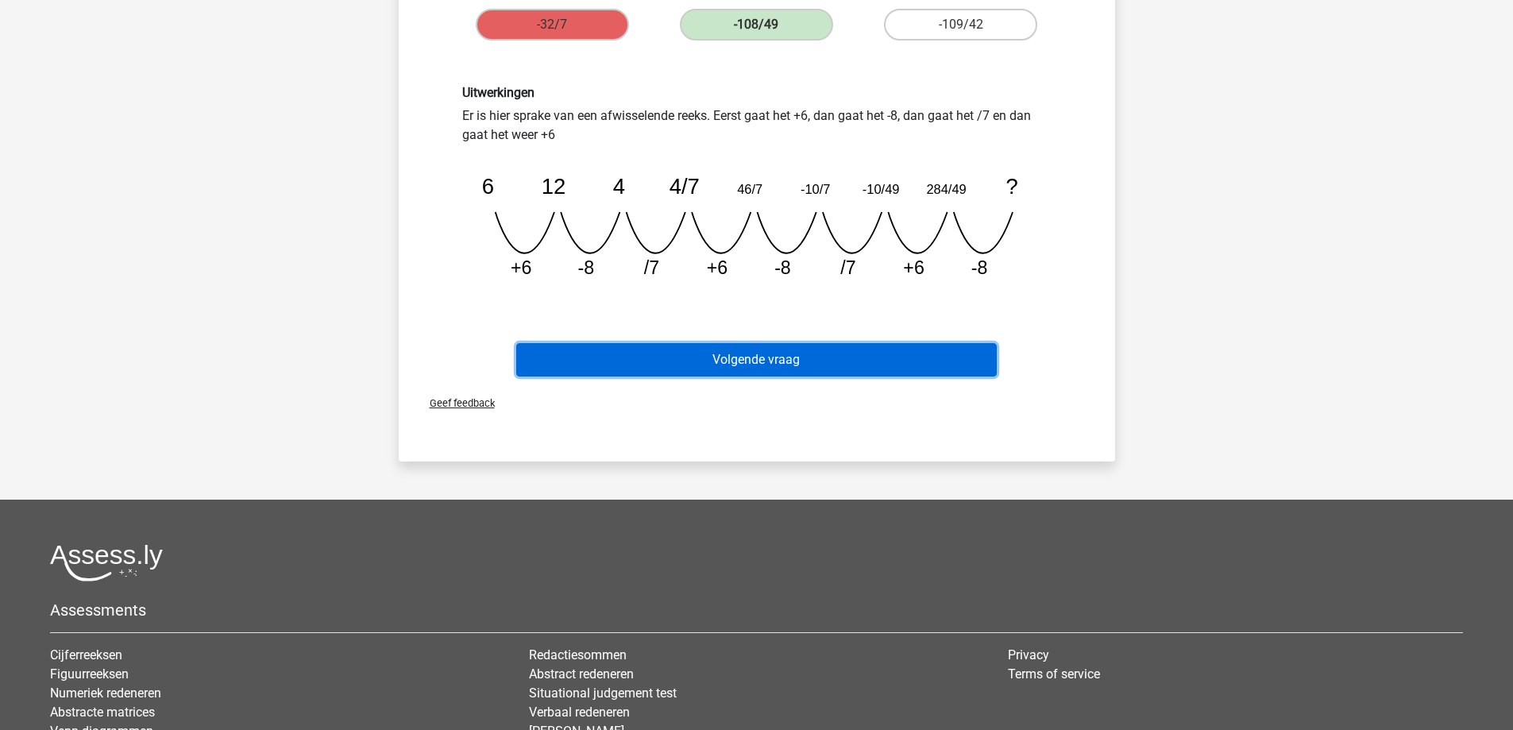
click at [733, 353] on button "Volgende vraag" at bounding box center [756, 359] width 481 height 33
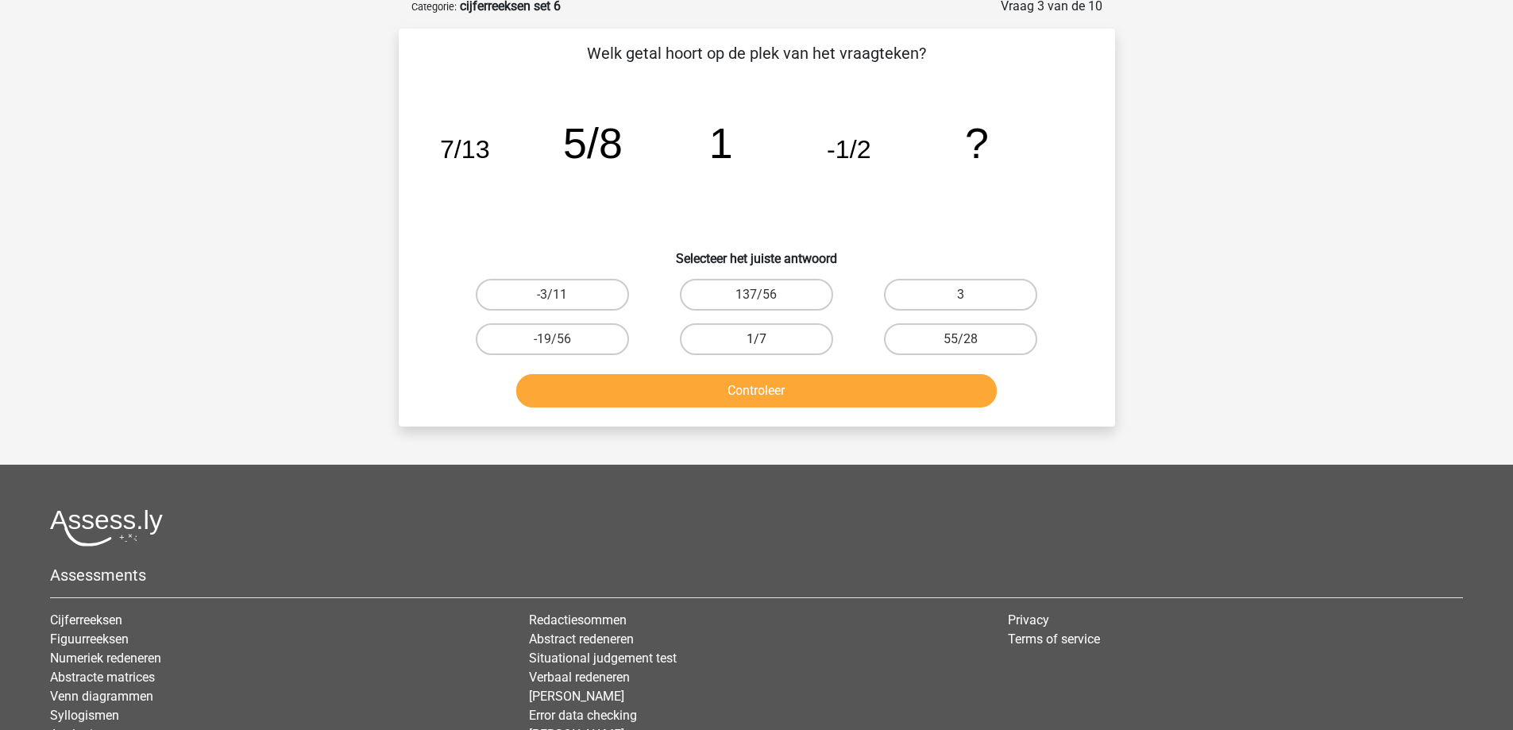
scroll to position [79, 0]
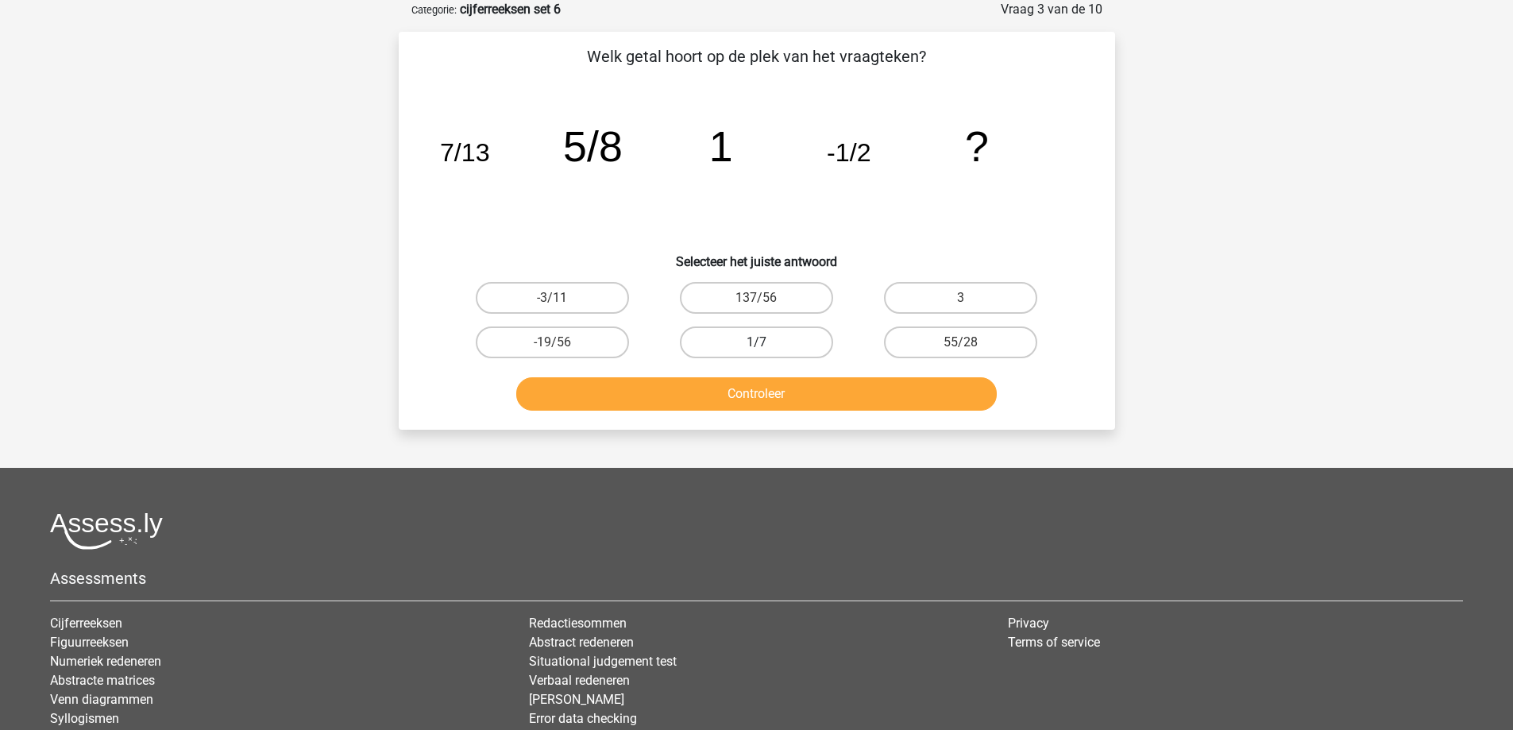
click at [773, 342] on label "1/7" at bounding box center [756, 342] width 153 height 32
click at [766, 342] on input "1/7" at bounding box center [761, 347] width 10 height 10
radio input "true"
click at [773, 386] on button "Controleer" at bounding box center [756, 393] width 481 height 33
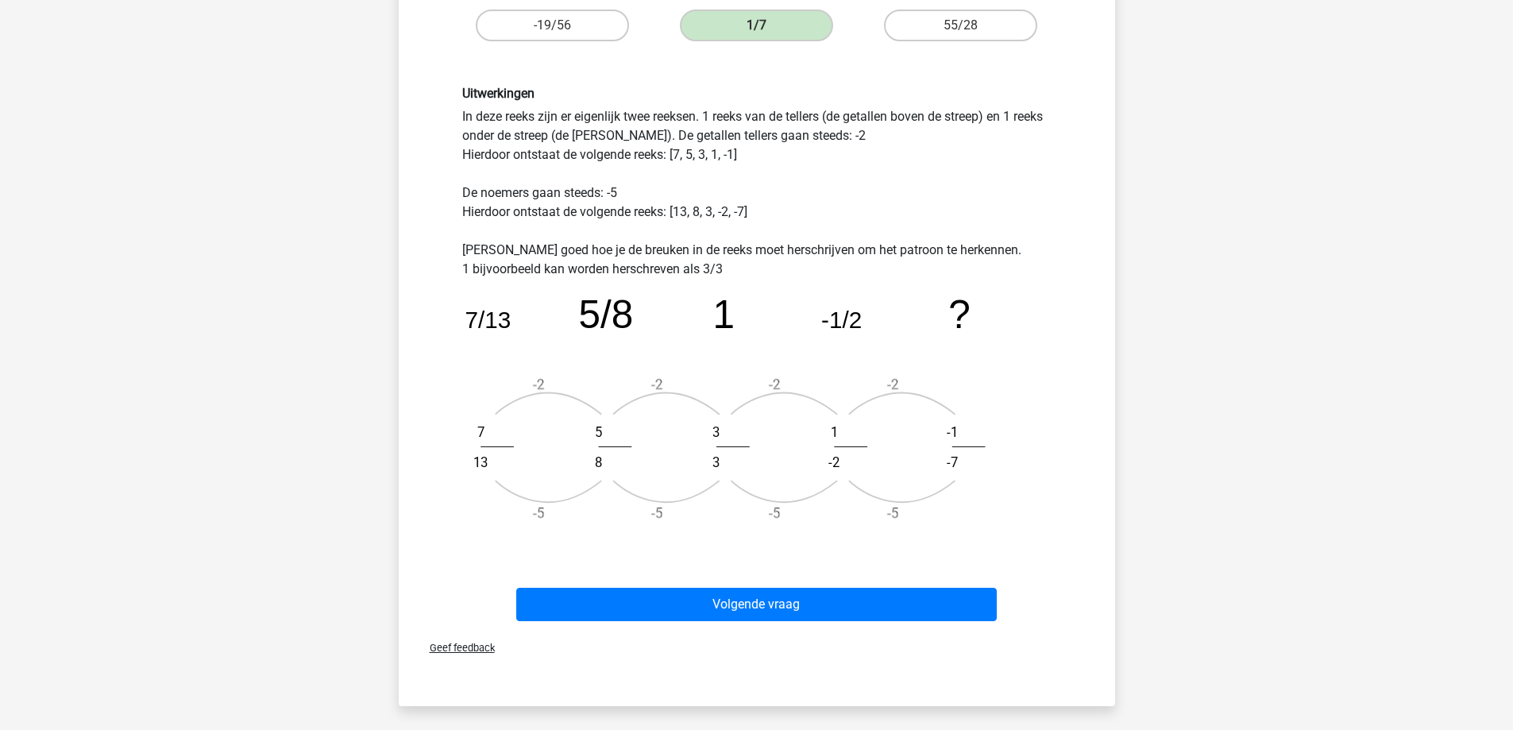
scroll to position [397, 0]
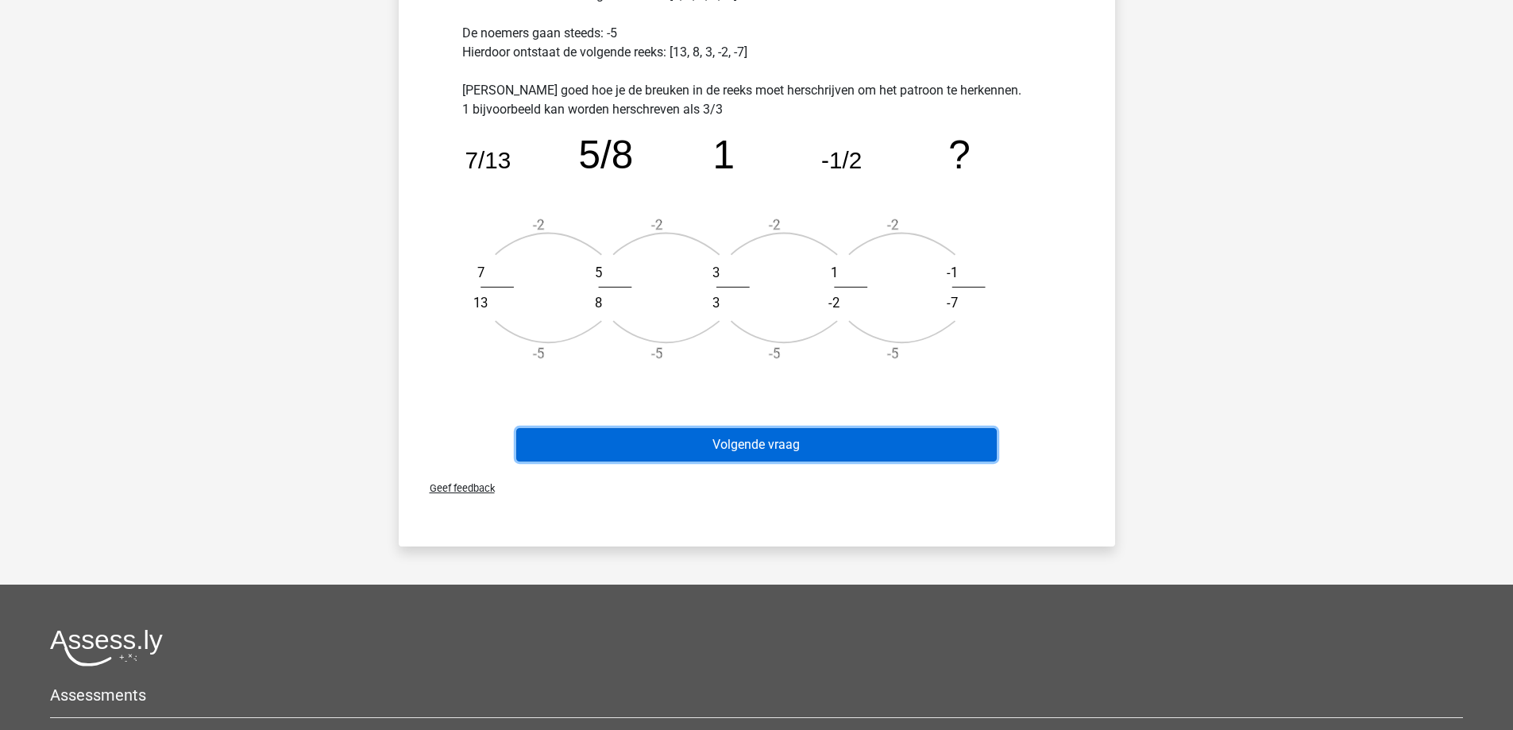
click at [797, 438] on button "Volgende vraag" at bounding box center [756, 444] width 481 height 33
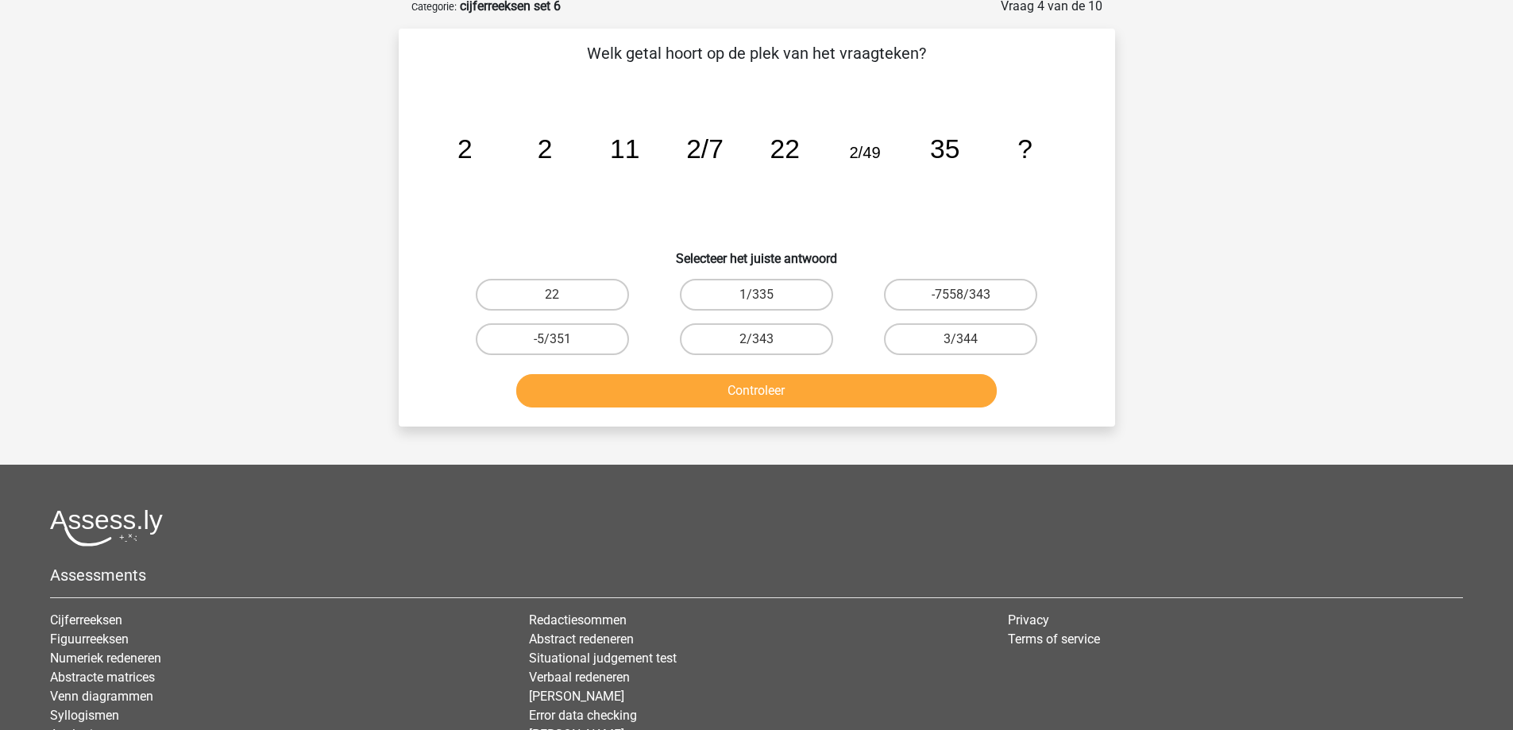
scroll to position [79, 0]
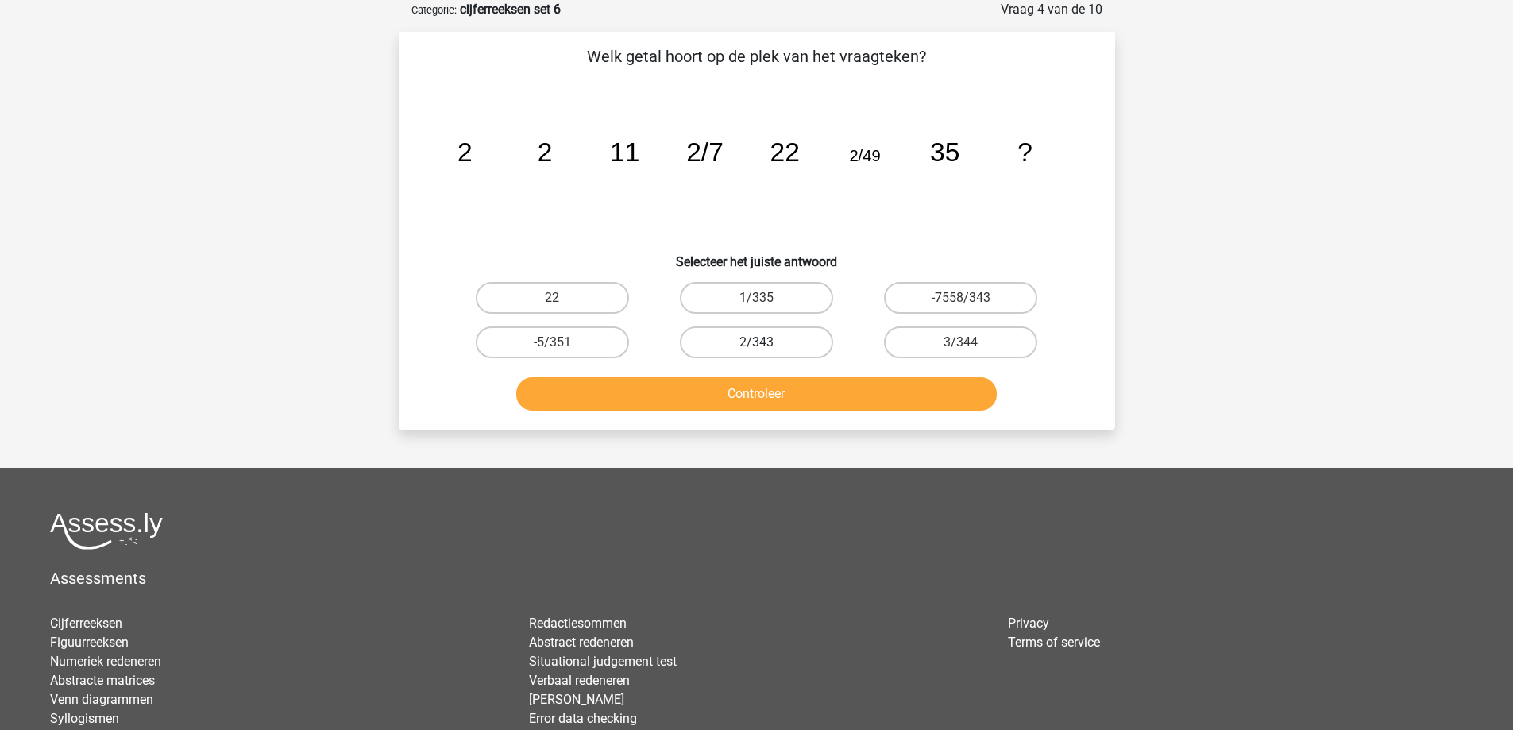
click at [767, 346] on label "2/343" at bounding box center [756, 342] width 153 height 32
click at [766, 346] on input "2/343" at bounding box center [761, 347] width 10 height 10
radio input "true"
click at [755, 404] on button "Controleer" at bounding box center [756, 393] width 481 height 33
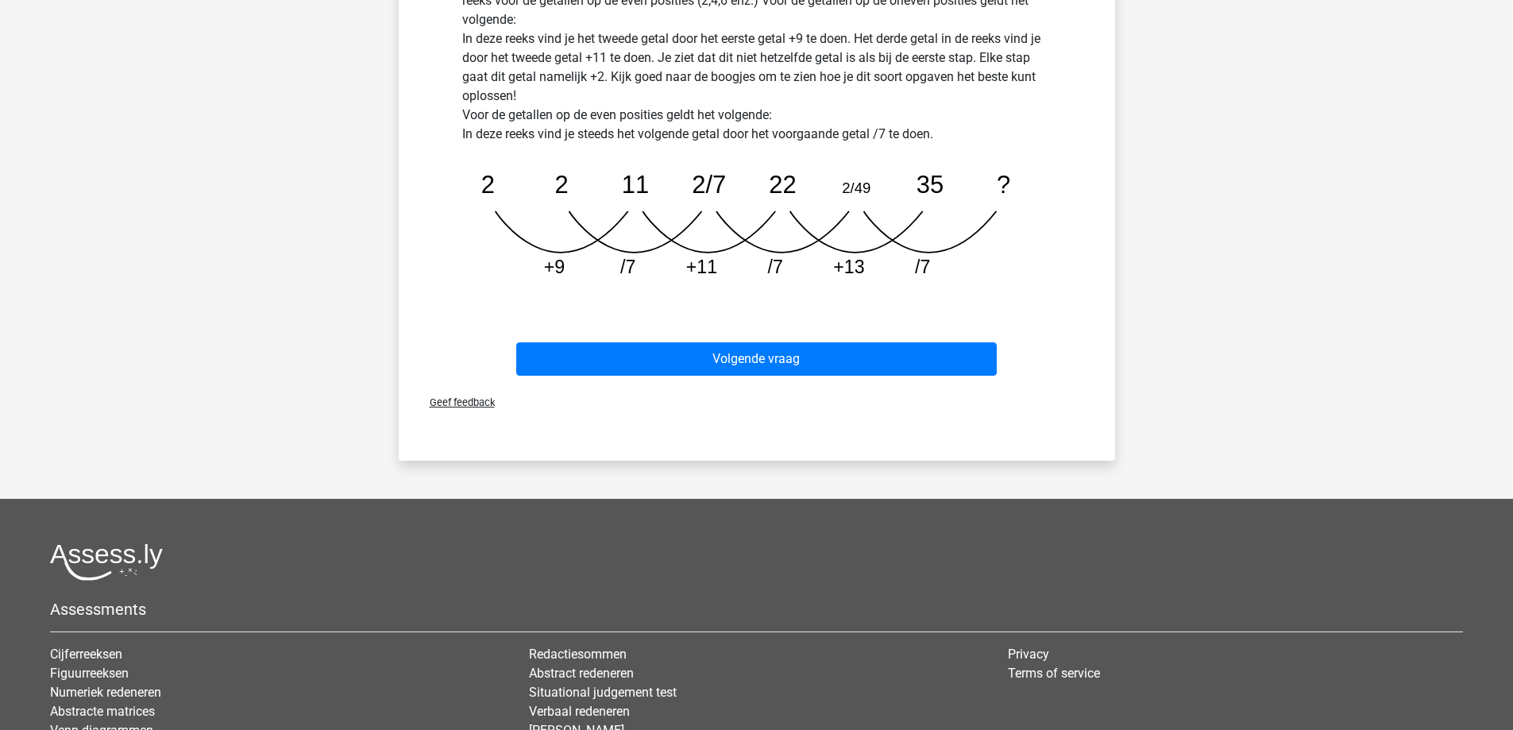
scroll to position [556, 0]
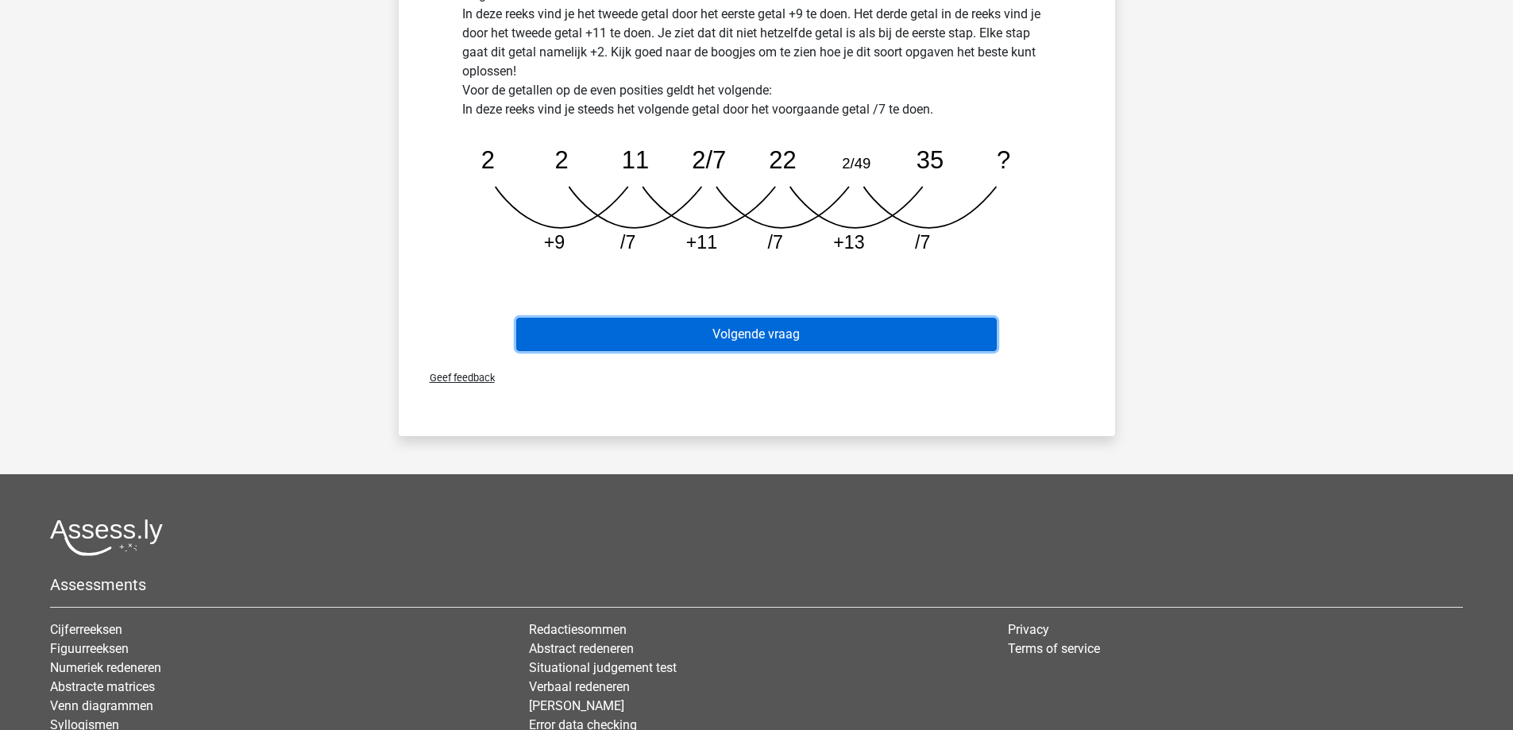
click at [733, 342] on button "Volgende vraag" at bounding box center [756, 334] width 481 height 33
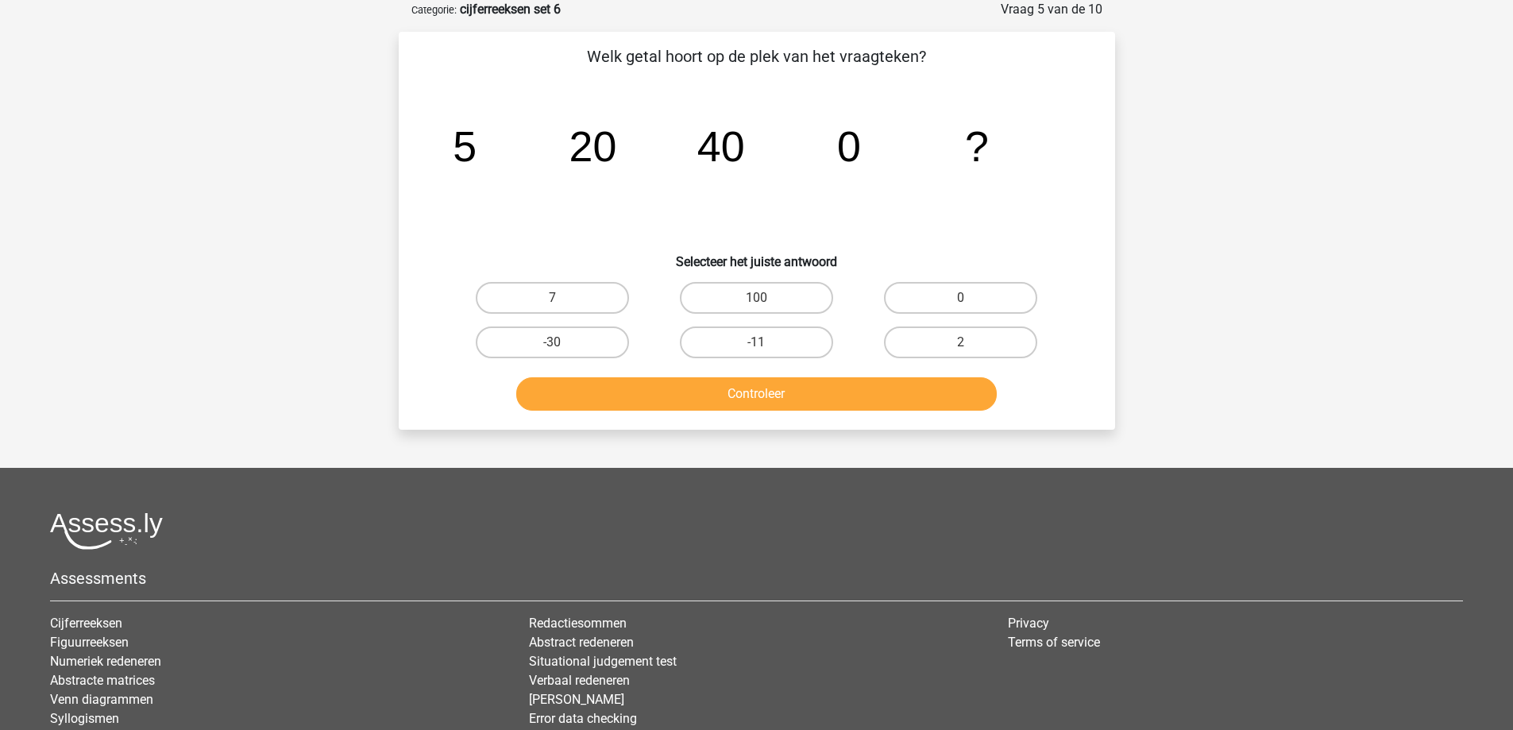
scroll to position [78, 0]
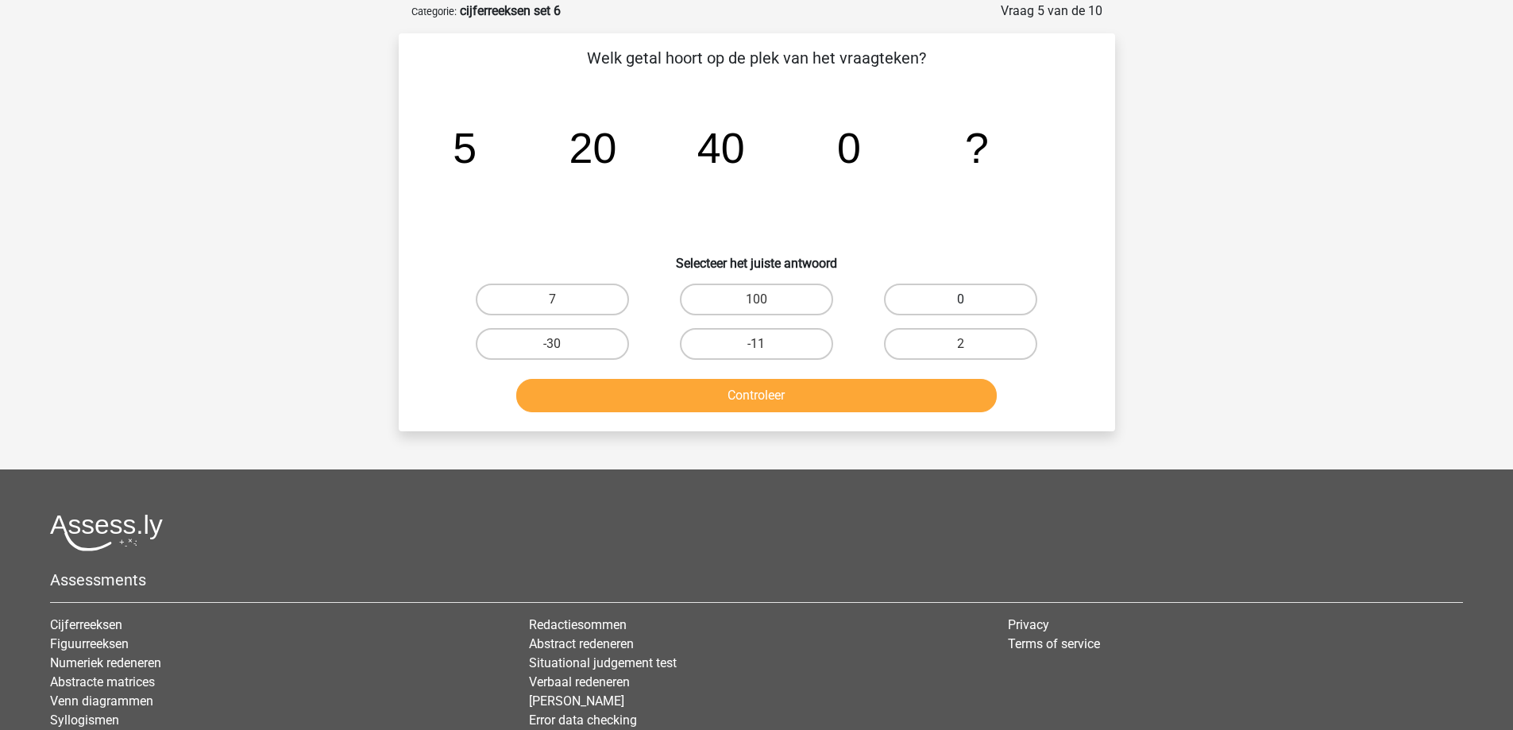
click at [914, 299] on label "0" at bounding box center [960, 300] width 153 height 32
click at [961, 299] on input "0" at bounding box center [966, 304] width 10 height 10
radio input "true"
click at [804, 399] on button "Controleer" at bounding box center [756, 395] width 481 height 33
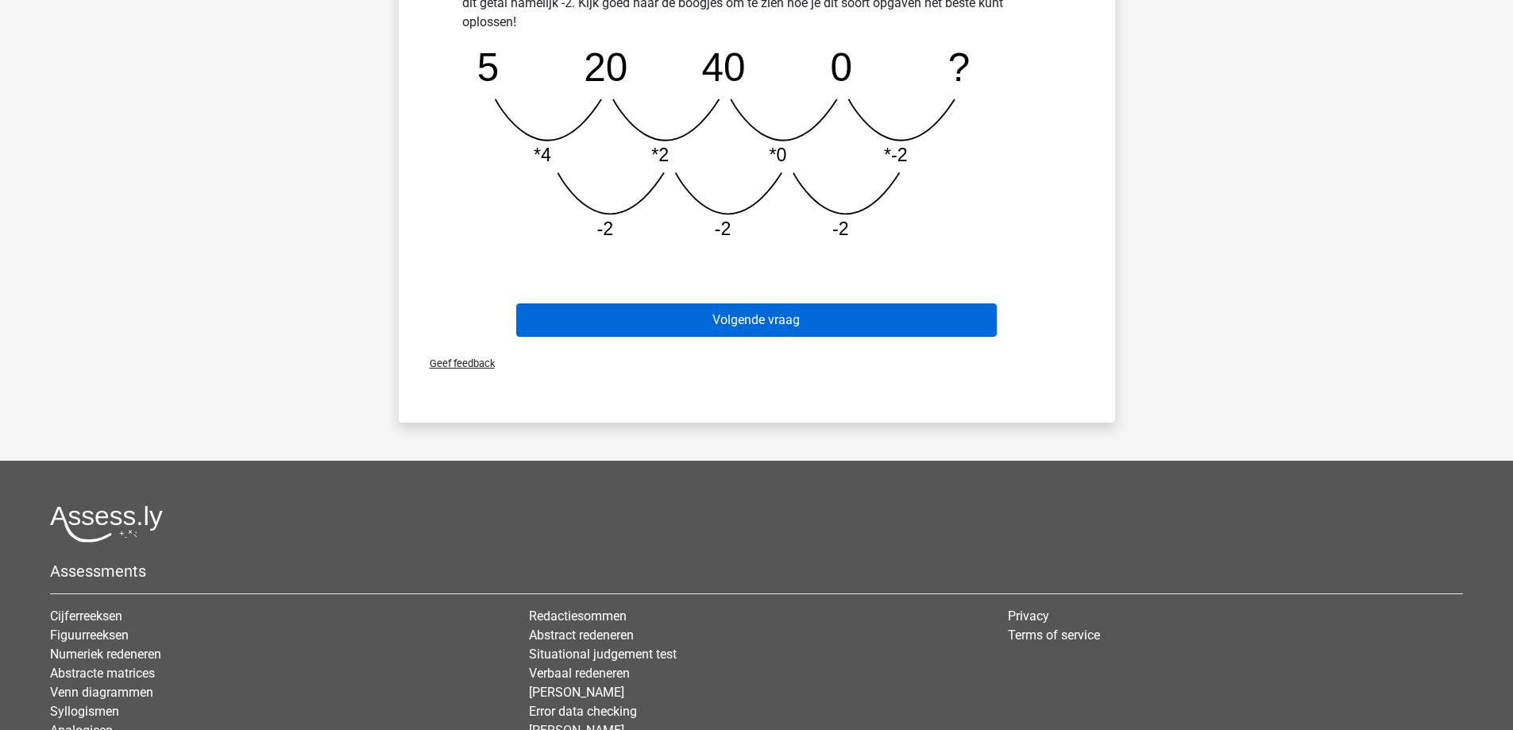
scroll to position [554, 0]
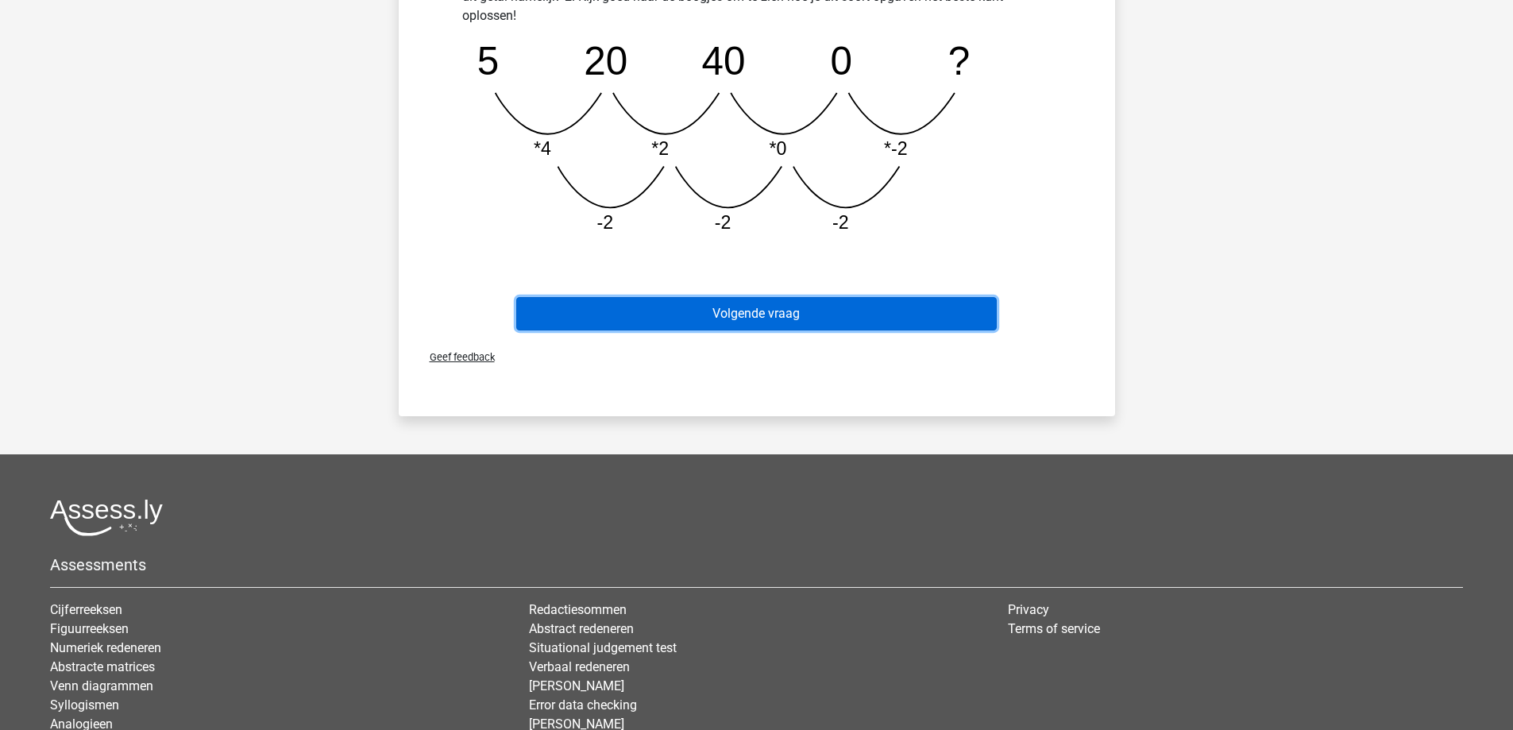
click at [734, 319] on button "Volgende vraag" at bounding box center [756, 313] width 481 height 33
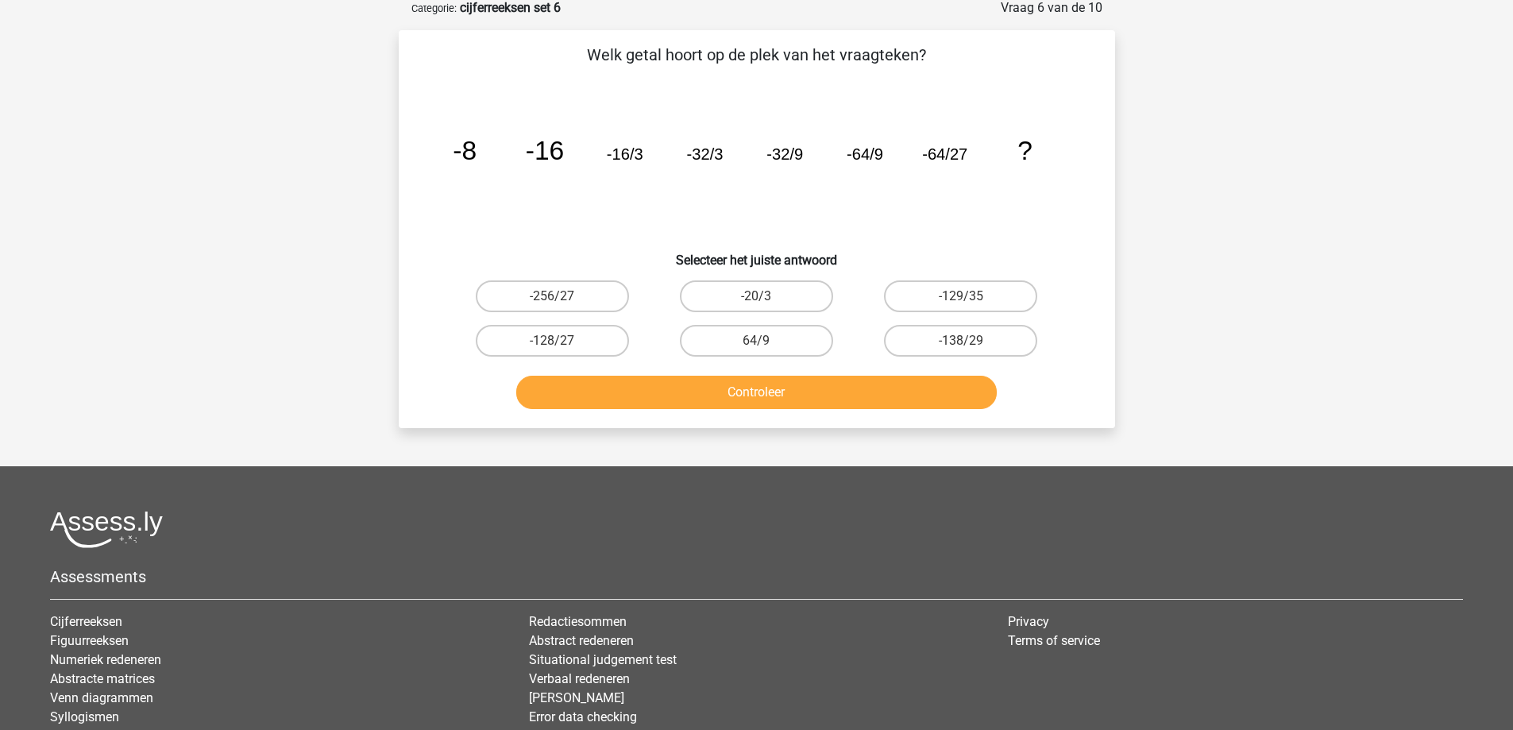
scroll to position [79, 0]
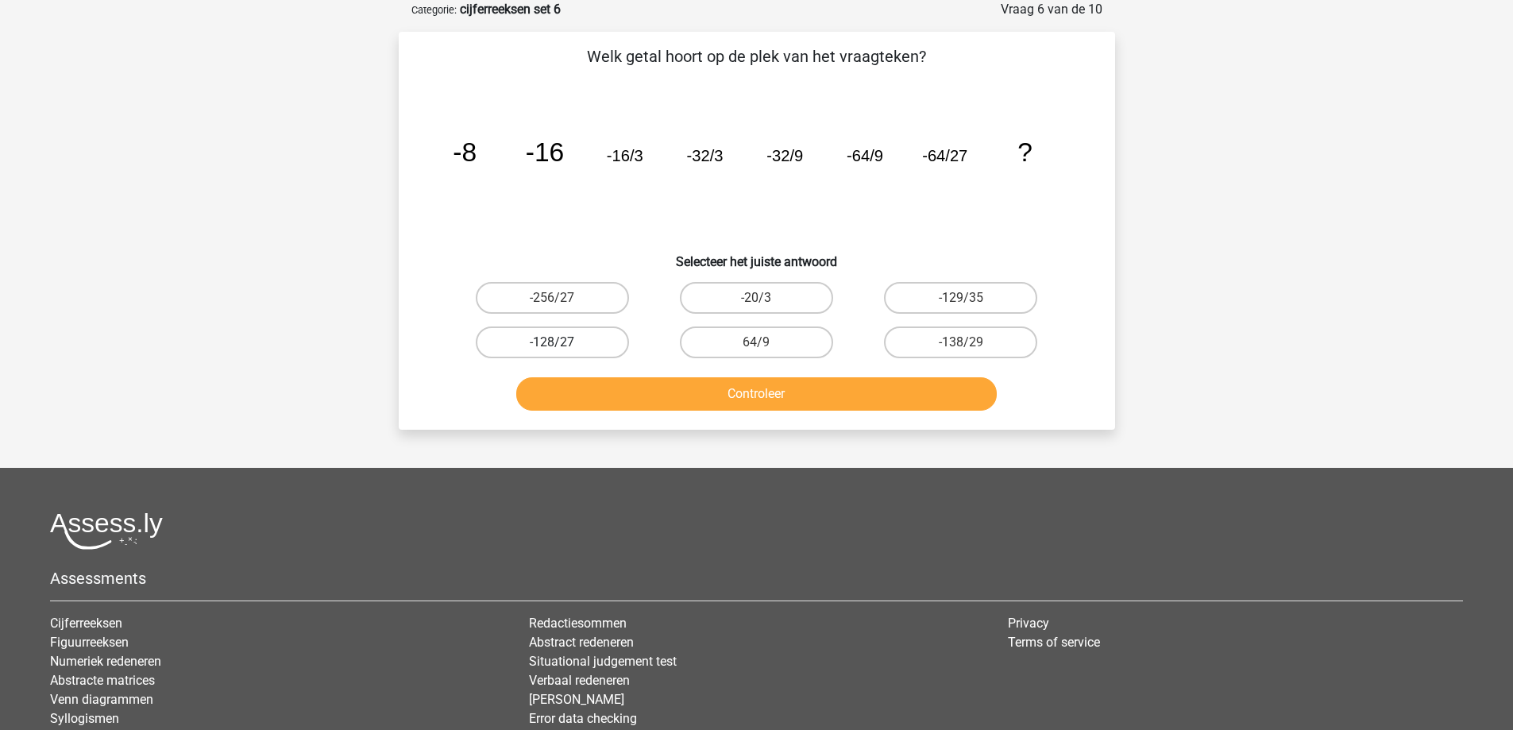
click at [517, 346] on label "-128/27" at bounding box center [552, 342] width 153 height 32
click at [552, 346] on input "-128/27" at bounding box center [557, 347] width 10 height 10
radio input "true"
click at [667, 400] on button "Controleer" at bounding box center [756, 393] width 481 height 33
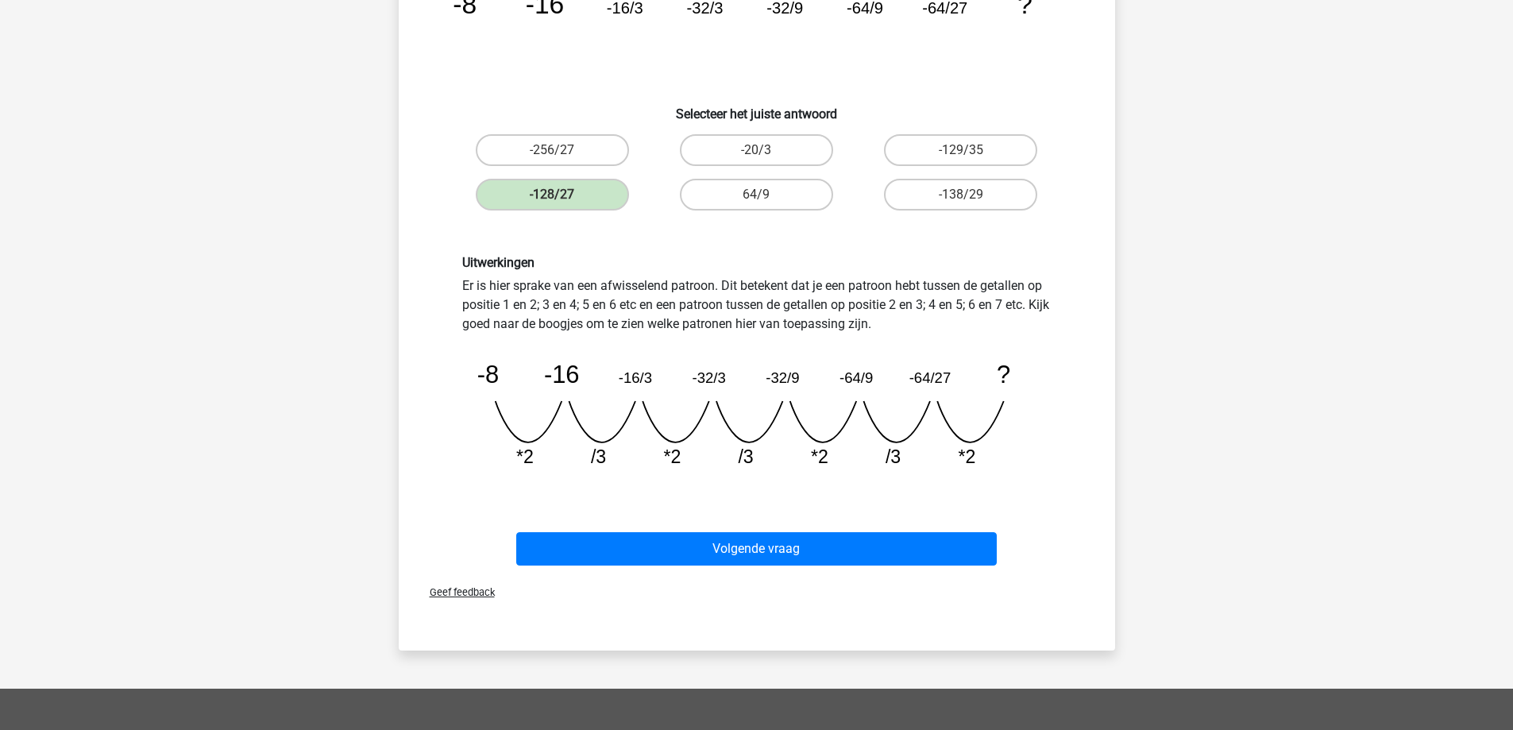
scroll to position [318, 0]
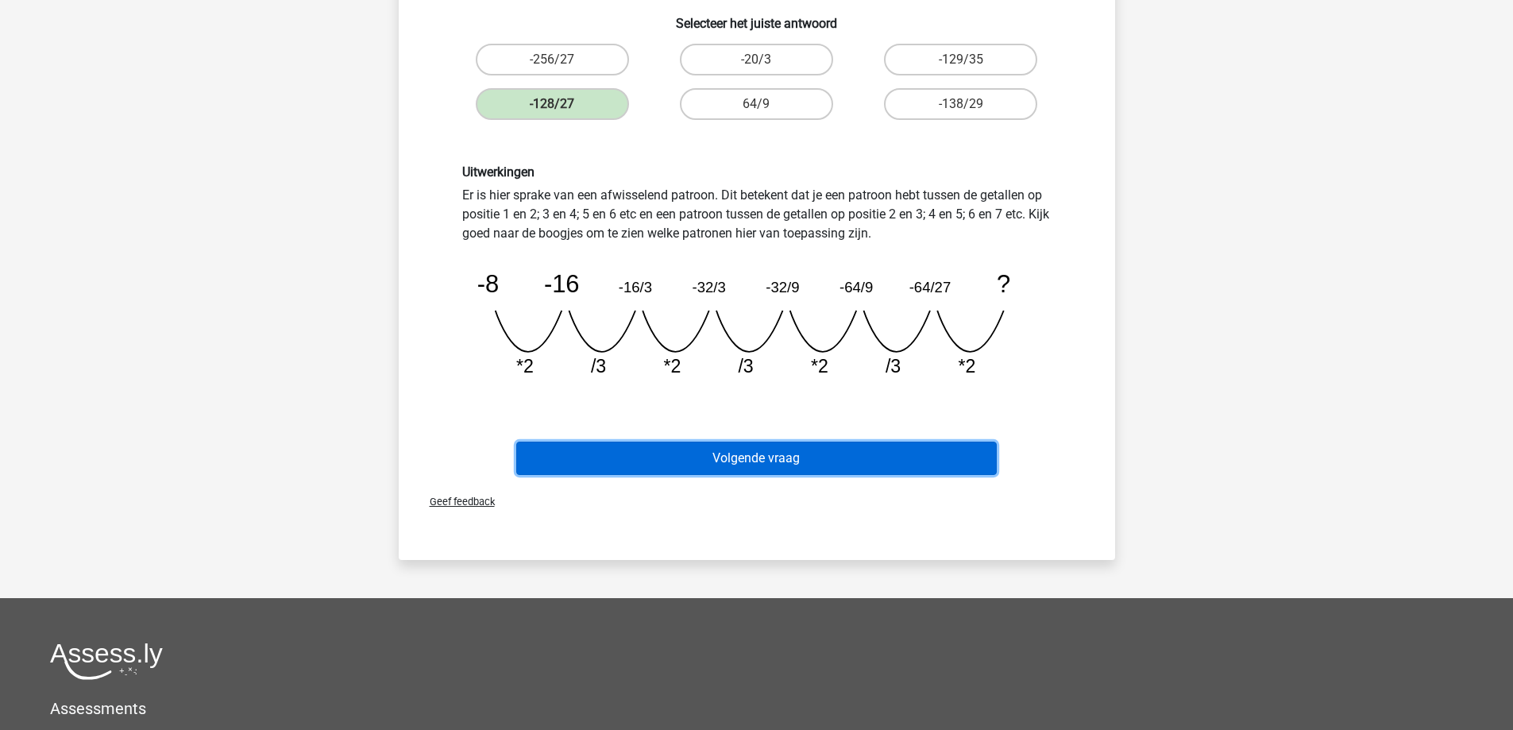
click at [713, 461] on button "Volgende vraag" at bounding box center [756, 458] width 481 height 33
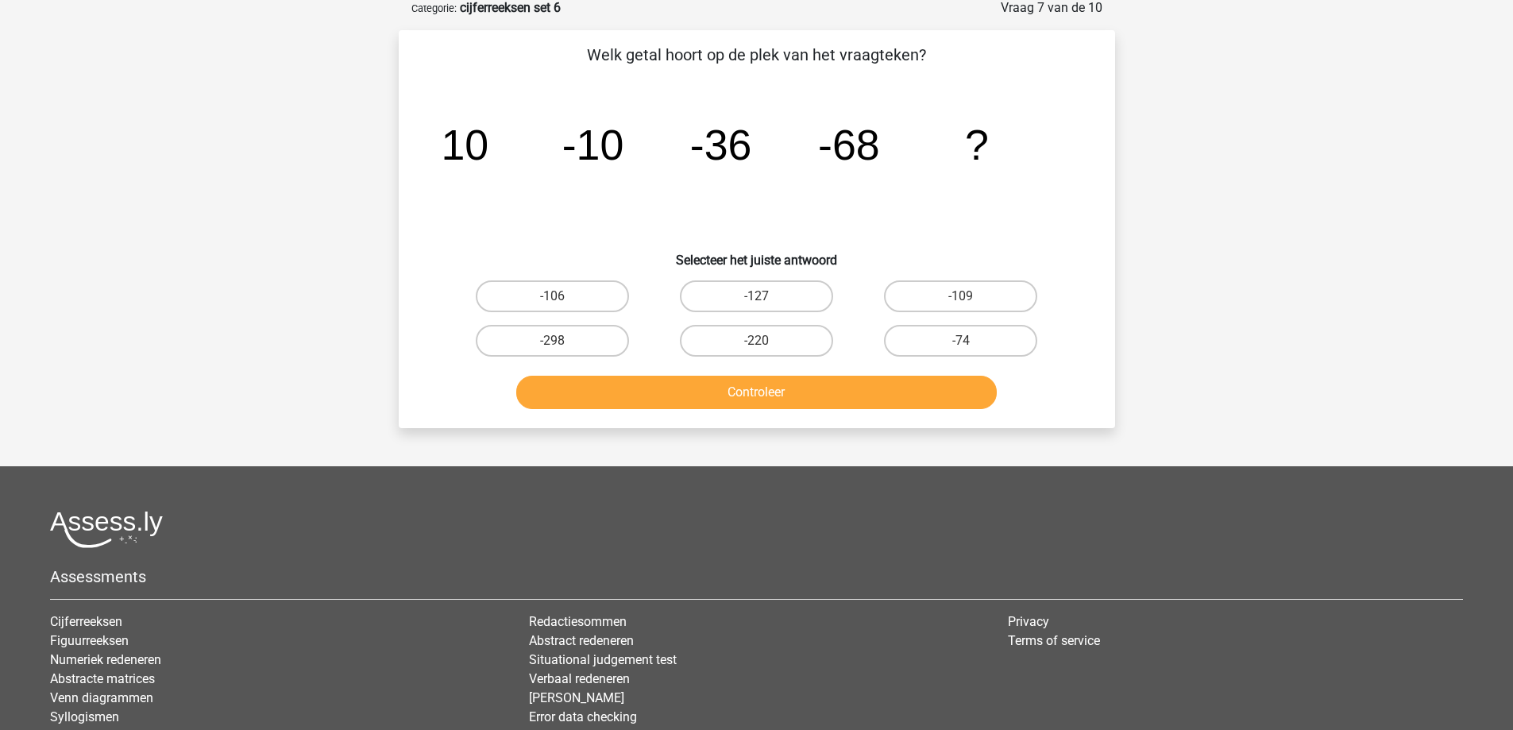
scroll to position [79, 0]
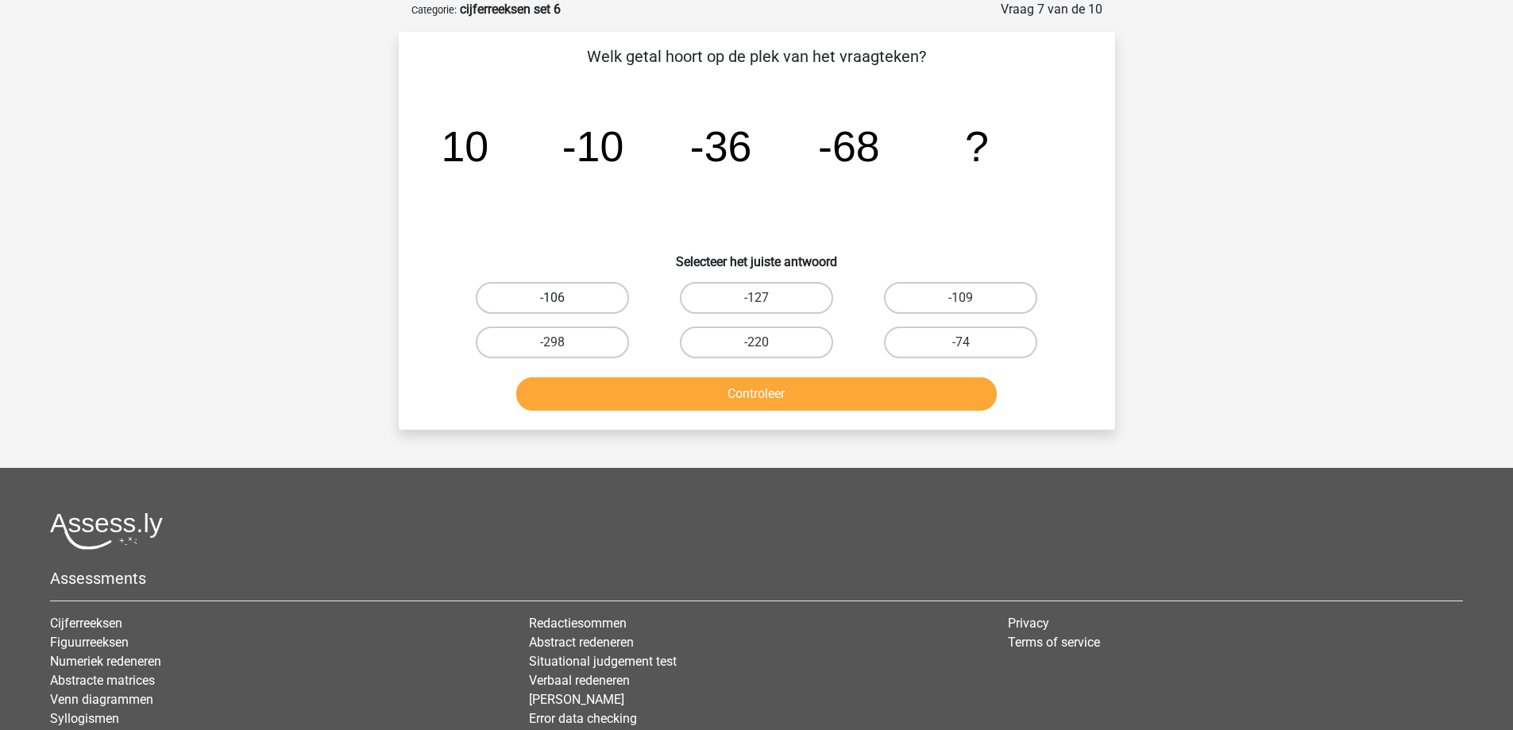
click at [571, 292] on label "-106" at bounding box center [552, 298] width 153 height 32
click at [562, 298] on input "-106" at bounding box center [557, 303] width 10 height 10
radio input "true"
click at [725, 384] on button "Controleer" at bounding box center [756, 393] width 481 height 33
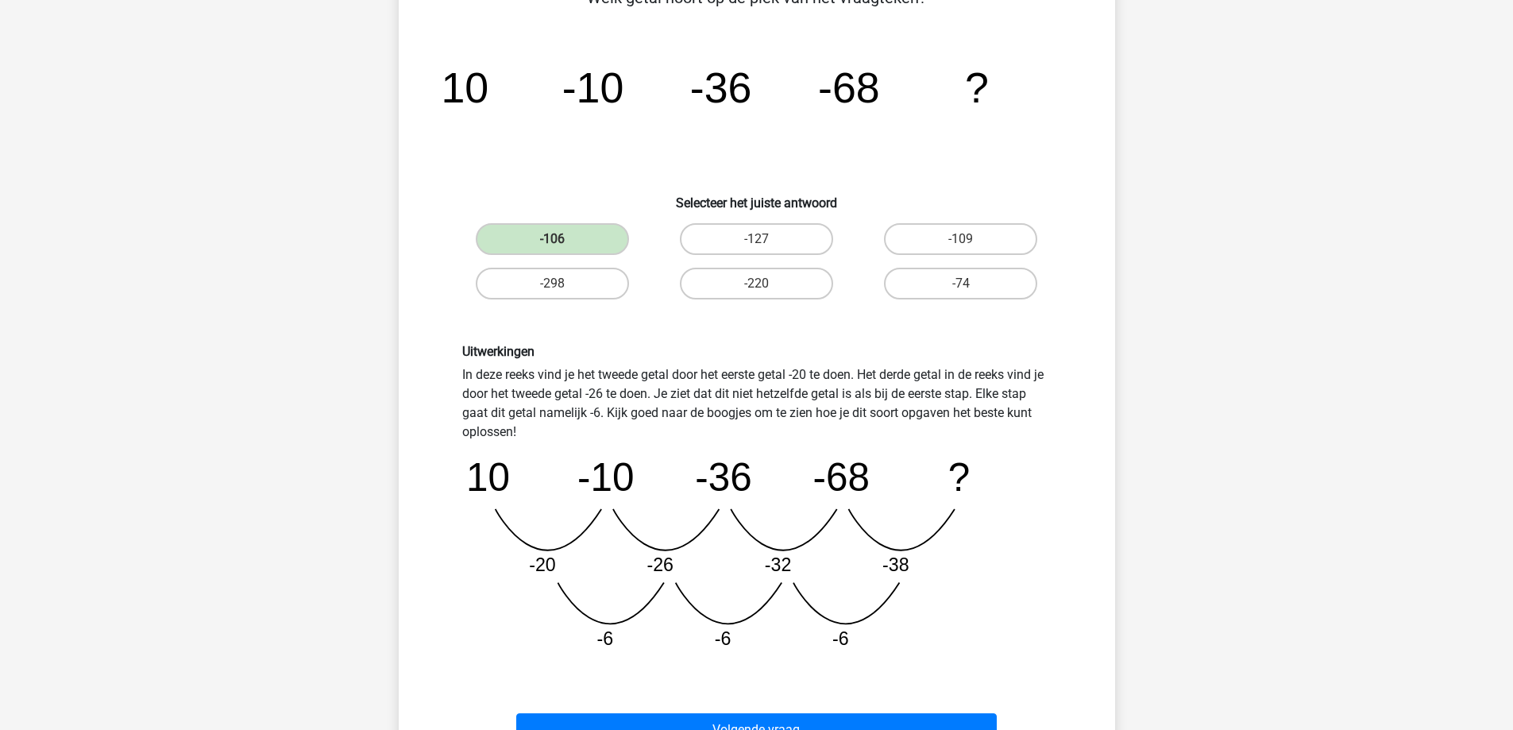
scroll to position [318, 0]
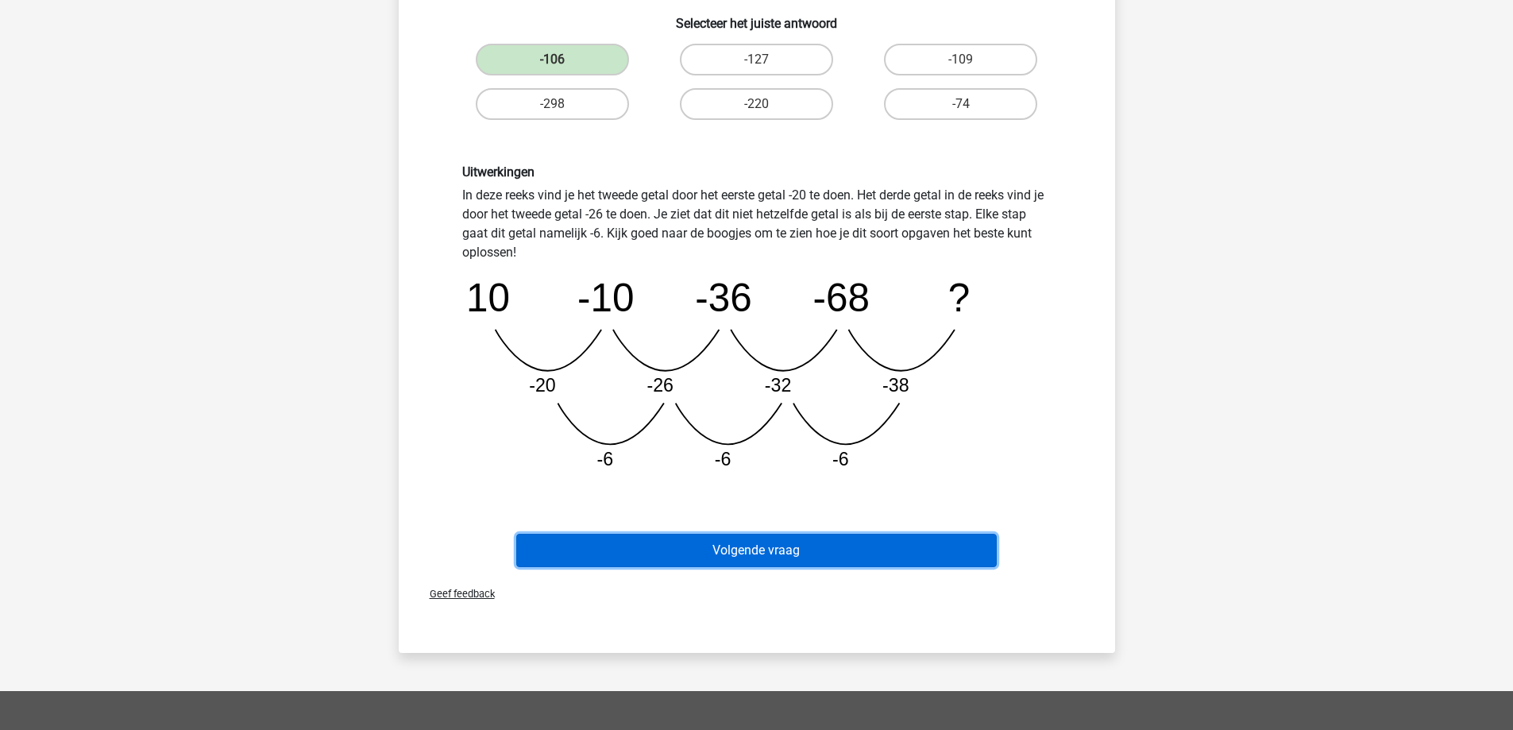
click at [745, 547] on button "Volgende vraag" at bounding box center [756, 550] width 481 height 33
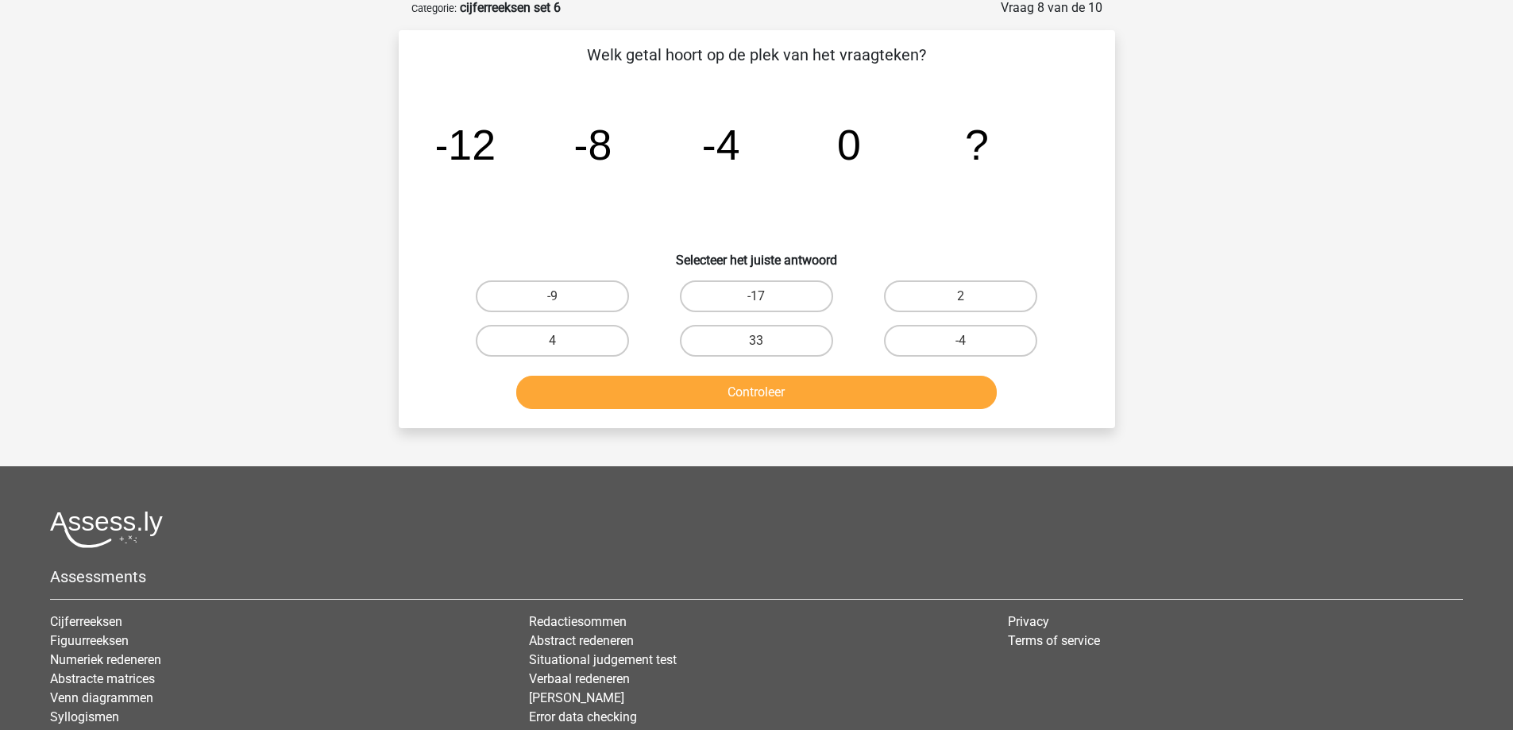
scroll to position [79, 0]
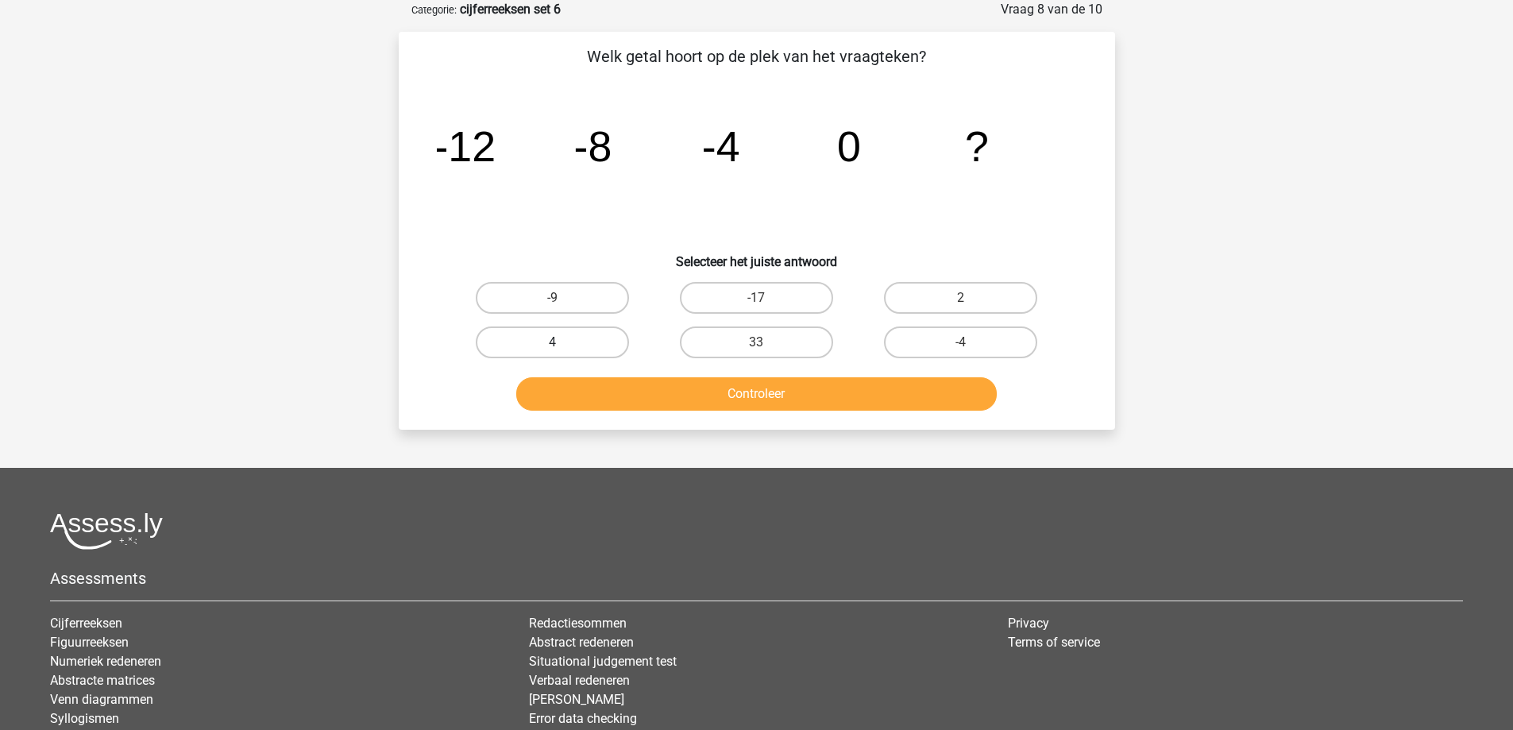
click at [608, 340] on label "4" at bounding box center [552, 342] width 153 height 32
click at [562, 342] on input "4" at bounding box center [557, 347] width 10 height 10
radio input "true"
click at [660, 394] on button "Controleer" at bounding box center [756, 393] width 481 height 33
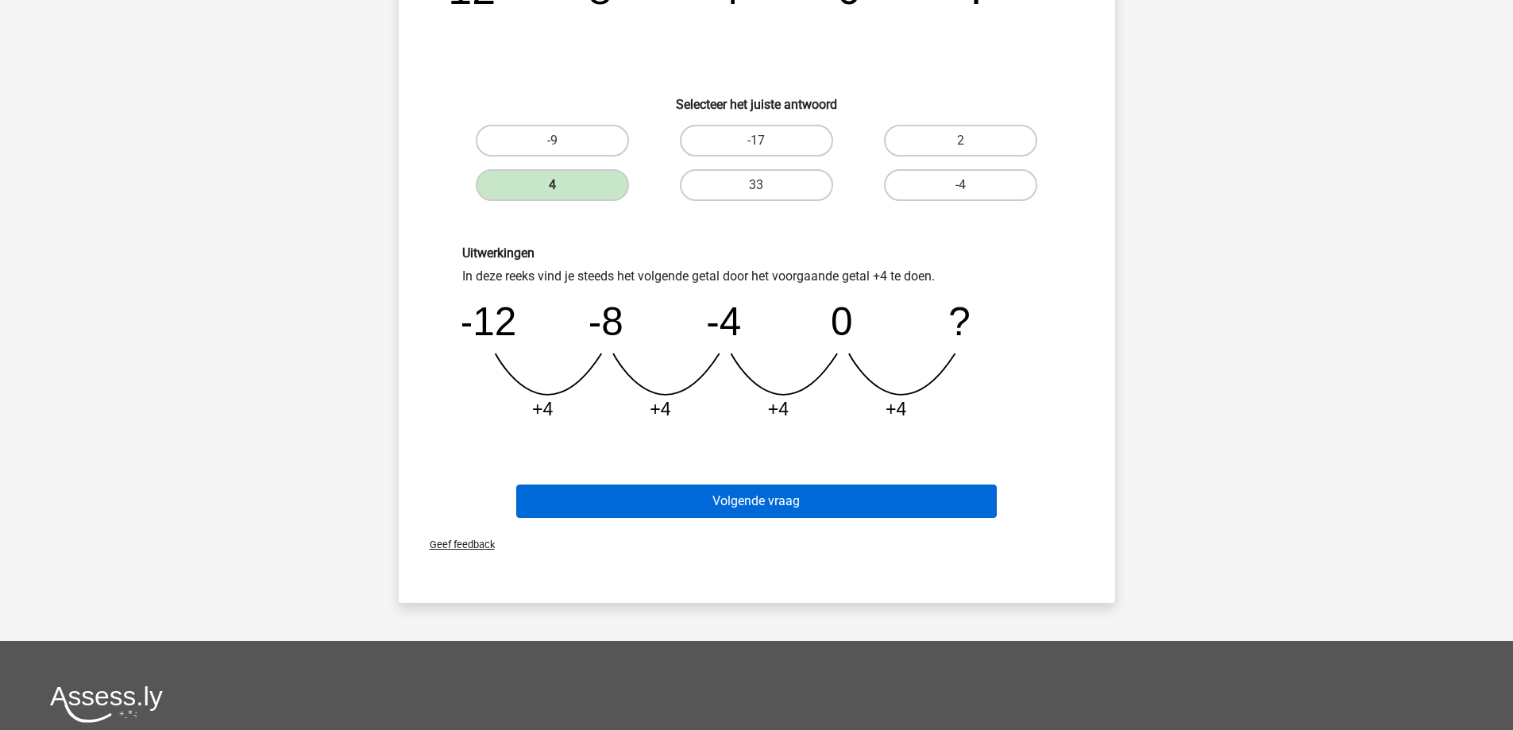
scroll to position [238, 0]
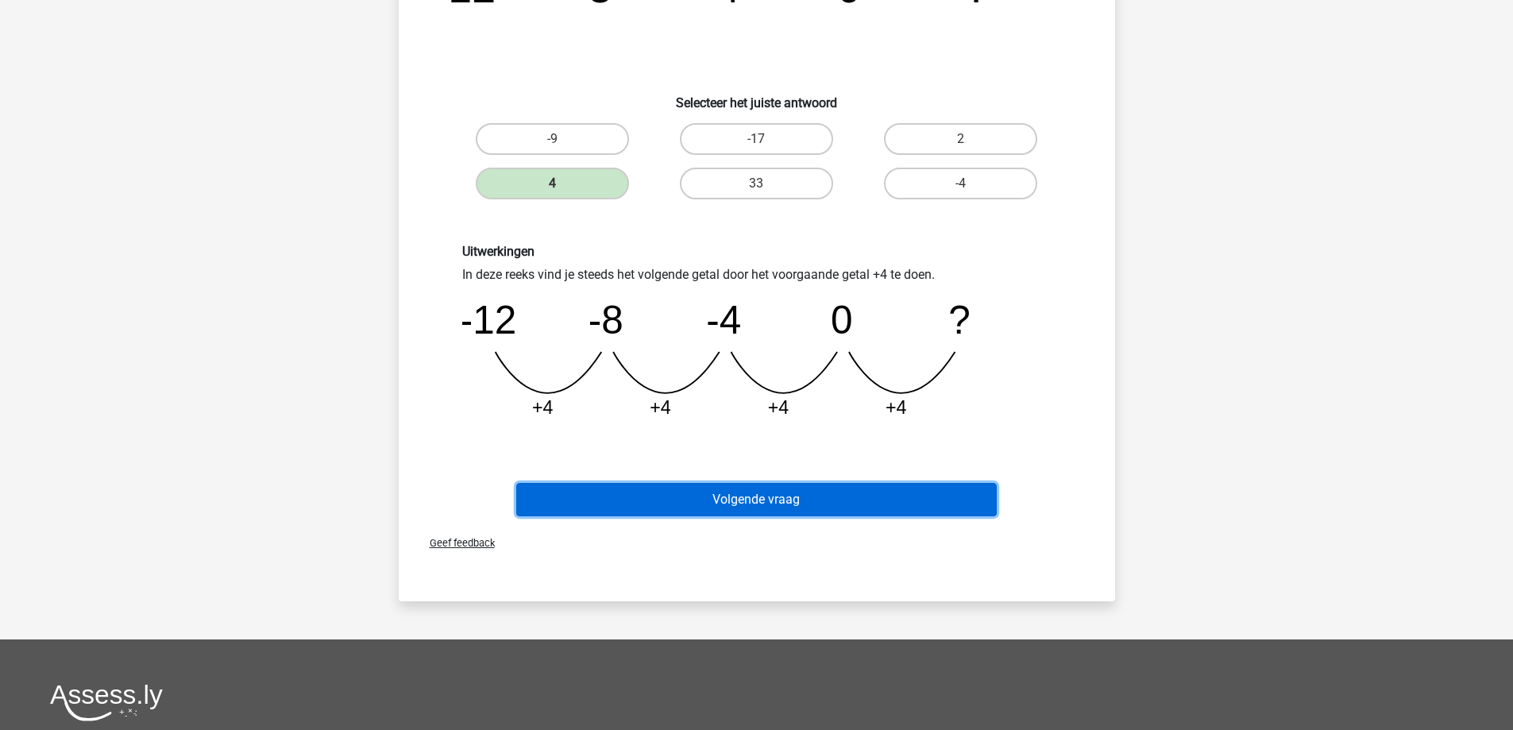
click at [721, 497] on button "Volgende vraag" at bounding box center [756, 499] width 481 height 33
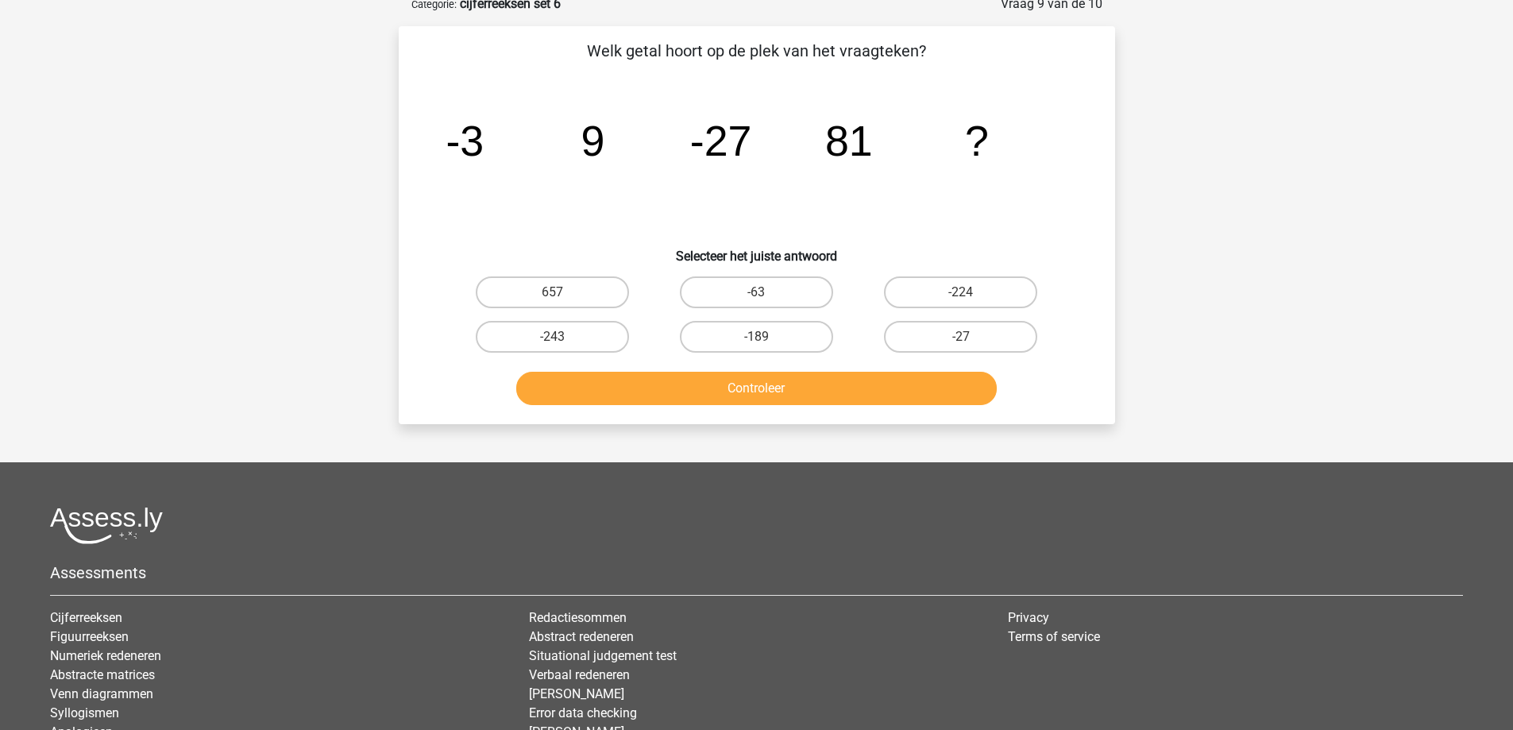
scroll to position [79, 0]
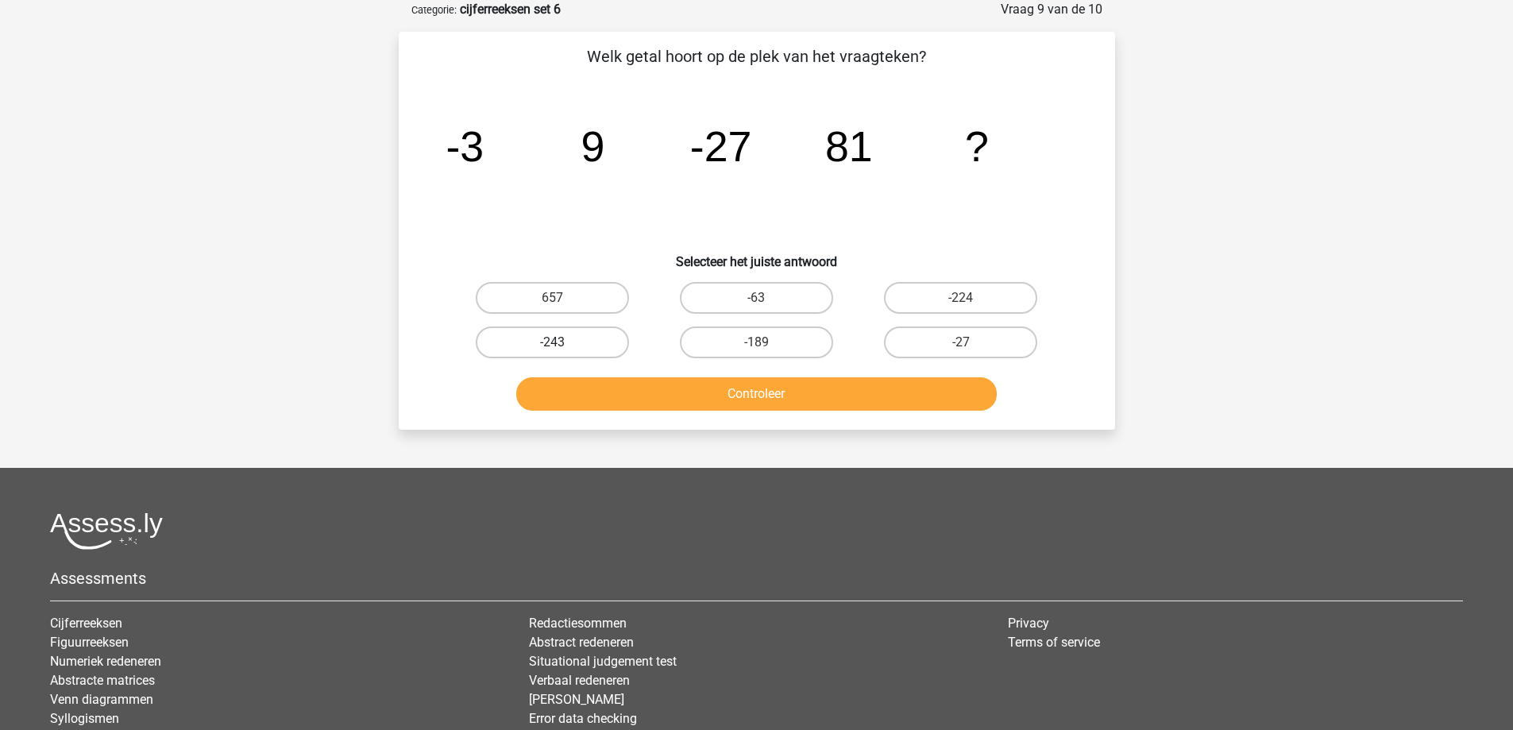
click at [567, 338] on label "-243" at bounding box center [552, 342] width 153 height 32
click at [562, 342] on input "-243" at bounding box center [557, 347] width 10 height 10
radio input "true"
click at [637, 391] on button "Controleer" at bounding box center [756, 393] width 481 height 33
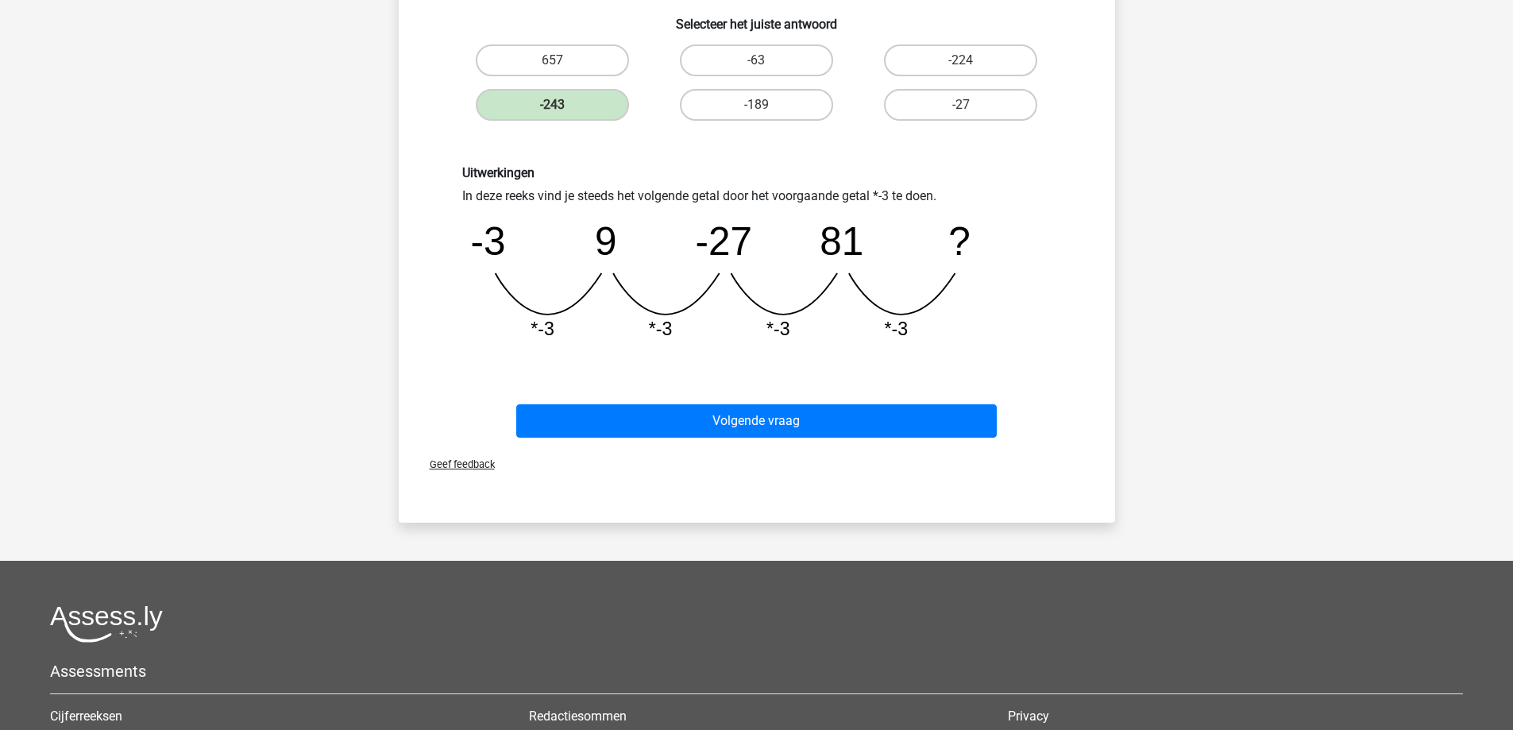
scroll to position [318, 0]
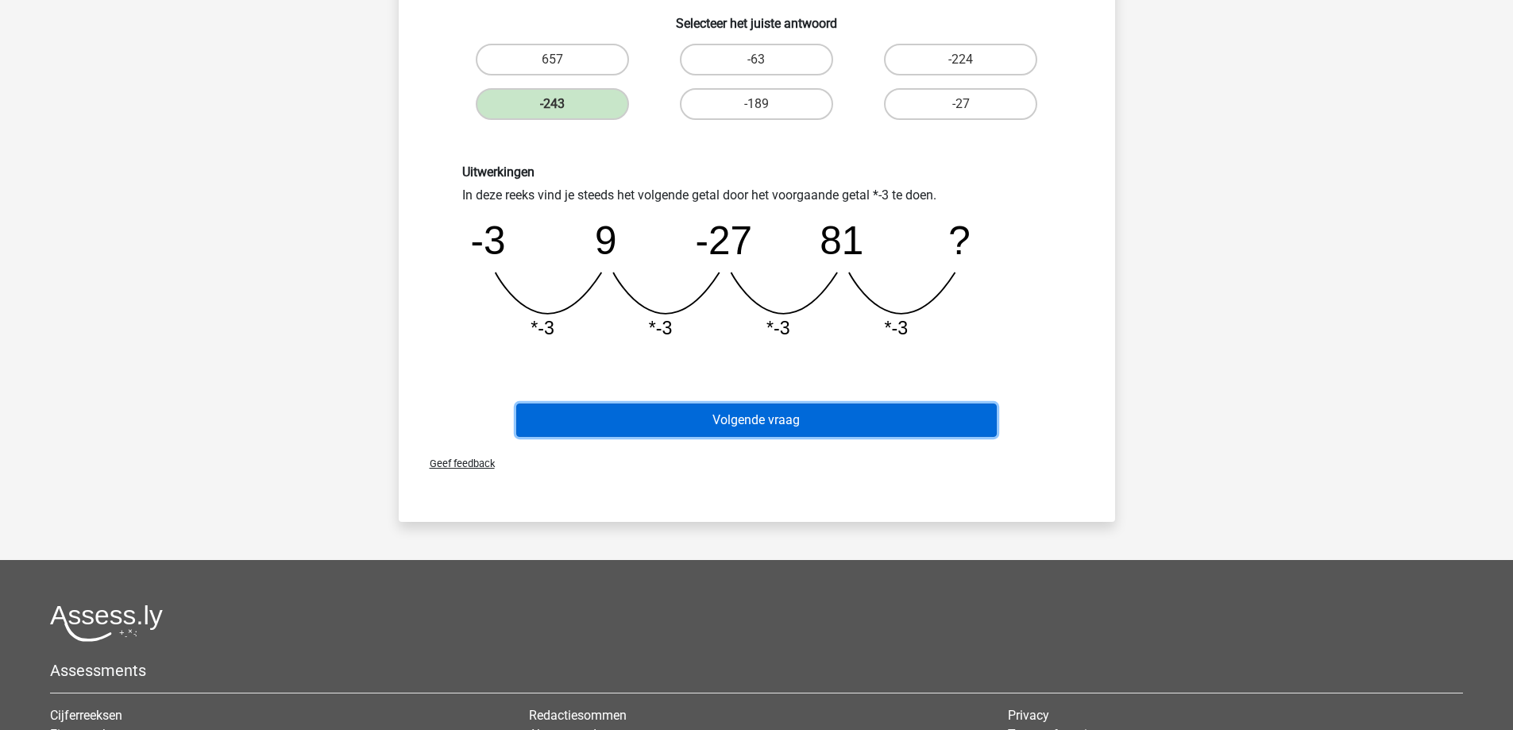
click at [726, 419] on button "Volgende vraag" at bounding box center [756, 420] width 481 height 33
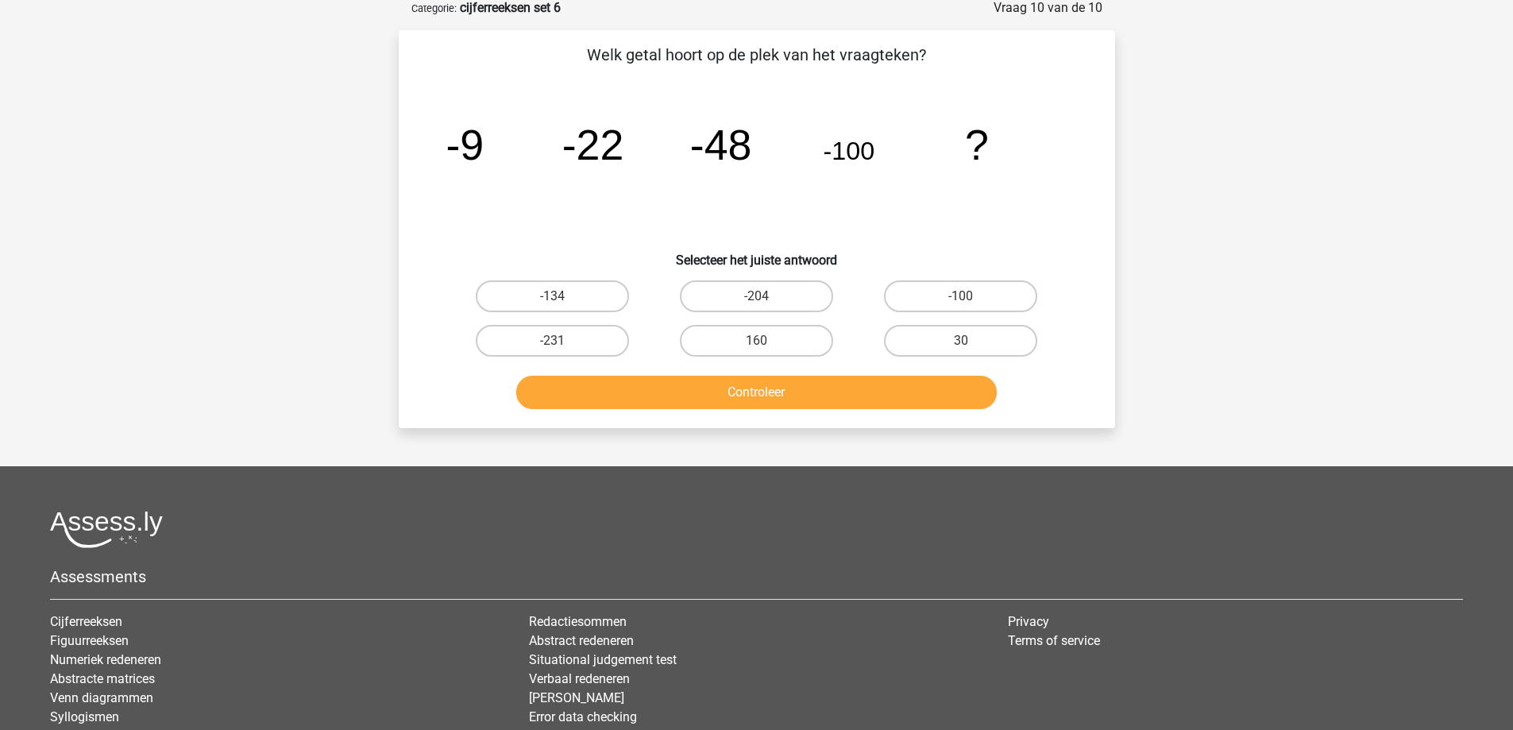
scroll to position [79, 0]
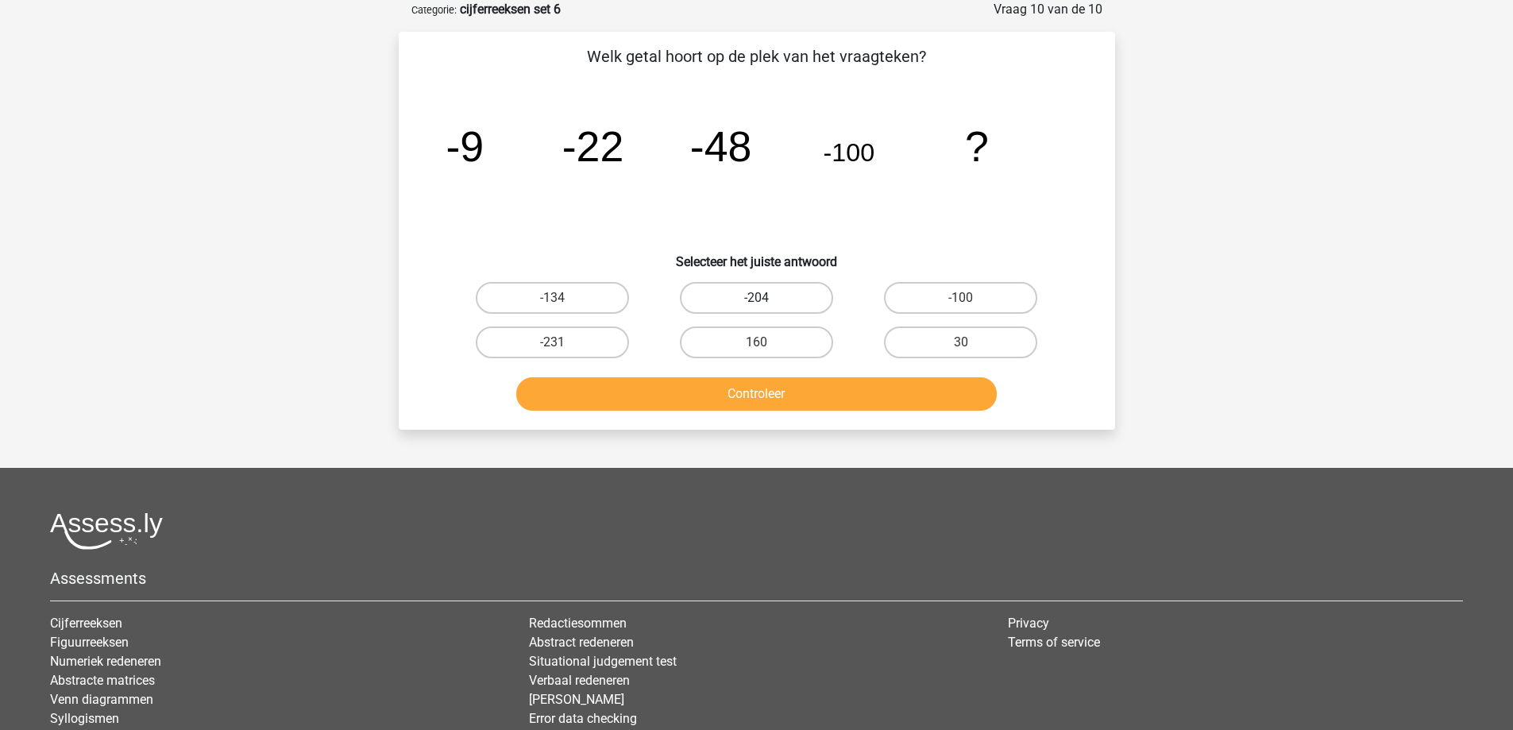
click at [795, 301] on label "-204" at bounding box center [756, 298] width 153 height 32
click at [766, 301] on input "-204" at bounding box center [761, 303] width 10 height 10
radio input "true"
click at [782, 393] on button "Controleer" at bounding box center [756, 393] width 481 height 33
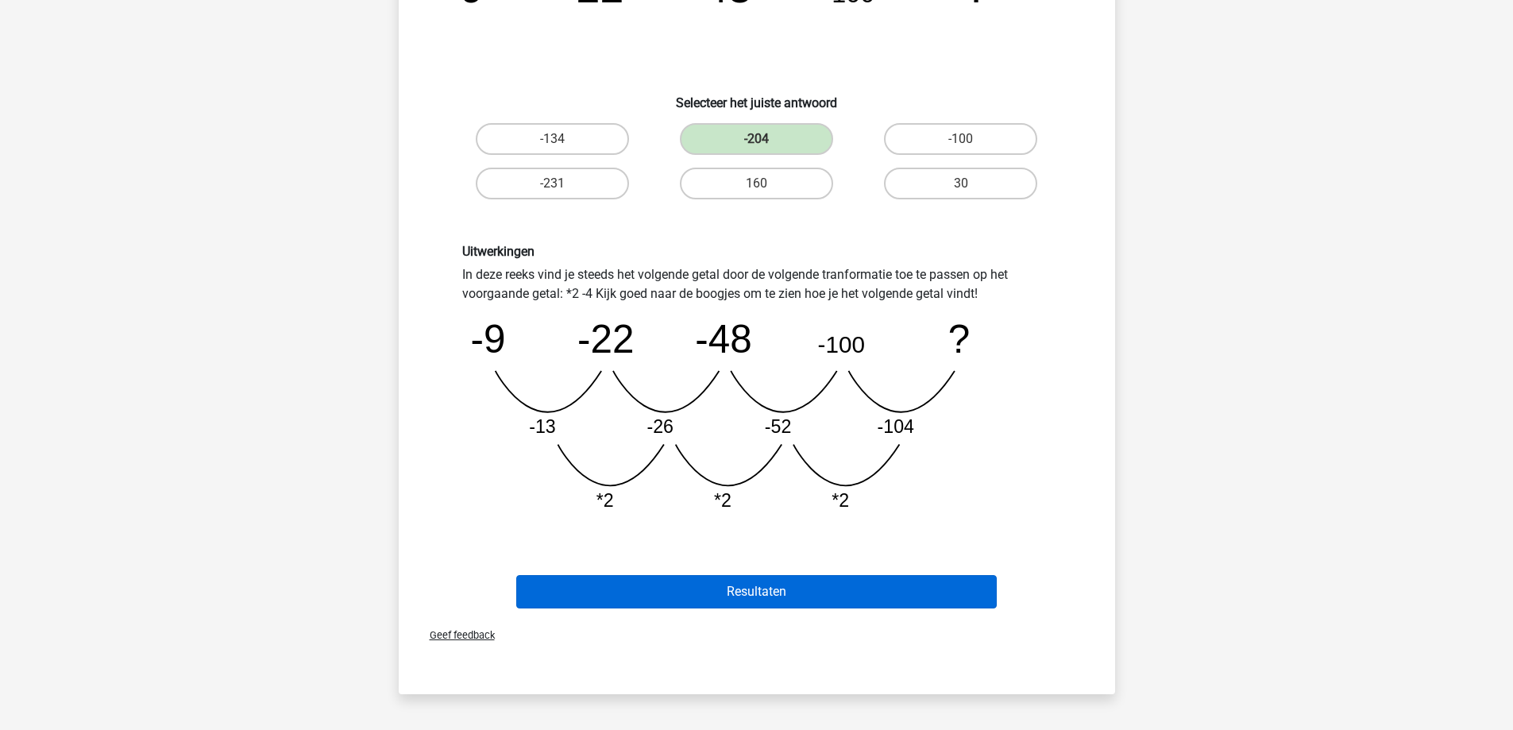
scroll to position [397, 0]
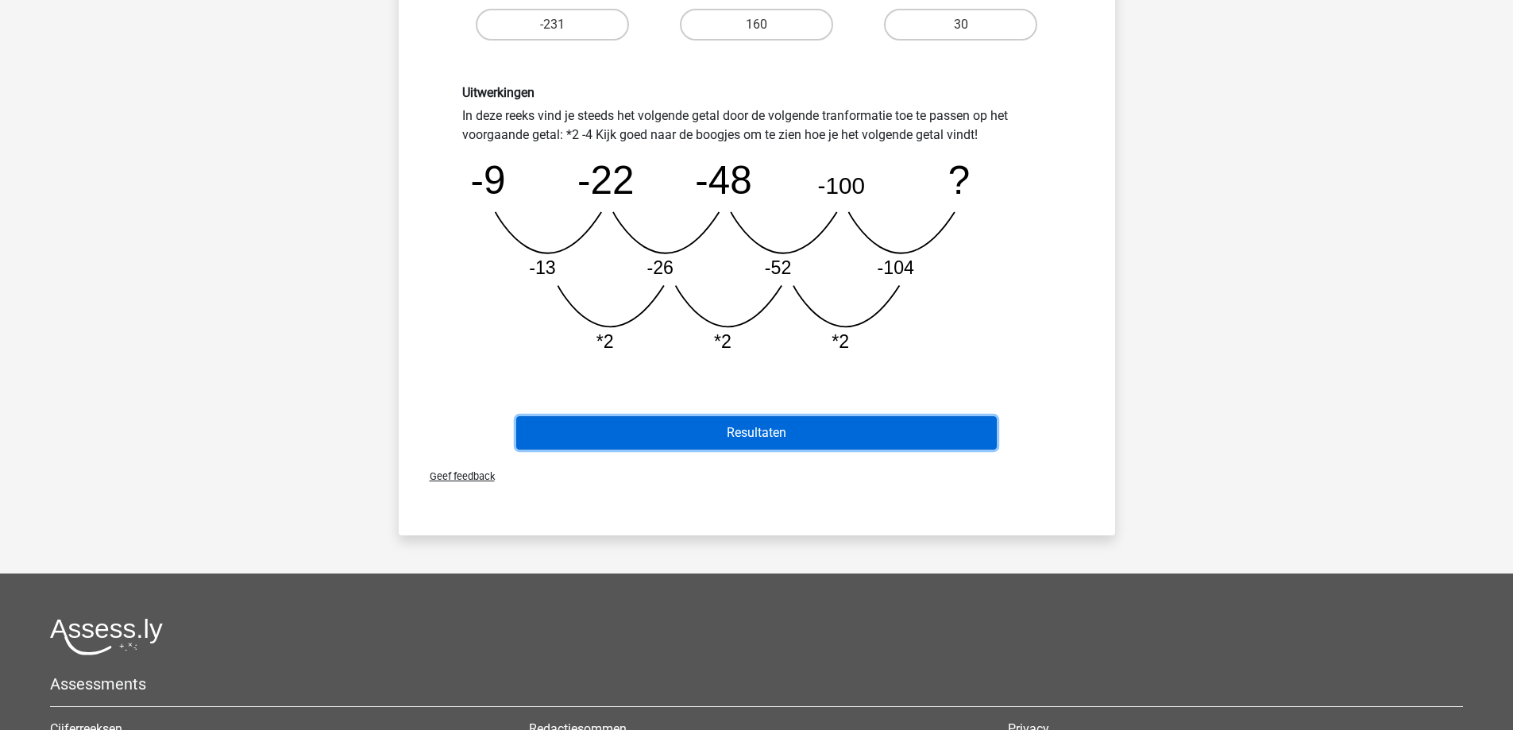
click at [772, 428] on button "Resultaten" at bounding box center [756, 432] width 481 height 33
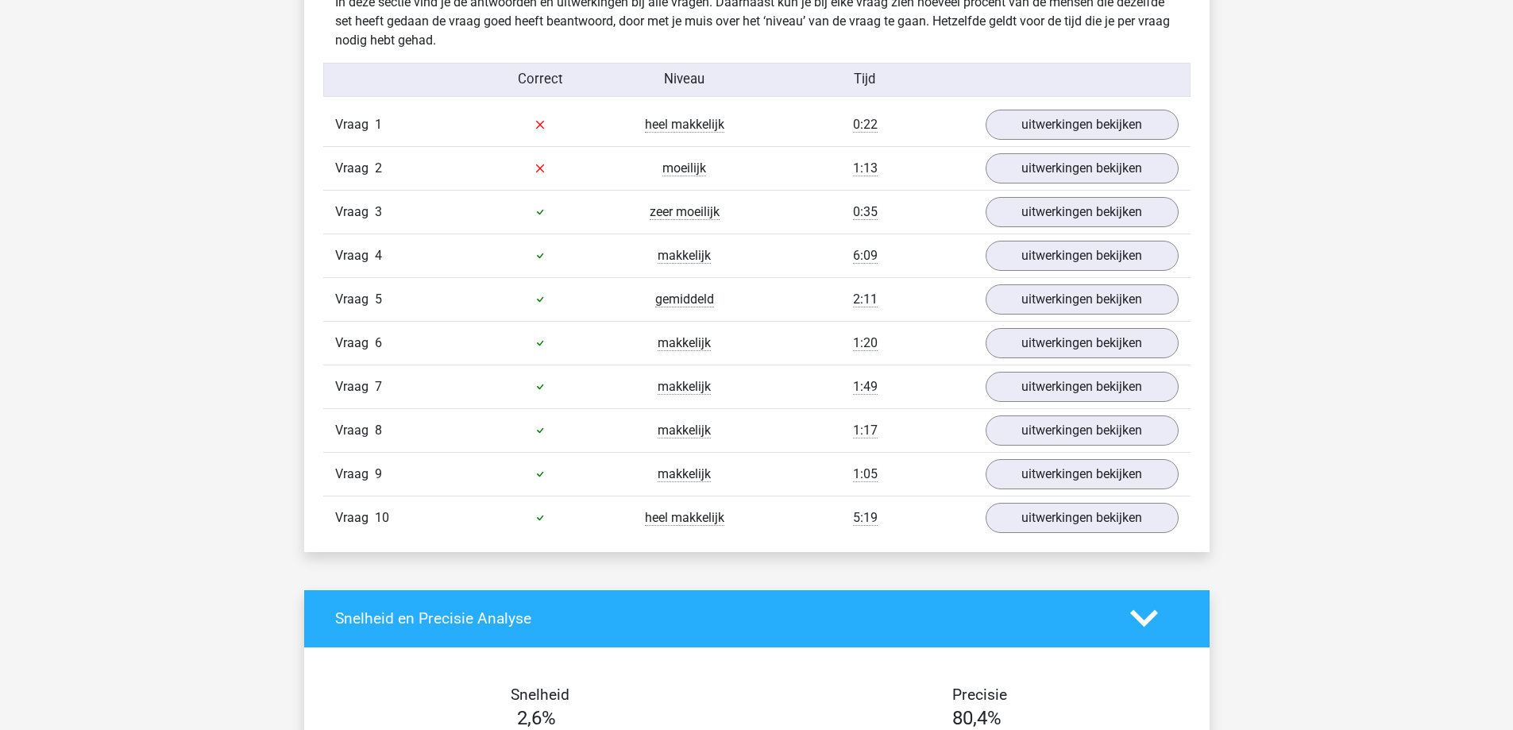
scroll to position [635, 0]
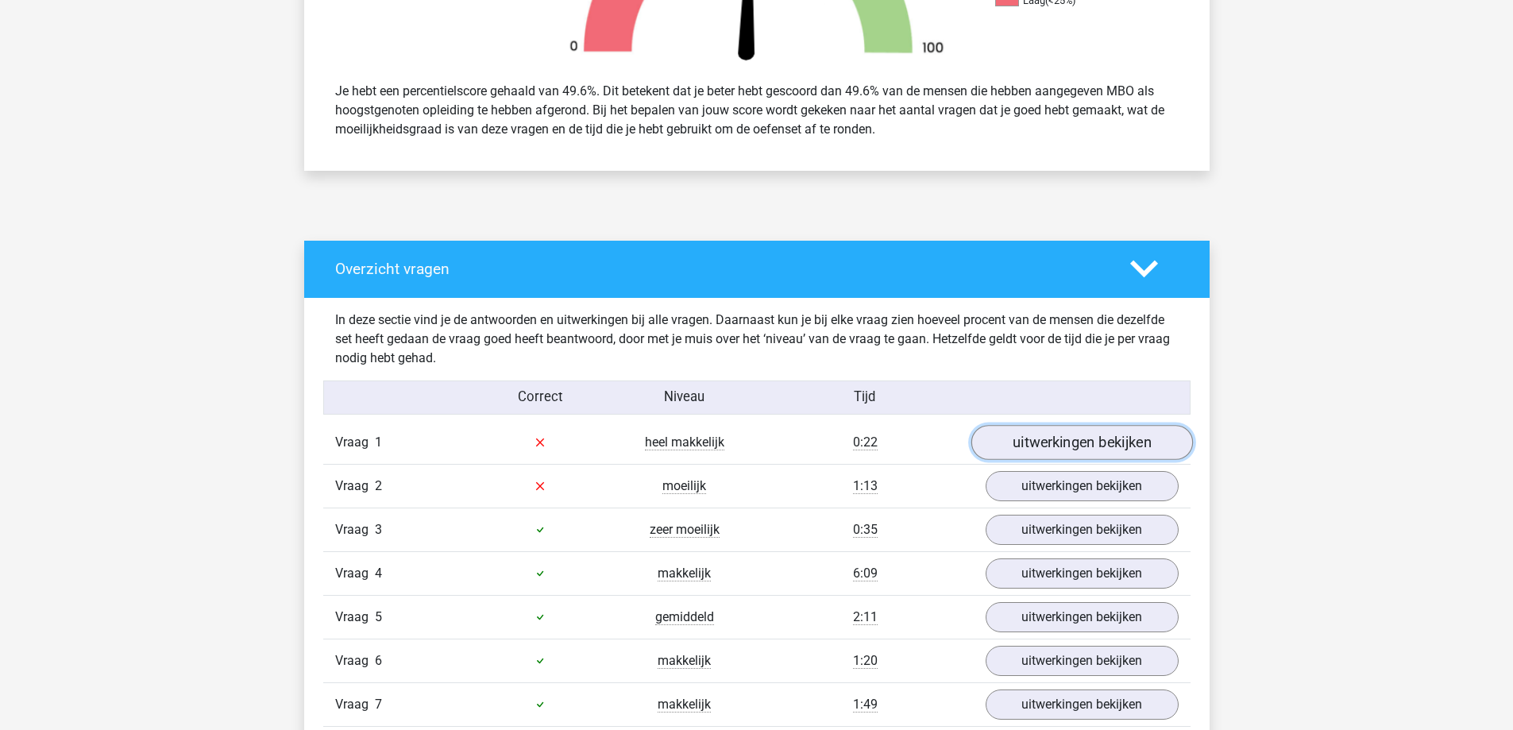
click at [1089, 441] on link "uitwerkingen bekijken" at bounding box center [1082, 442] width 222 height 35
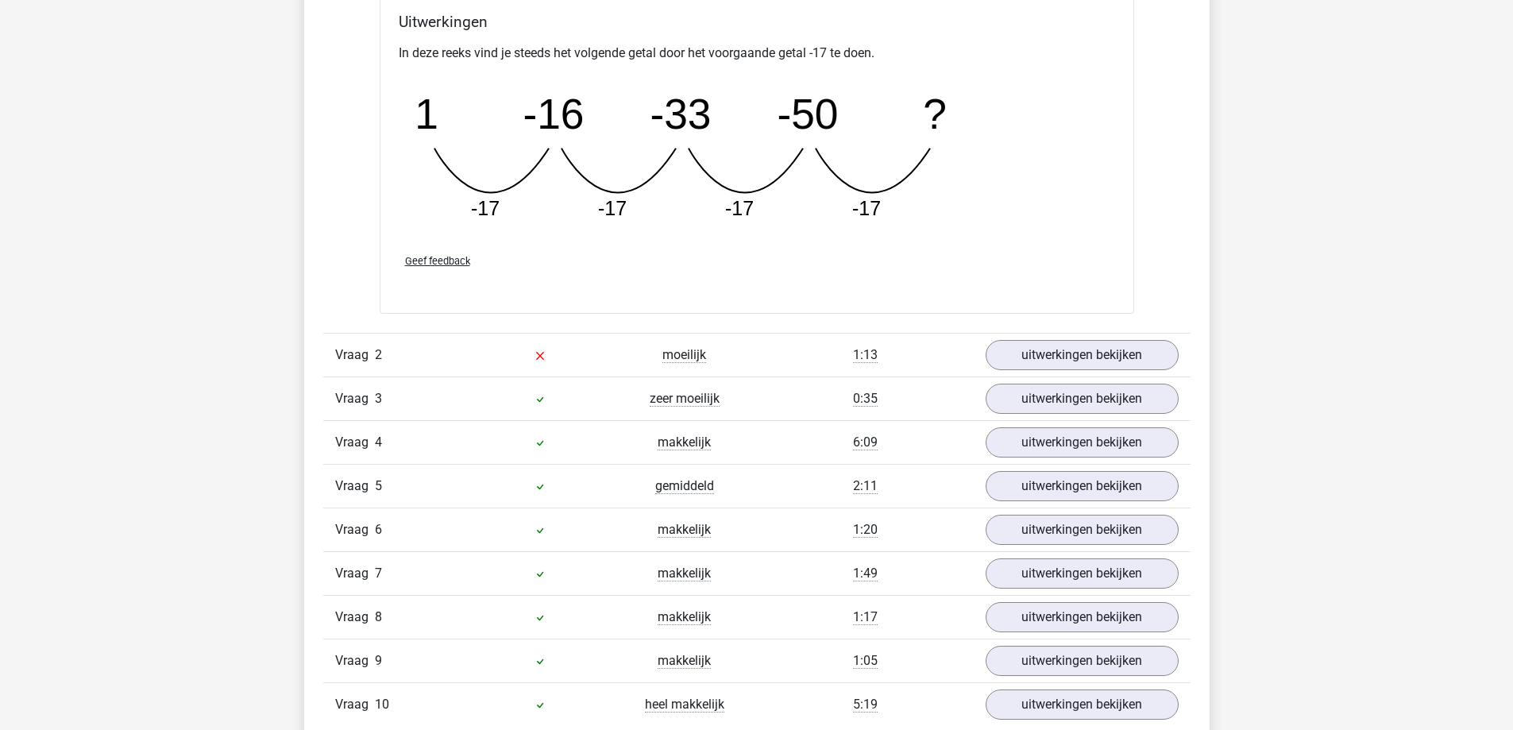
scroll to position [1509, 0]
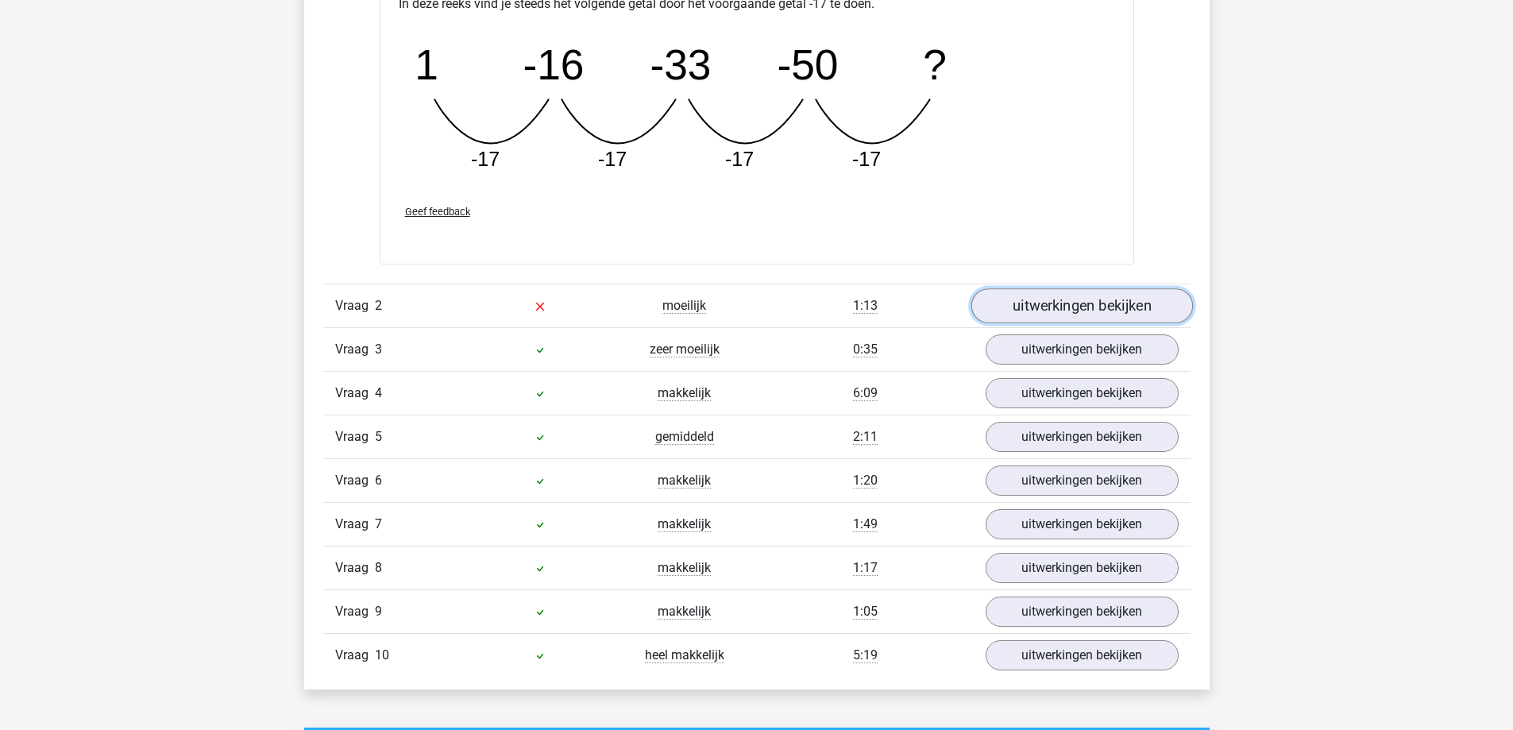
click at [1055, 303] on link "uitwerkingen bekijken" at bounding box center [1082, 306] width 222 height 35
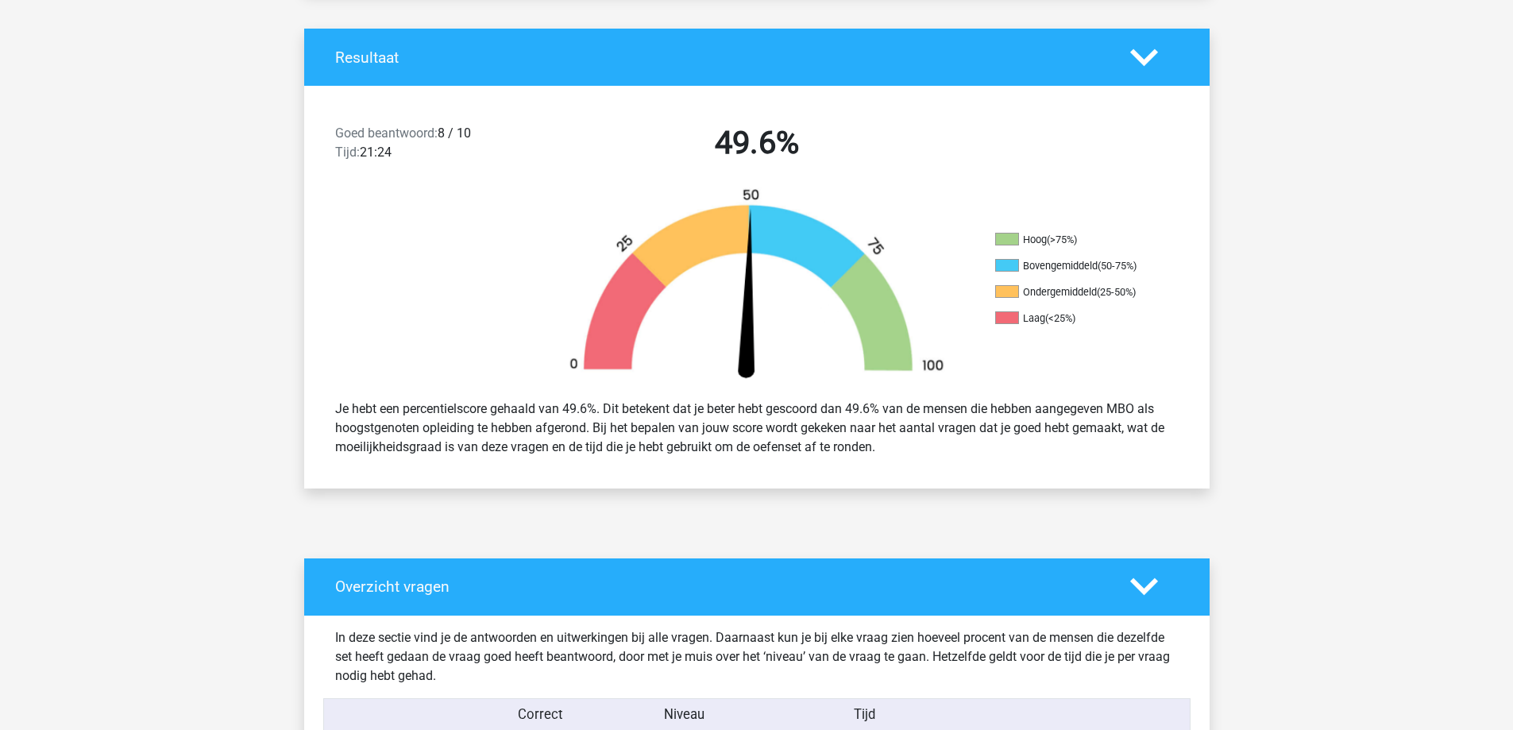
scroll to position [794, 0]
